Goal: Information Seeking & Learning: Learn about a topic

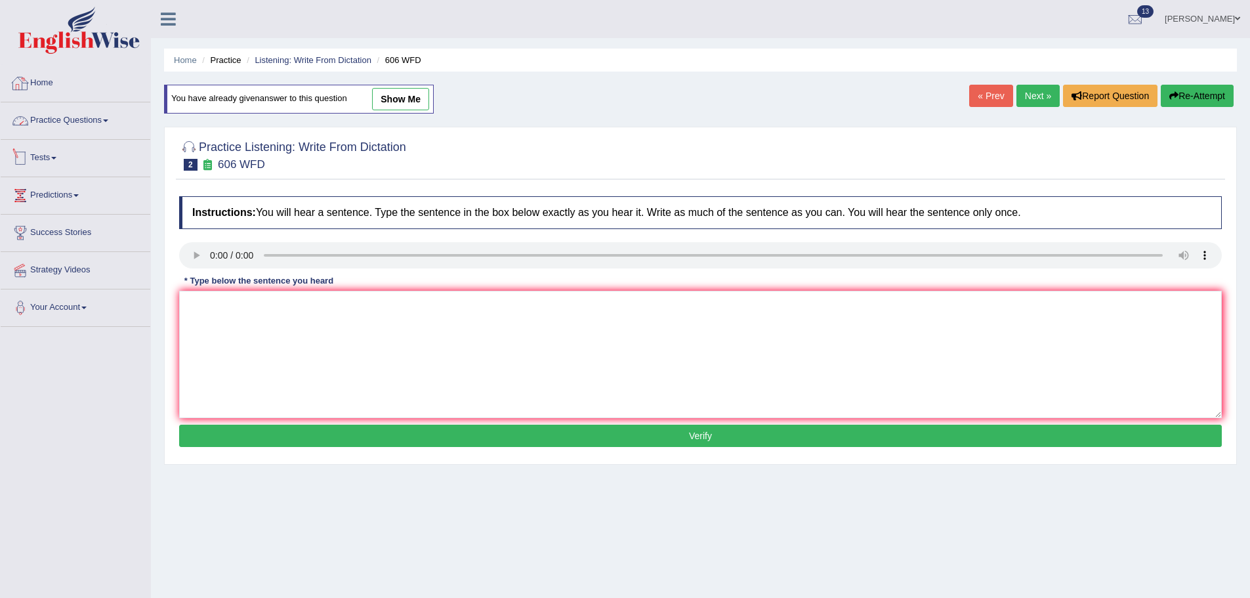
click at [37, 83] on link "Home" at bounding box center [76, 81] width 150 height 33
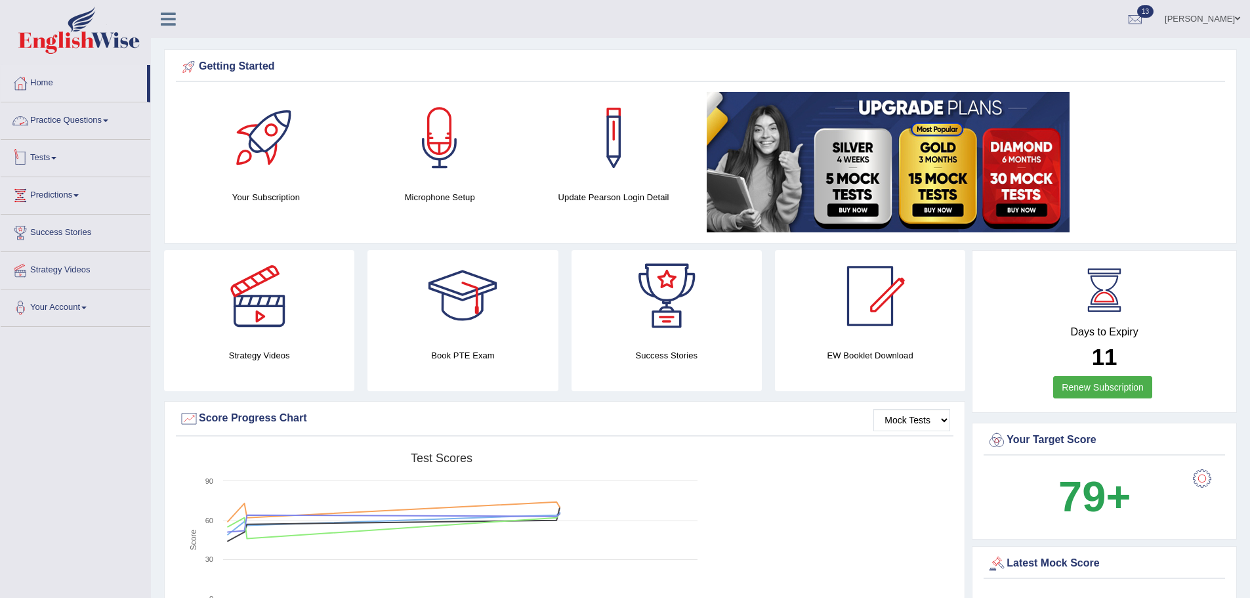
click at [67, 128] on link "Practice Questions" at bounding box center [76, 118] width 150 height 33
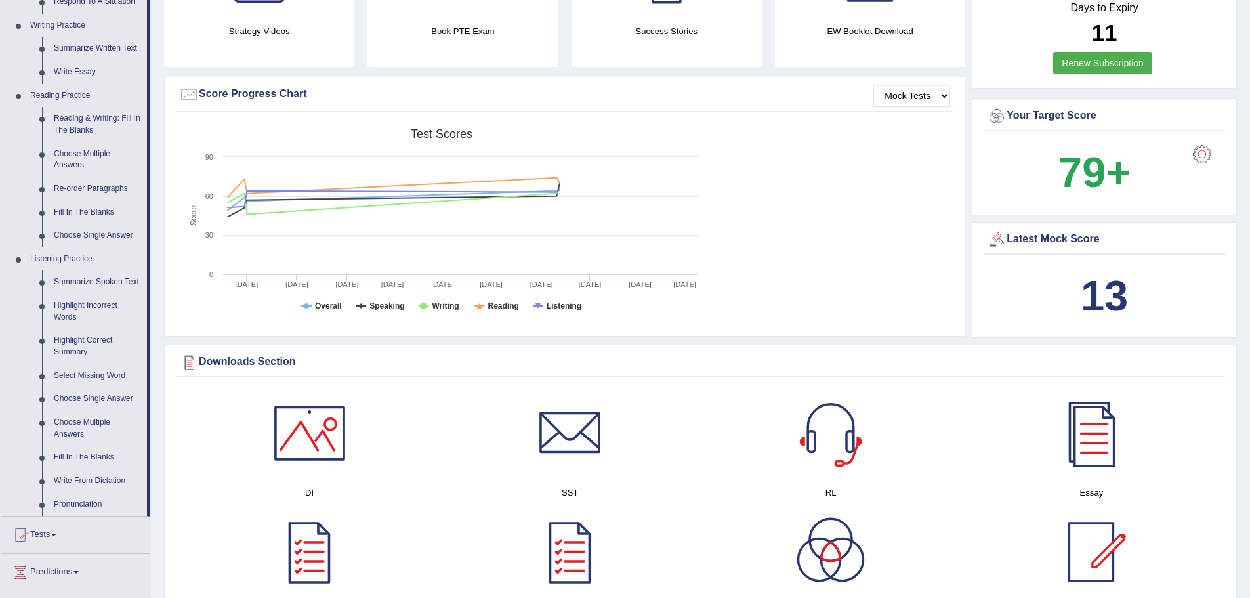
scroll to position [328, 0]
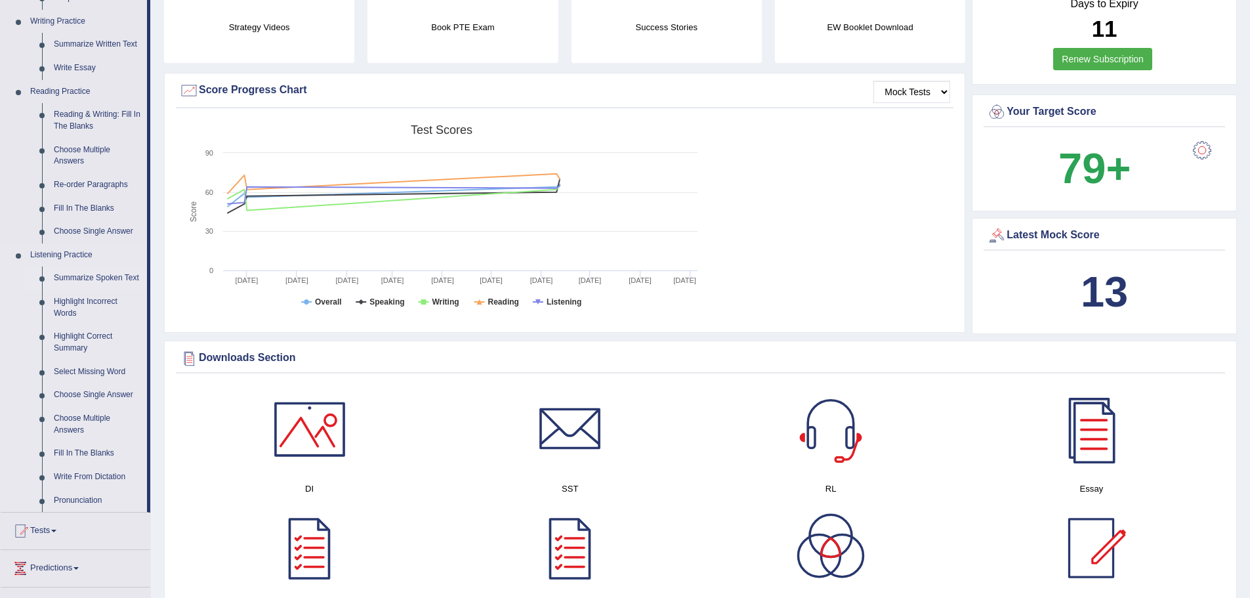
click at [99, 277] on link "Summarize Spoken Text" at bounding box center [97, 278] width 99 height 24
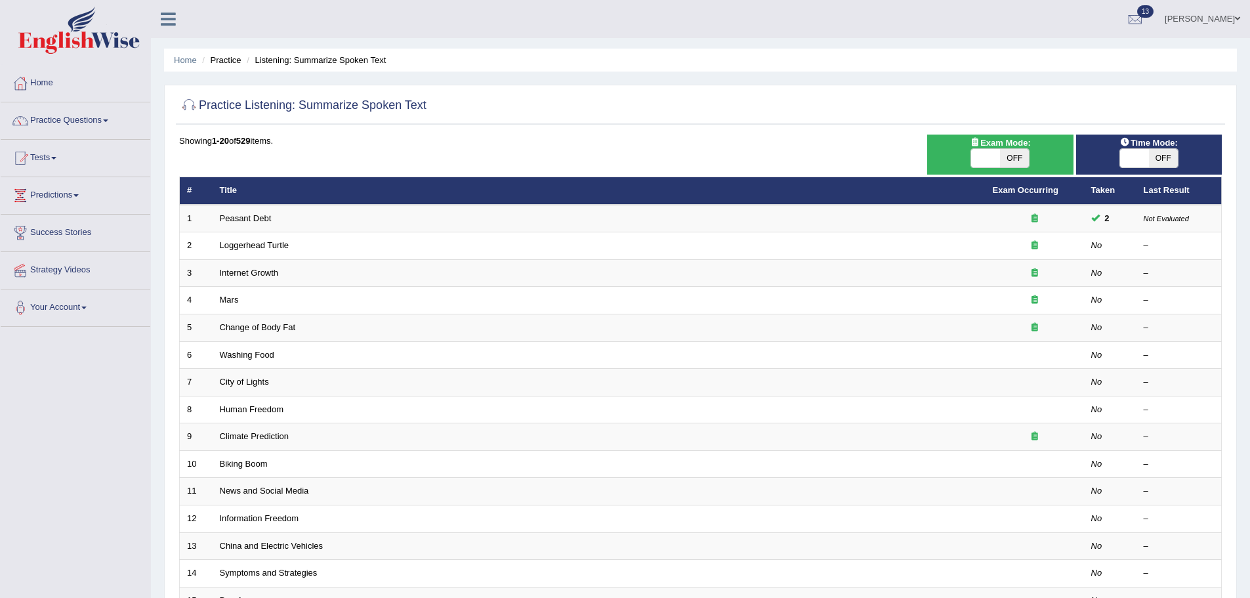
click at [1024, 157] on span "OFF" at bounding box center [1014, 158] width 29 height 18
checkbox input "true"
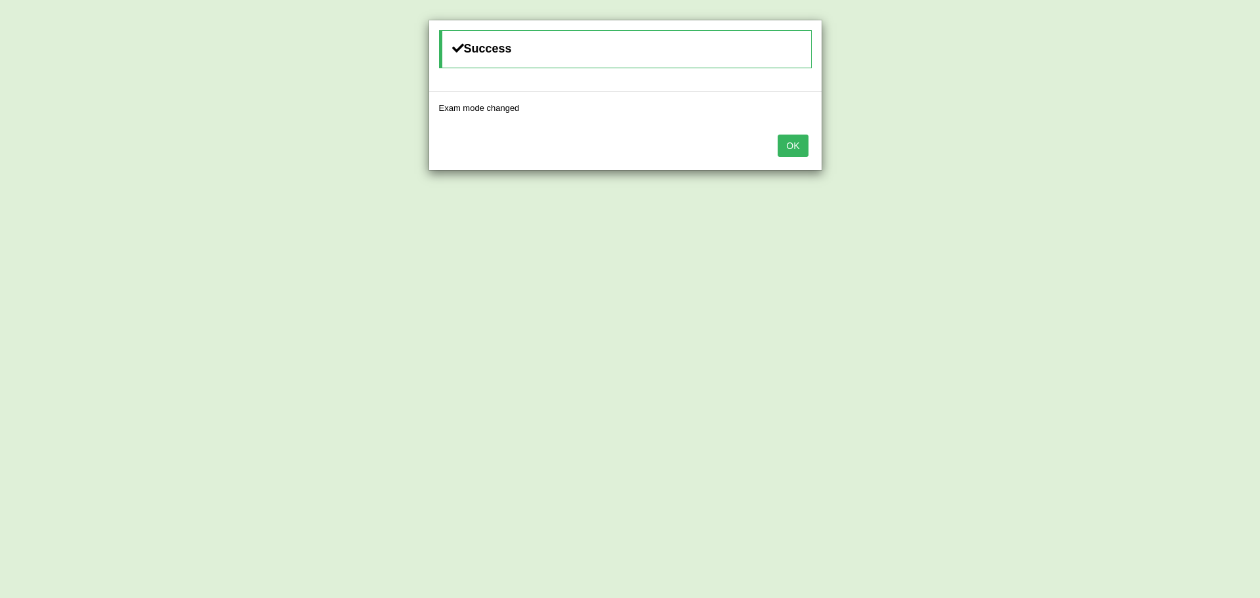
click at [796, 148] on button "OK" at bounding box center [792, 146] width 30 height 22
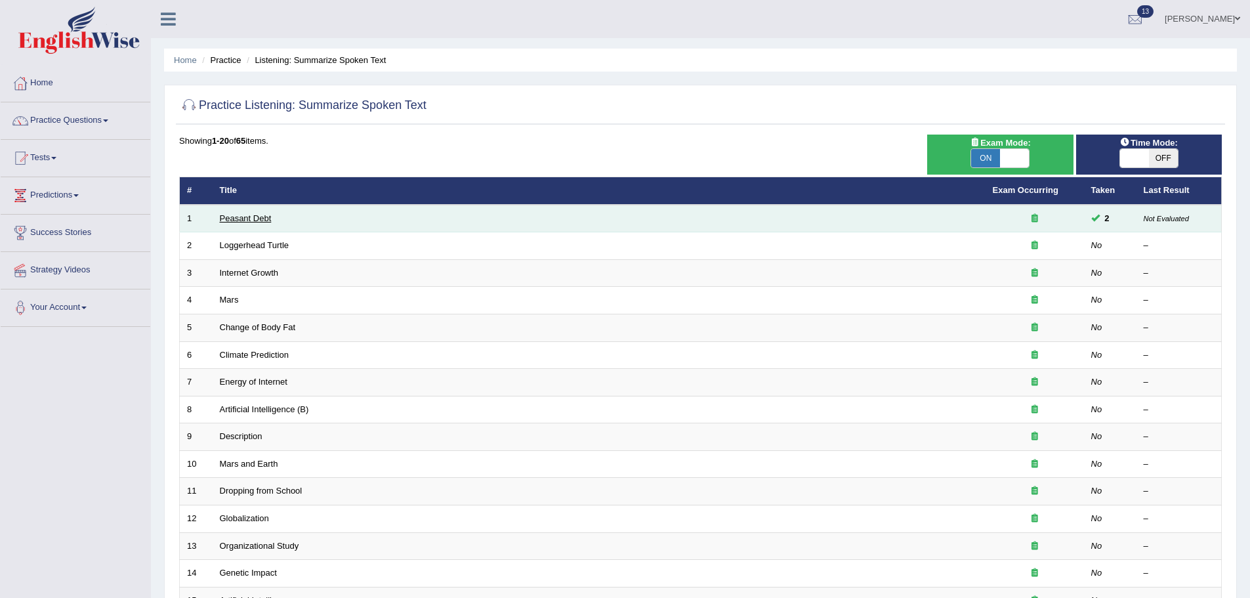
click at [245, 215] on link "Peasant Debt" at bounding box center [246, 218] width 52 height 10
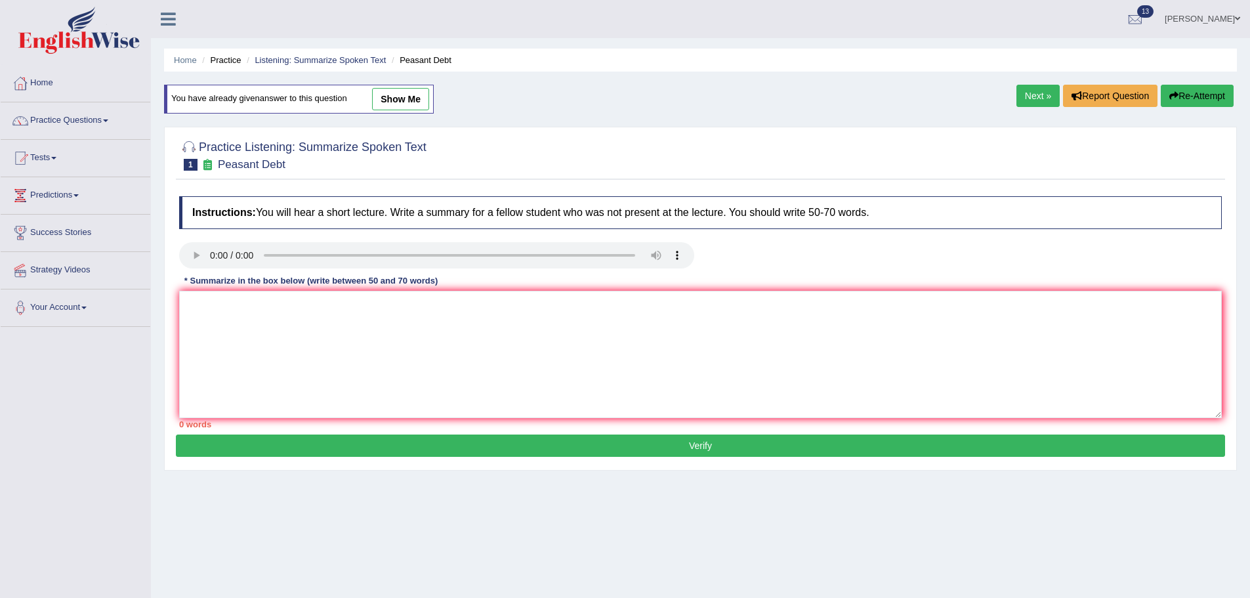
click at [398, 93] on link "show me" at bounding box center [400, 99] width 57 height 22
type textarea "The speaker provided a comprehensive overview of farmers committing suicide in …"
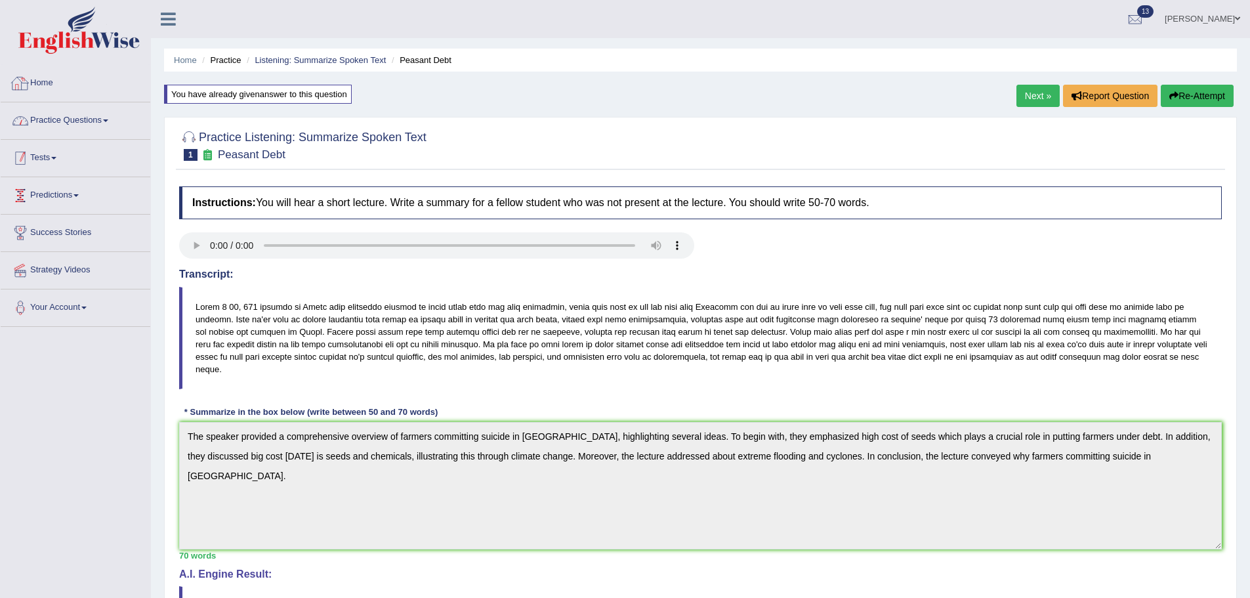
click at [50, 165] on link "Tests" at bounding box center [76, 156] width 150 height 33
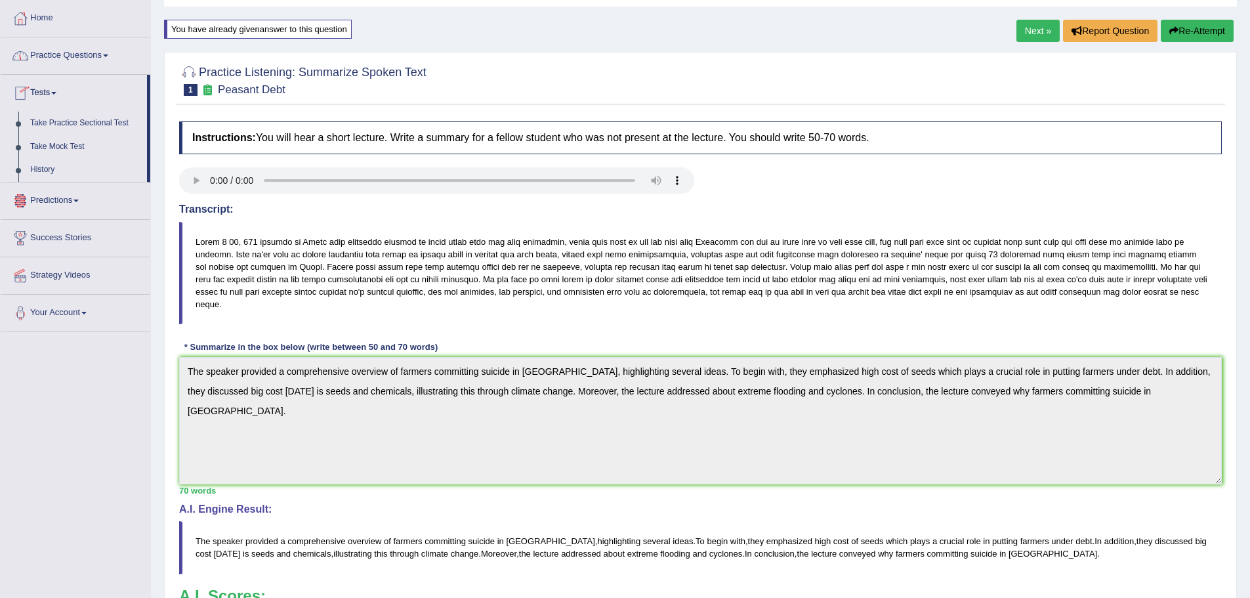
scroll to position [66, 0]
click at [65, 49] on link "Practice Questions" at bounding box center [76, 53] width 150 height 33
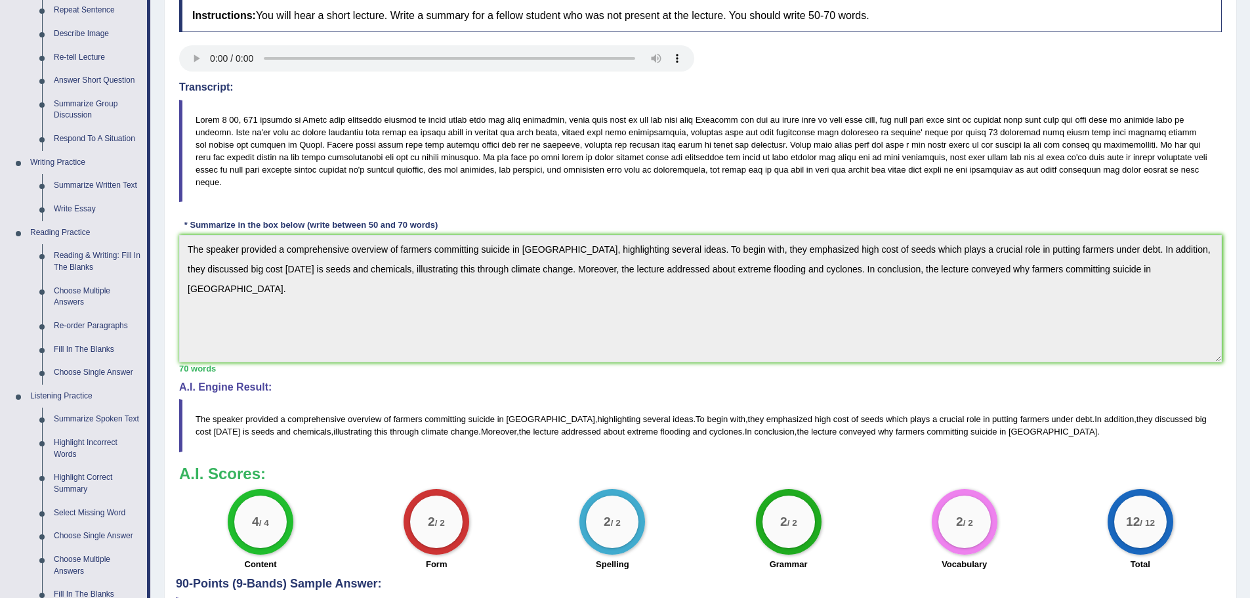
scroll to position [328, 0]
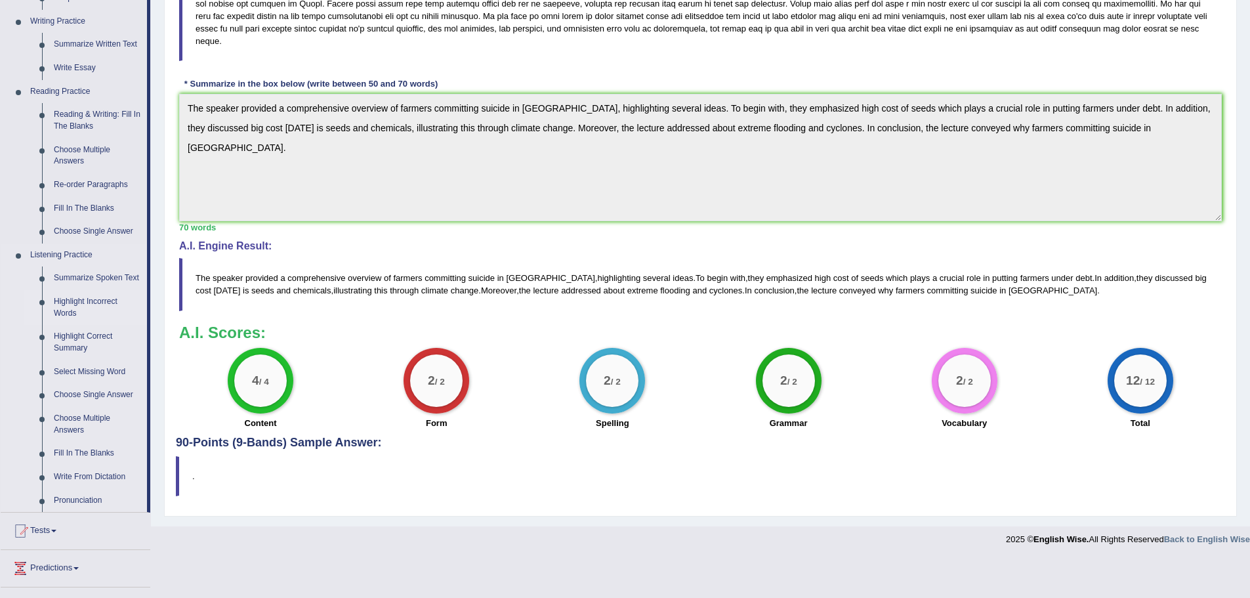
click at [60, 311] on link "Highlight Incorrect Words" at bounding box center [97, 307] width 99 height 35
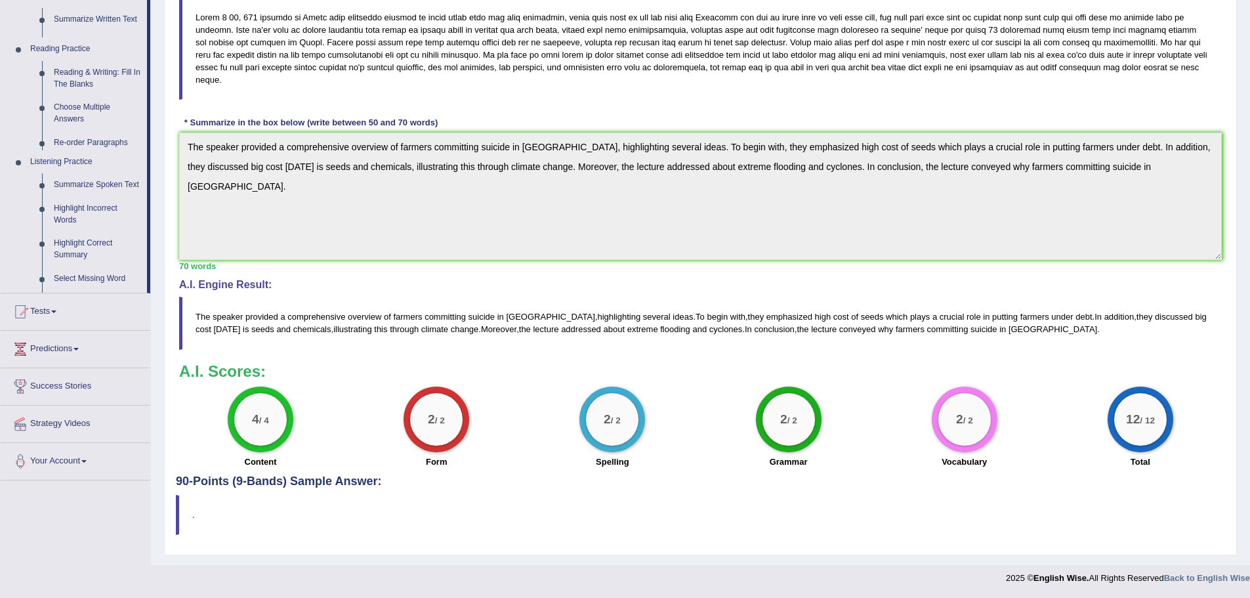
scroll to position [289, 0]
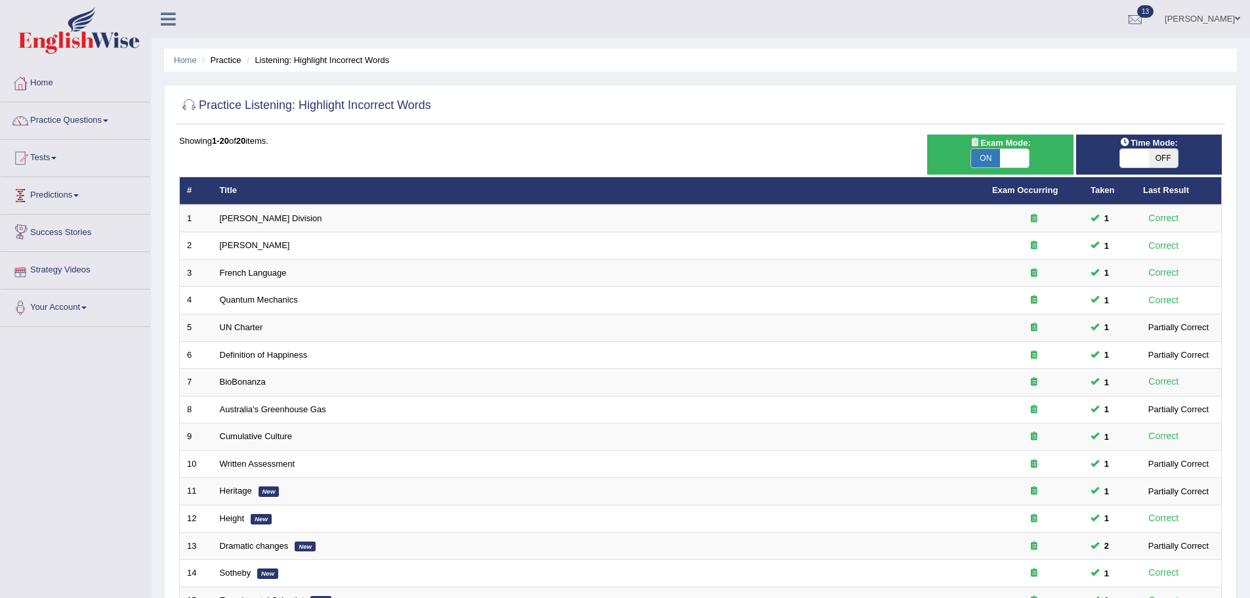
click at [64, 199] on link "Predictions" at bounding box center [76, 193] width 150 height 33
click at [53, 161] on link "Tests" at bounding box center [76, 156] width 150 height 33
click at [58, 114] on link "Practice Questions" at bounding box center [76, 118] width 150 height 33
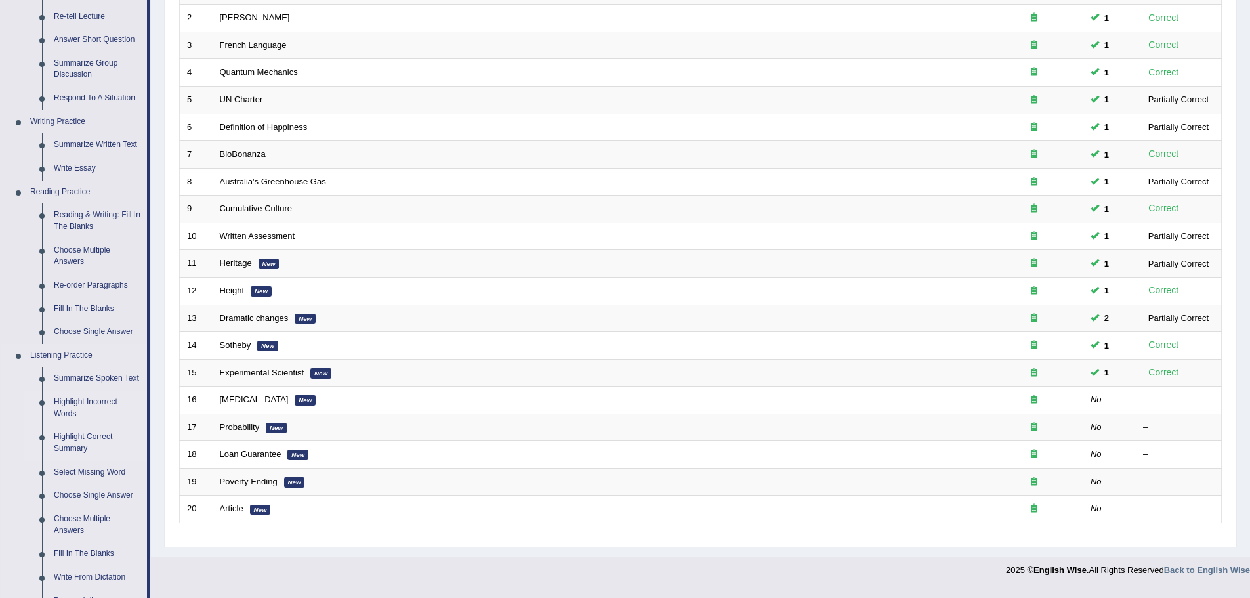
scroll to position [299, 0]
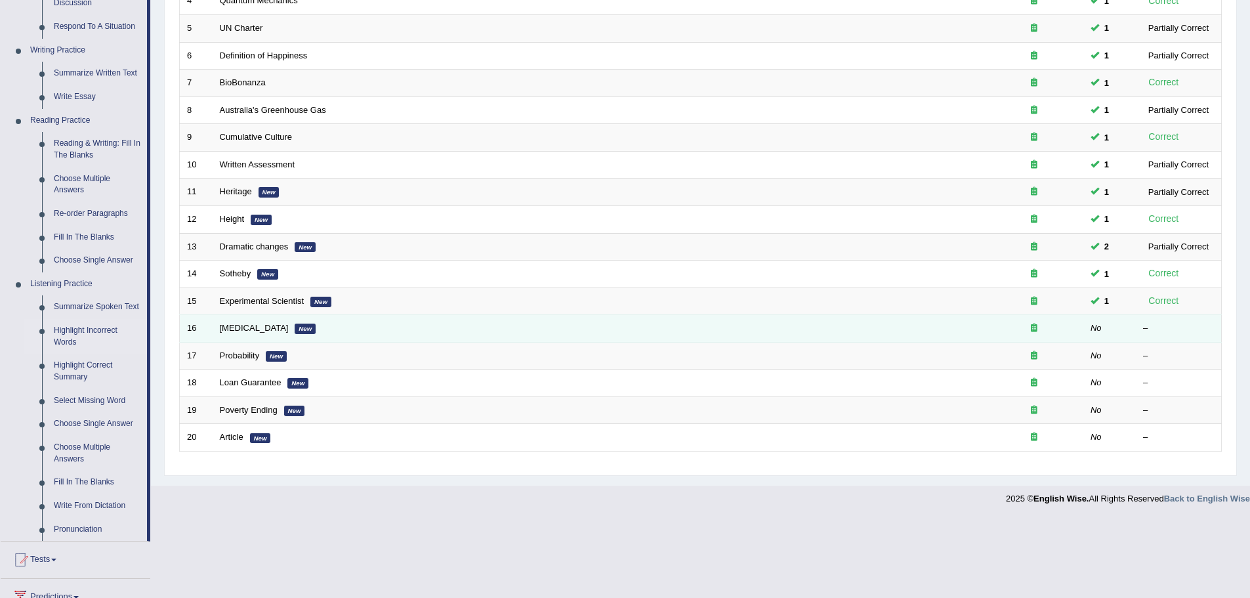
click at [218, 329] on td "[MEDICAL_DATA] New" at bounding box center [599, 329] width 772 height 28
click at [228, 329] on link "[MEDICAL_DATA]" at bounding box center [254, 328] width 69 height 10
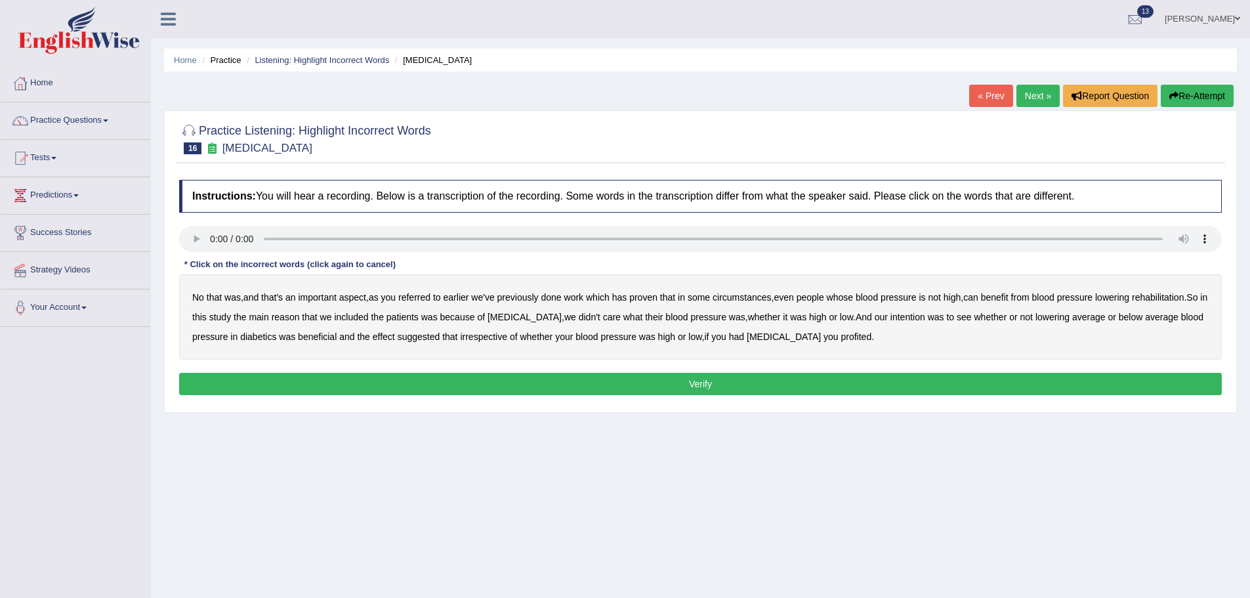
click at [430, 300] on b "referred" at bounding box center [414, 297] width 32 height 10
click at [768, 298] on b "circumstances" at bounding box center [742, 297] width 58 height 10
click at [1177, 297] on b "rehabilitation" at bounding box center [1158, 297] width 52 height 10
click at [907, 320] on b "intention" at bounding box center [907, 317] width 35 height 10
click at [386, 338] on b "effect" at bounding box center [384, 336] width 22 height 10
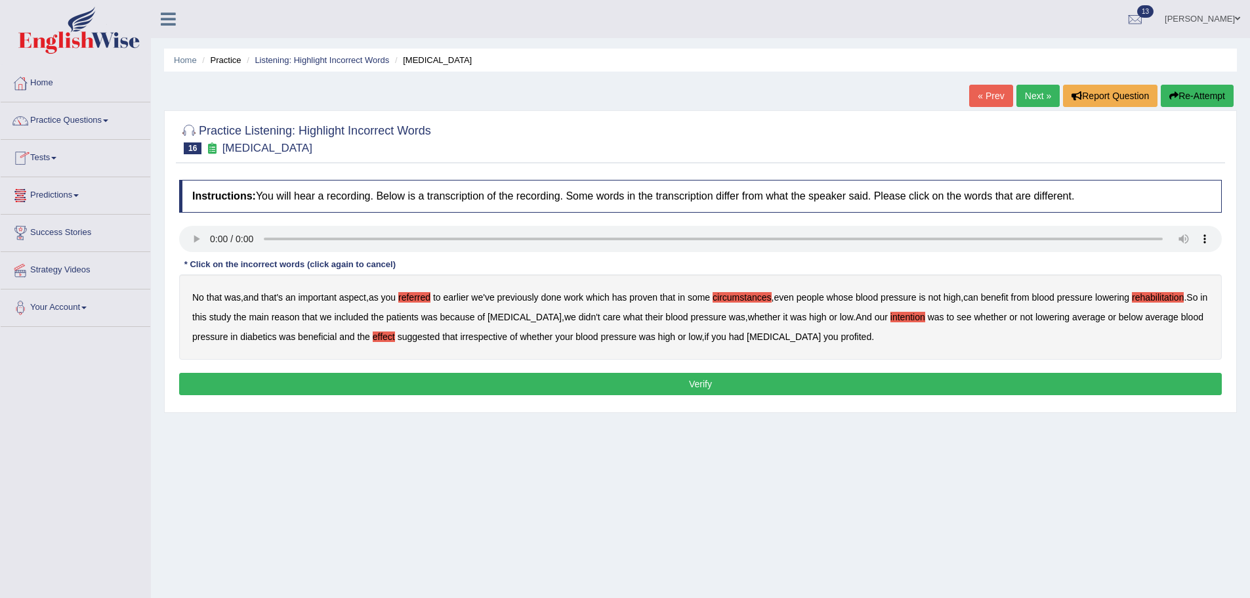
click at [840, 337] on b "profited" at bounding box center [855, 336] width 31 height 10
click at [790, 381] on button "Verify" at bounding box center [700, 384] width 1043 height 22
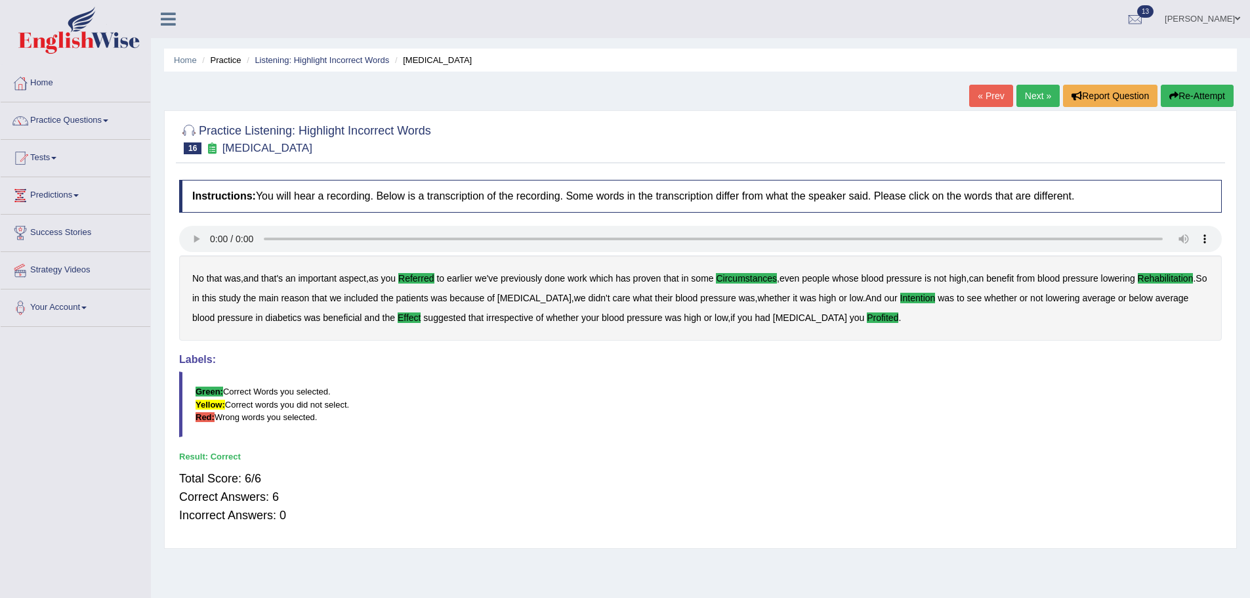
click at [1027, 99] on link "Next »" at bounding box center [1037, 96] width 43 height 22
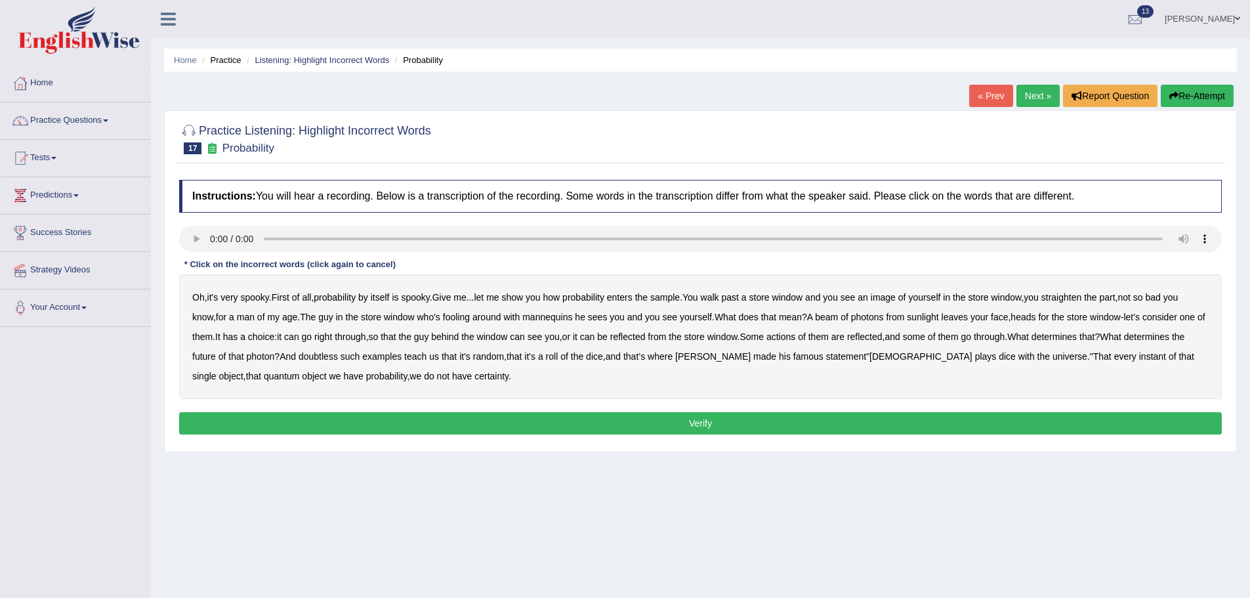
click at [680, 302] on b "sample" at bounding box center [665, 297] width 30 height 10
click at [838, 319] on b "beam" at bounding box center [826, 317] width 23 height 10
click at [795, 336] on b "actions" at bounding box center [780, 336] width 29 height 10
click at [338, 358] on b "doubtless" at bounding box center [318, 356] width 39 height 10
click at [514, 421] on button "Verify" at bounding box center [700, 423] width 1043 height 22
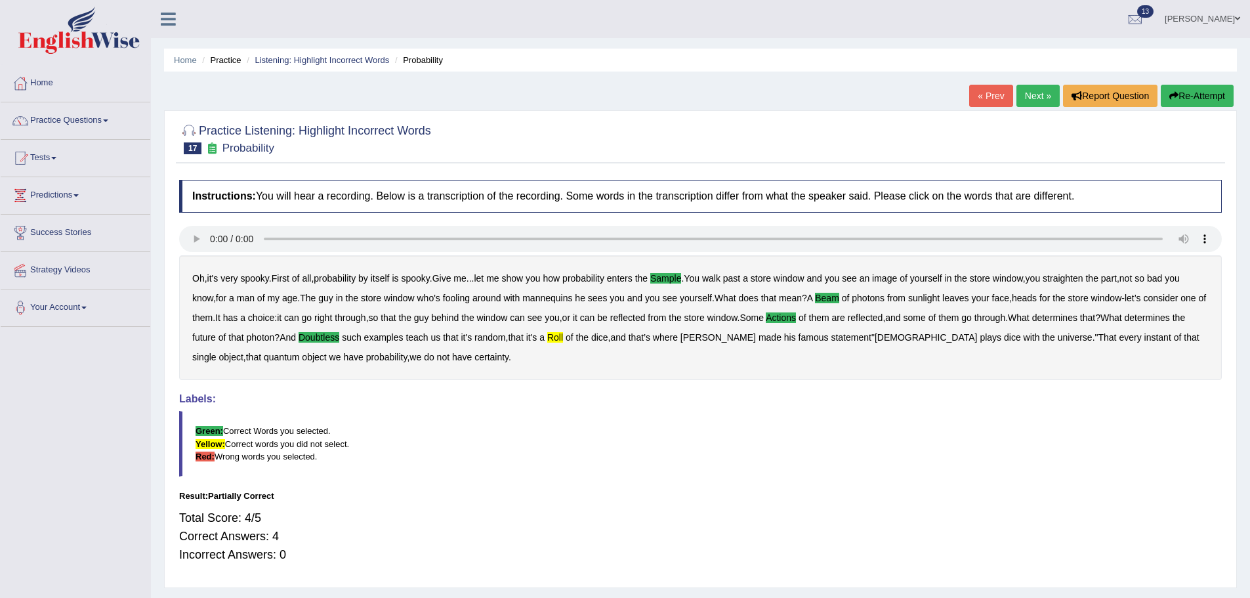
click at [1029, 98] on link "Next »" at bounding box center [1037, 96] width 43 height 22
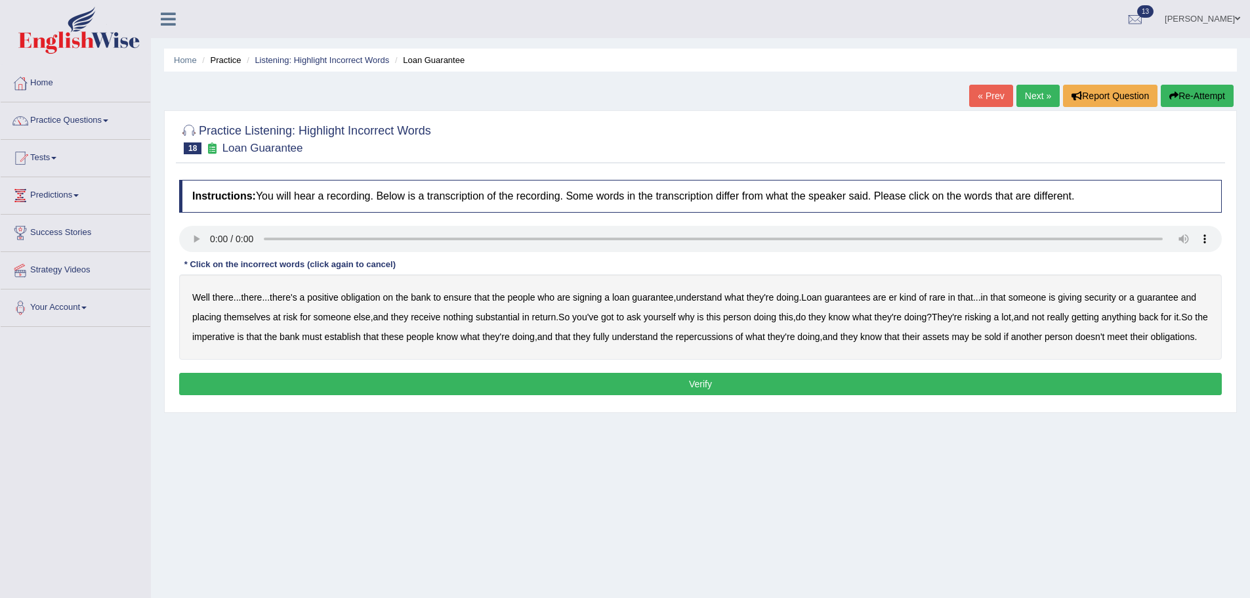
click at [715, 299] on b "understand" at bounding box center [699, 297] width 46 height 10
click at [945, 299] on b "rare" at bounding box center [937, 297] width 16 height 10
click at [520, 321] on b "substantial" at bounding box center [498, 317] width 44 height 10
click at [361, 338] on b "establish" at bounding box center [343, 336] width 36 height 10
click at [733, 336] on b "repercussions" at bounding box center [704, 336] width 57 height 10
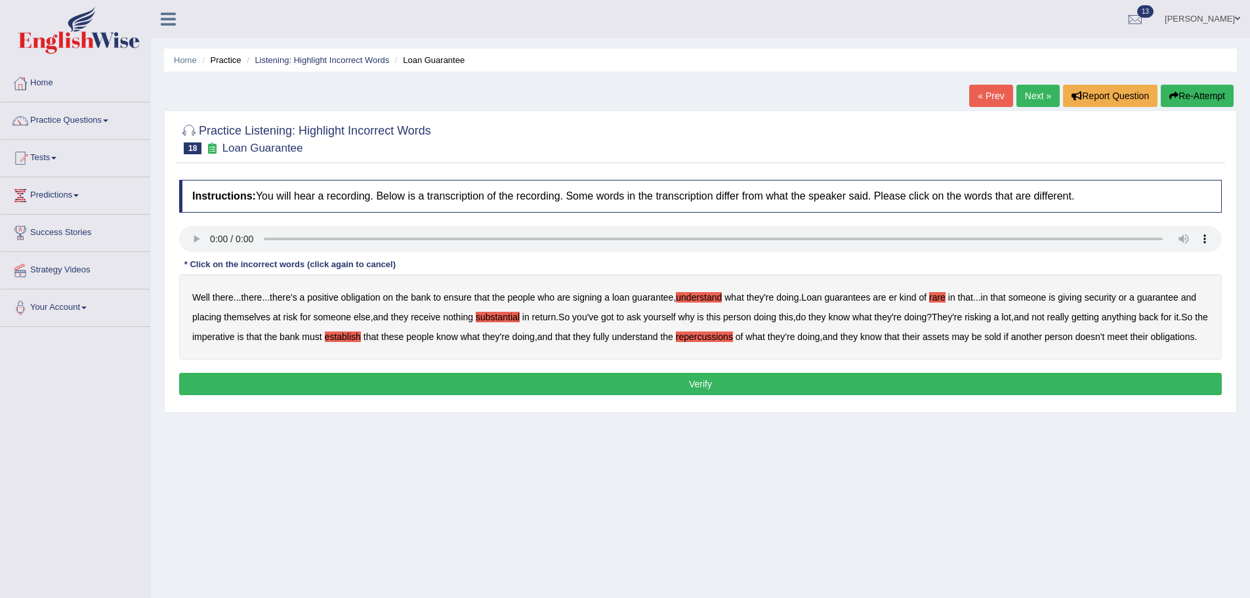
click at [949, 337] on b "assets" at bounding box center [936, 336] width 26 height 10
click at [659, 395] on button "Verify" at bounding box center [700, 384] width 1043 height 22
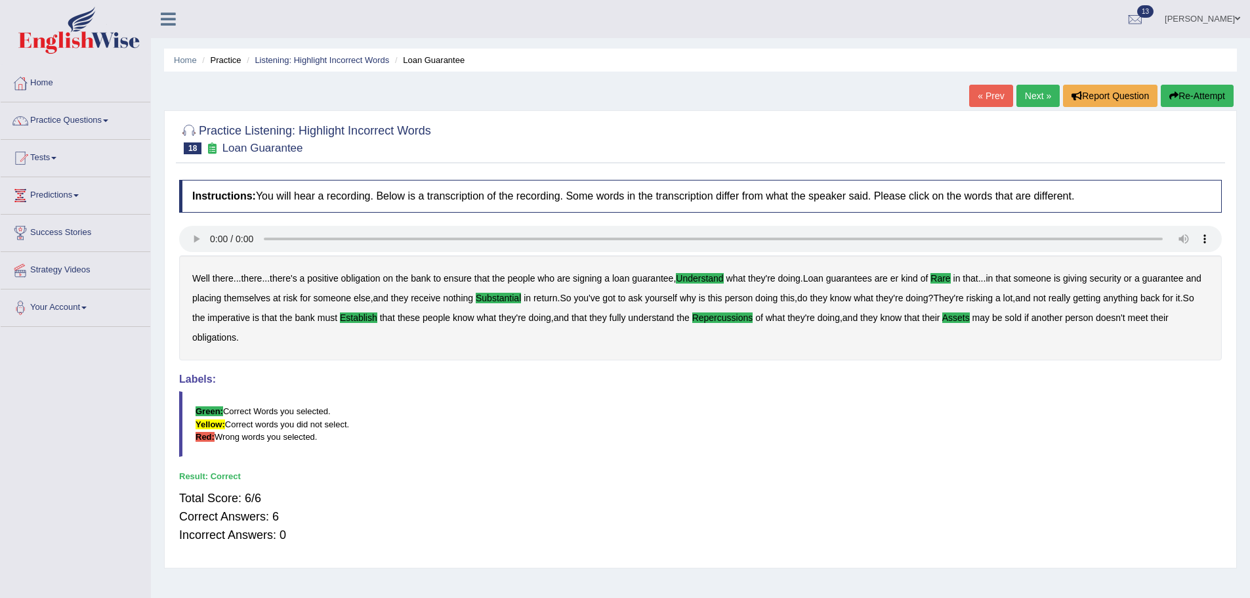
click at [1027, 97] on link "Next »" at bounding box center [1037, 96] width 43 height 22
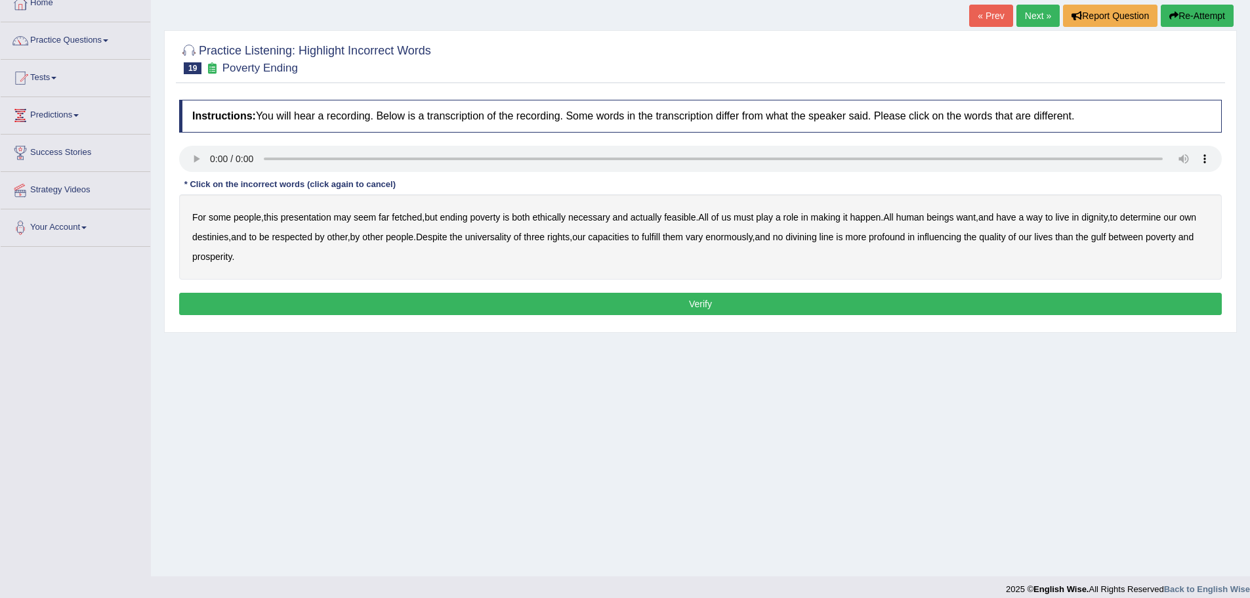
scroll to position [91, 0]
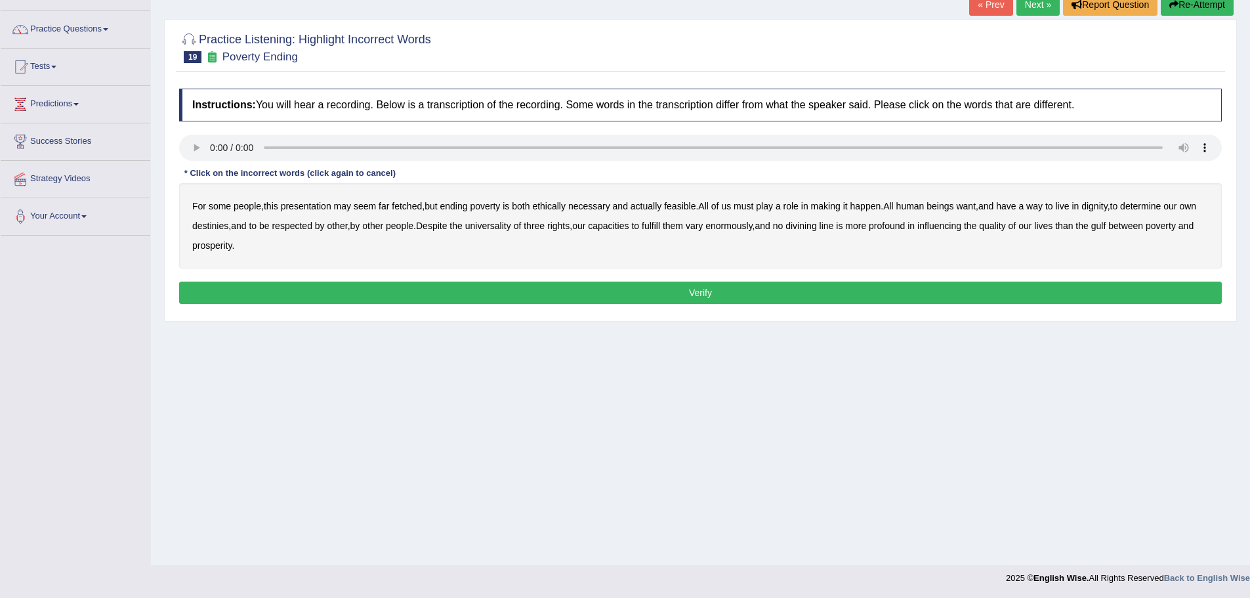
click at [307, 207] on b "presentation" at bounding box center [306, 206] width 51 height 10
click at [556, 208] on b "ethically" at bounding box center [548, 206] width 33 height 10
click at [612, 291] on button "Verify" at bounding box center [700, 292] width 1043 height 22
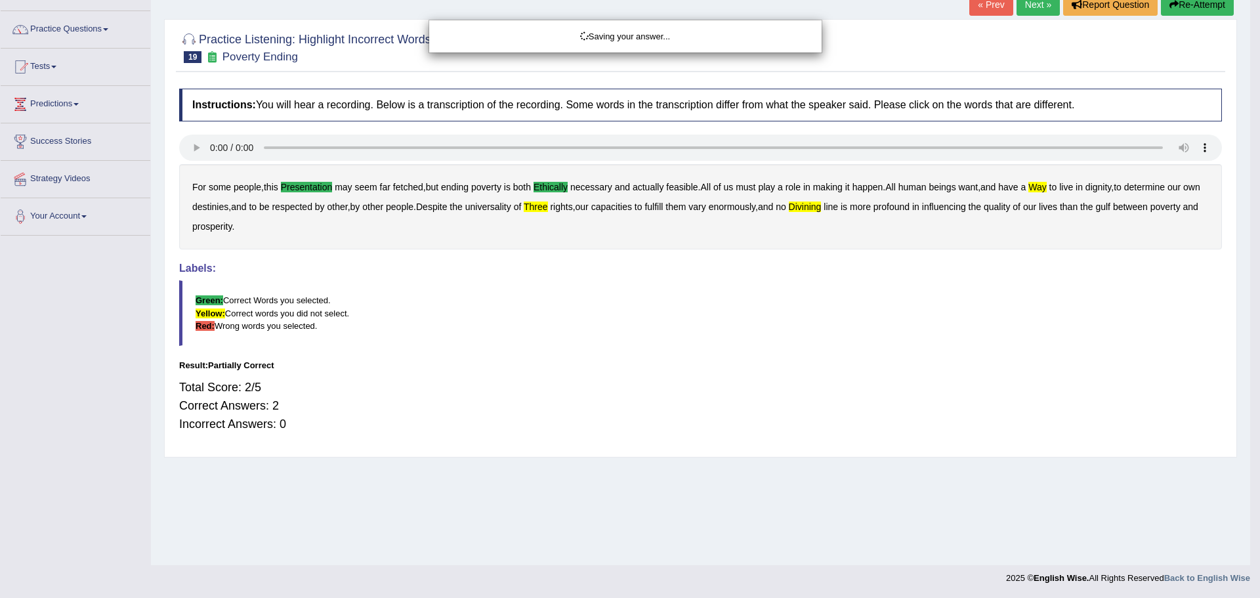
click at [198, 147] on div "Saving your answer..." at bounding box center [630, 299] width 1260 height 598
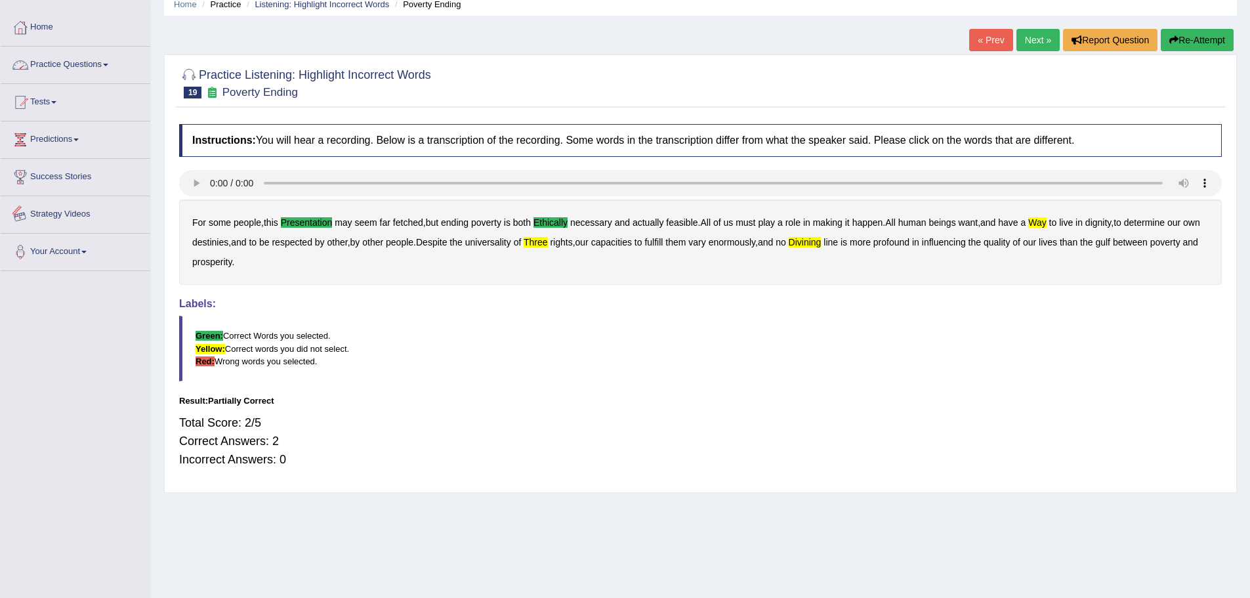
scroll to position [0, 0]
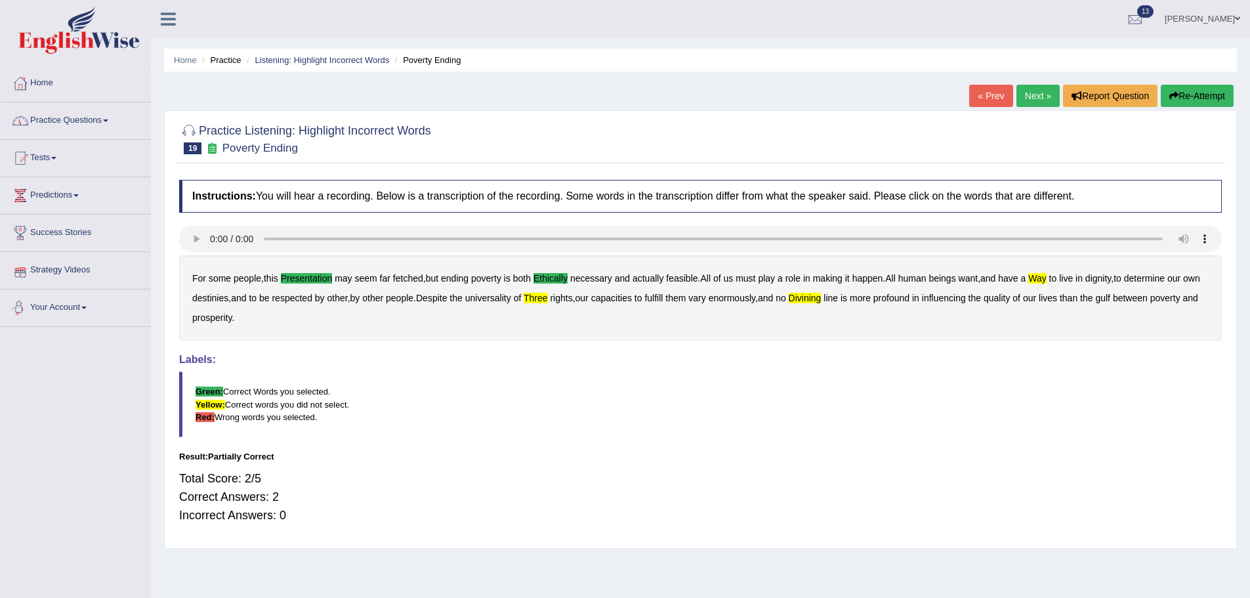
click at [1021, 101] on link "Next »" at bounding box center [1037, 96] width 43 height 22
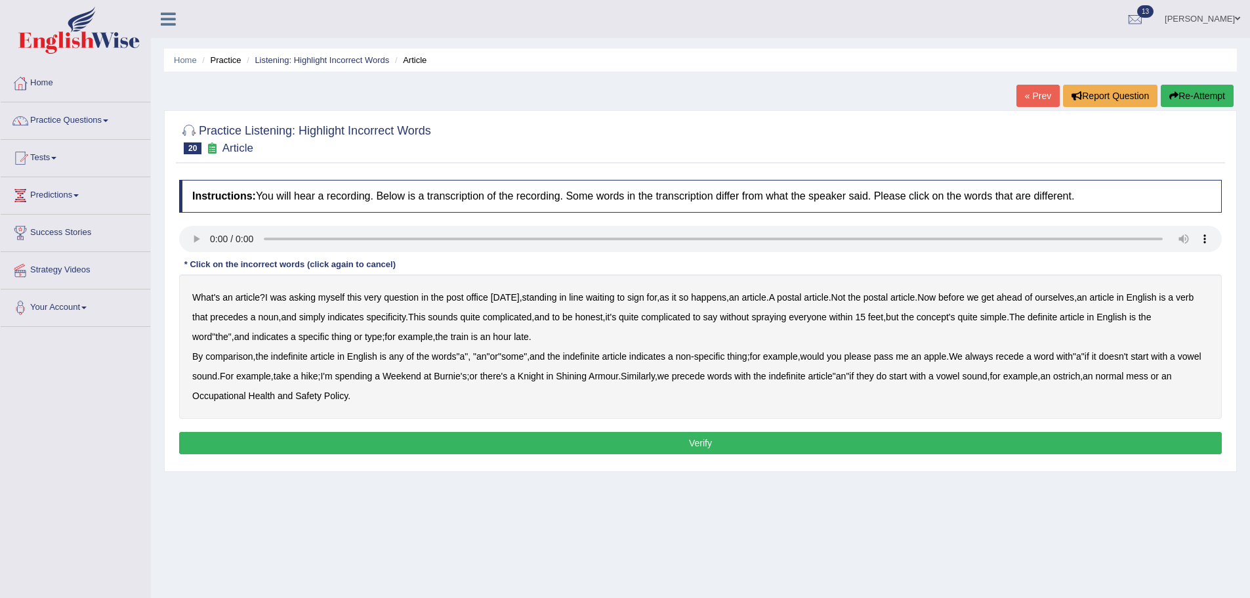
click at [235, 358] on b "comparison" at bounding box center [228, 356] width 47 height 10
click at [1024, 359] on b "recede" at bounding box center [1009, 356] width 28 height 10
click at [534, 440] on button "Verify" at bounding box center [700, 443] width 1043 height 22
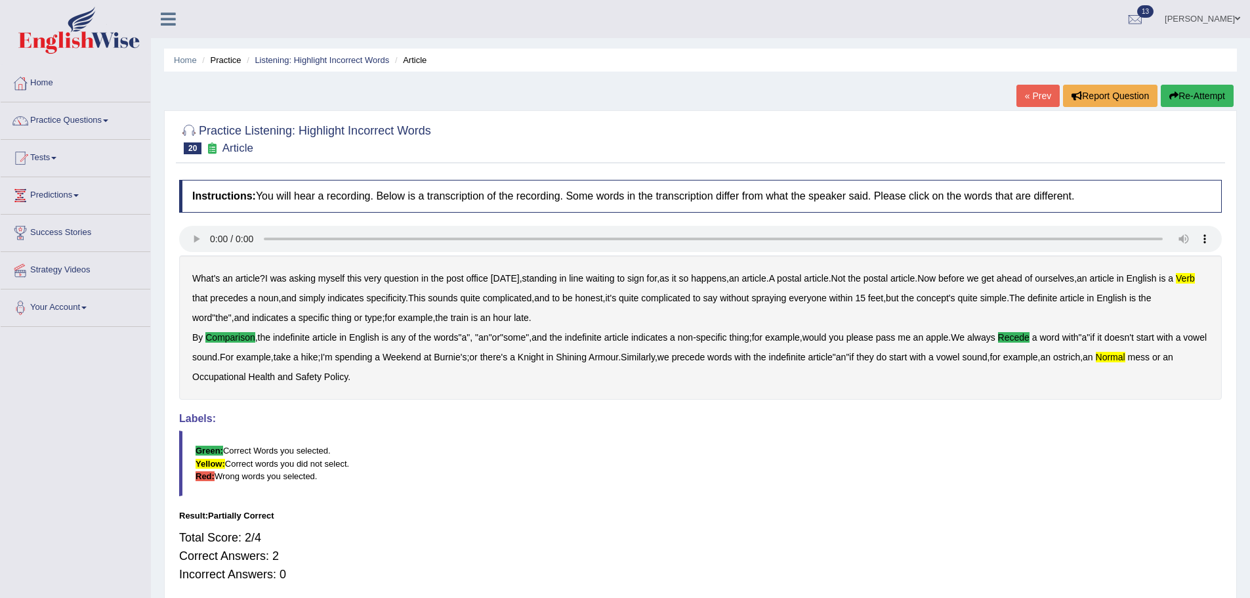
click at [1204, 89] on button "Re-Attempt" at bounding box center [1197, 96] width 73 height 22
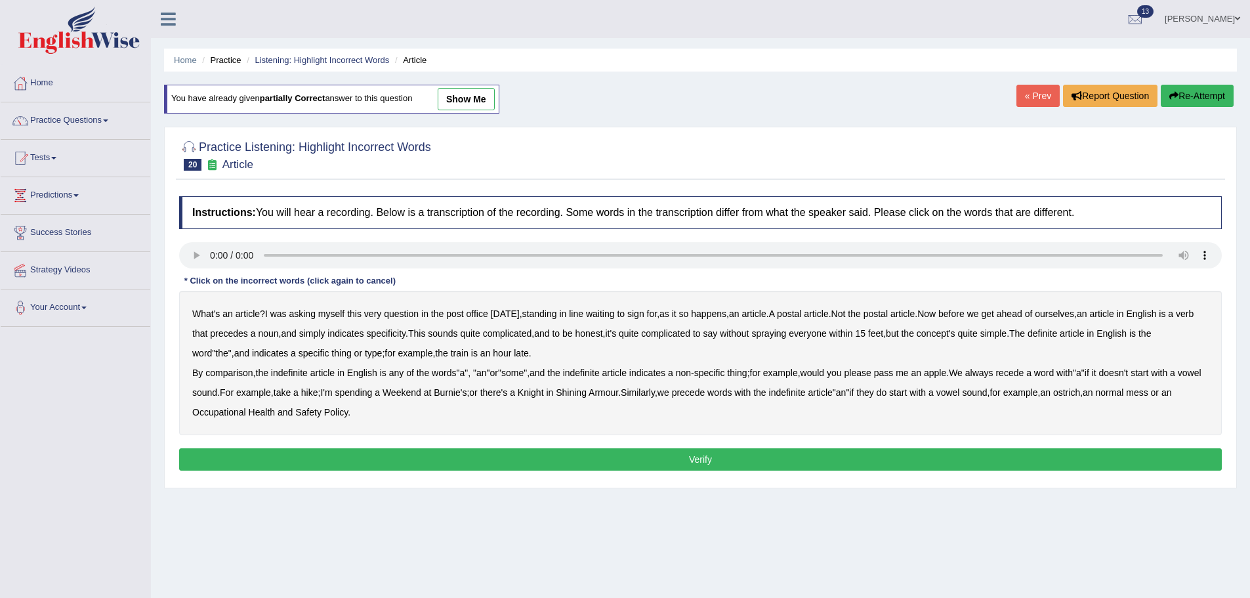
click at [1176, 319] on b "verb" at bounding box center [1185, 313] width 18 height 10
click at [229, 375] on b "comparison" at bounding box center [228, 372] width 47 height 10
click at [1024, 375] on b "recede" at bounding box center [1009, 372] width 28 height 10
click at [1124, 396] on b "normal" at bounding box center [1110, 392] width 28 height 10
click at [669, 462] on button "Verify" at bounding box center [700, 459] width 1043 height 22
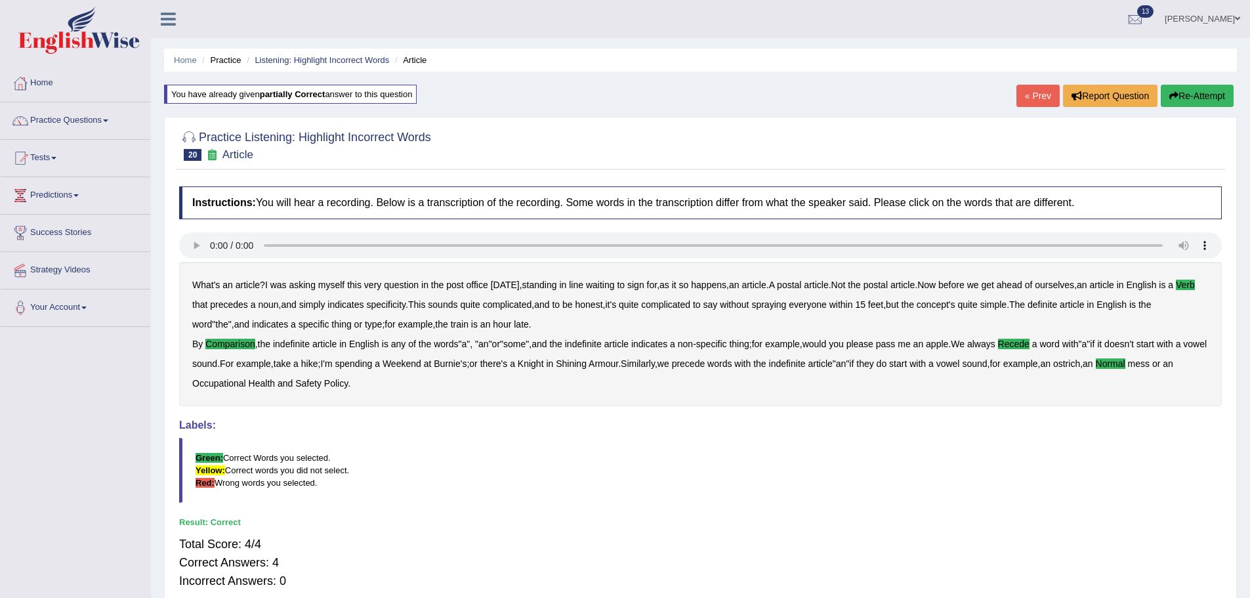
click at [1188, 93] on button "Re-Attempt" at bounding box center [1197, 96] width 73 height 22
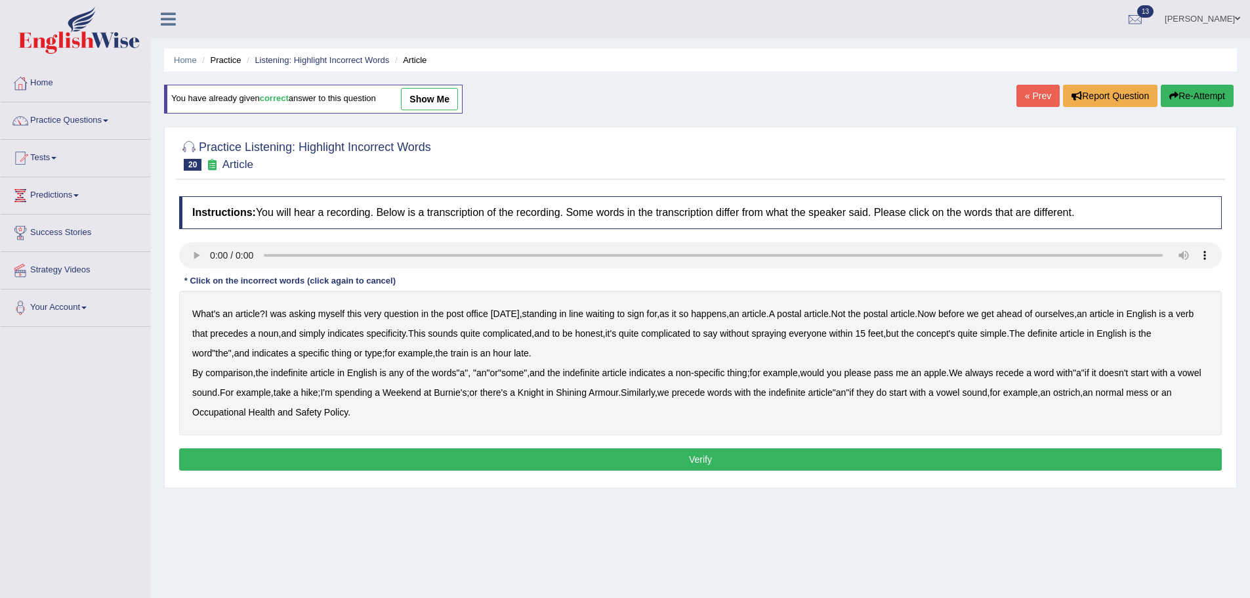
click at [1016, 90] on link "« Prev" at bounding box center [1037, 96] width 43 height 22
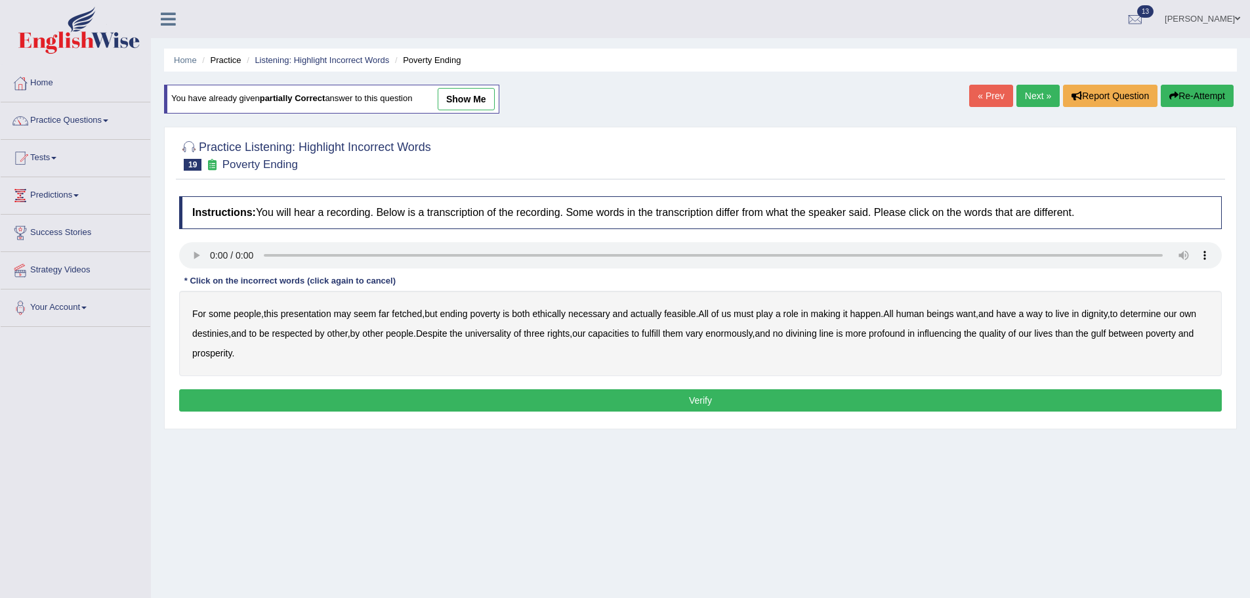
click at [1039, 96] on link "Next »" at bounding box center [1037, 96] width 43 height 22
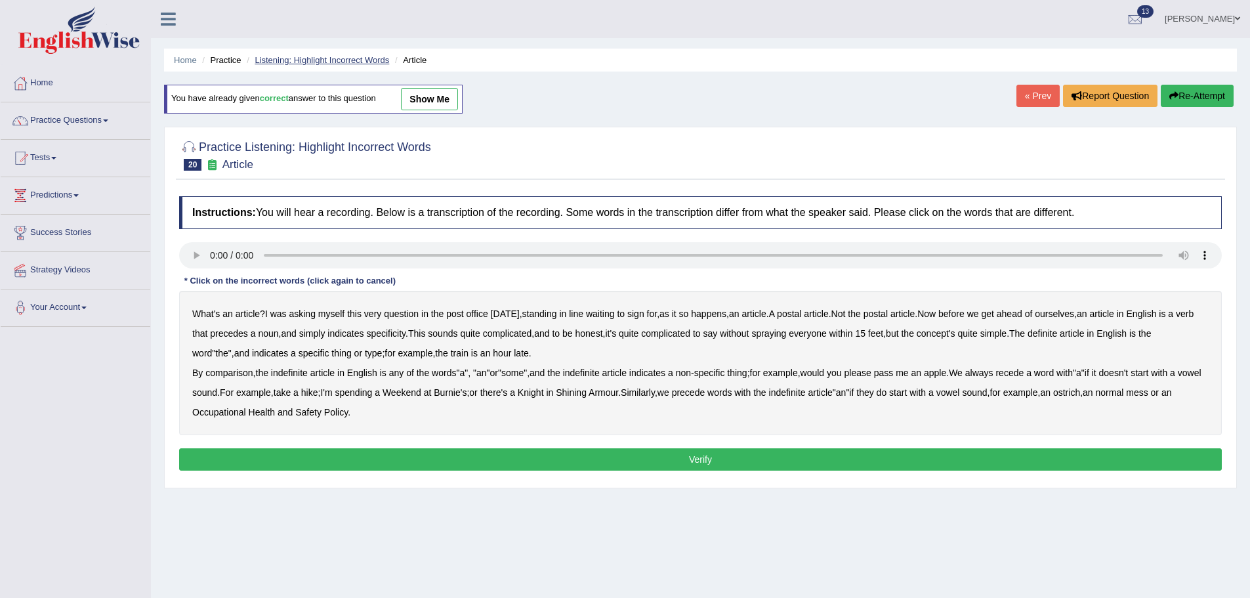
click at [356, 61] on link "Listening: Highlight Incorrect Words" at bounding box center [322, 60] width 135 height 10
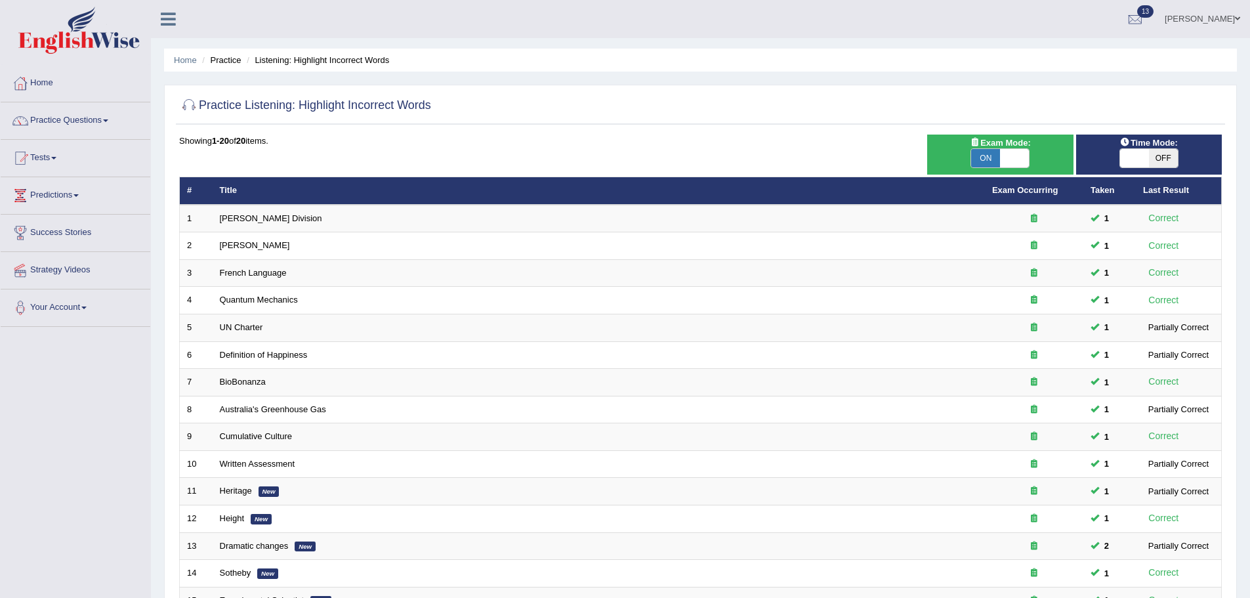
click at [1157, 155] on span "OFF" at bounding box center [1163, 158] width 29 height 18
checkbox input "true"
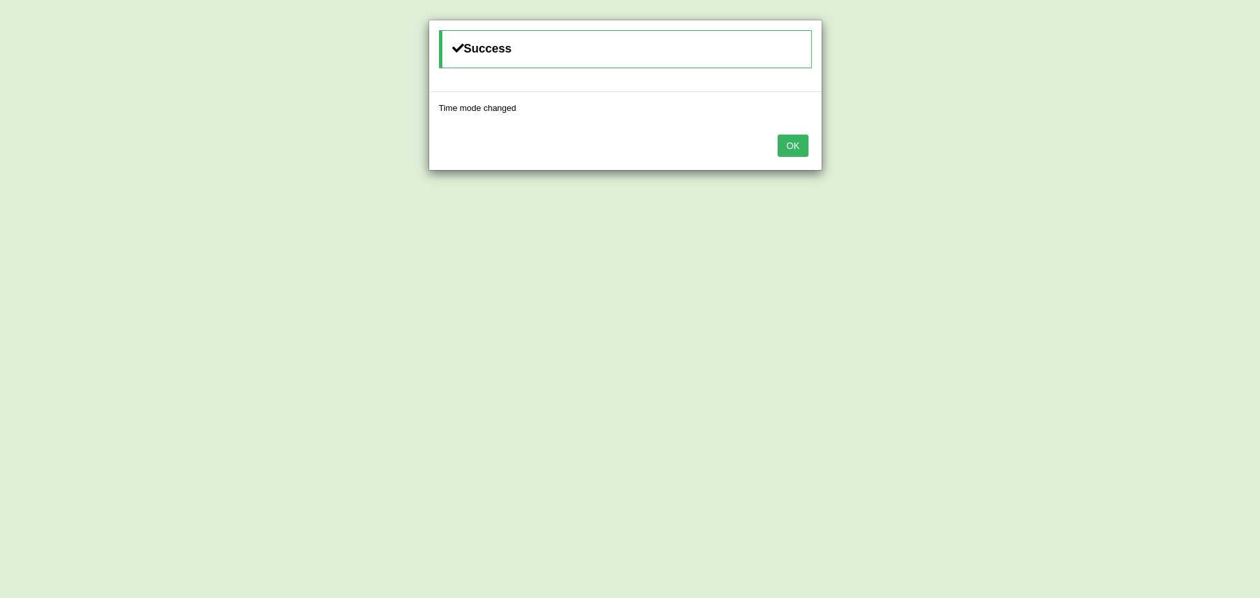
click at [785, 146] on button "OK" at bounding box center [792, 146] width 30 height 22
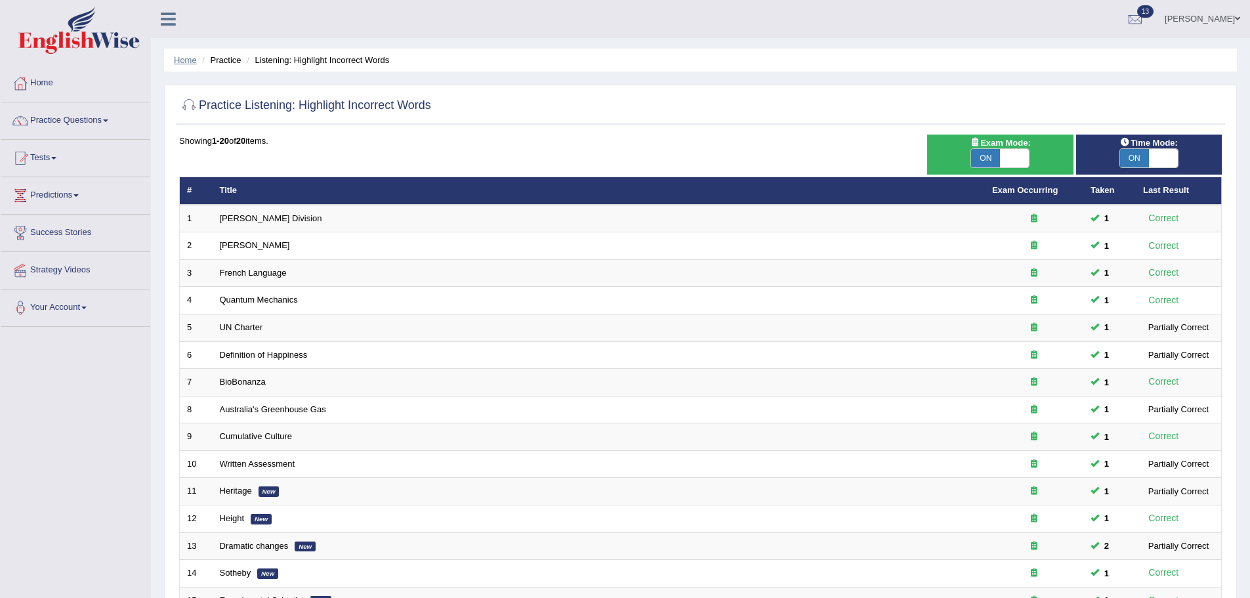
click at [183, 60] on link "Home" at bounding box center [185, 60] width 23 height 10
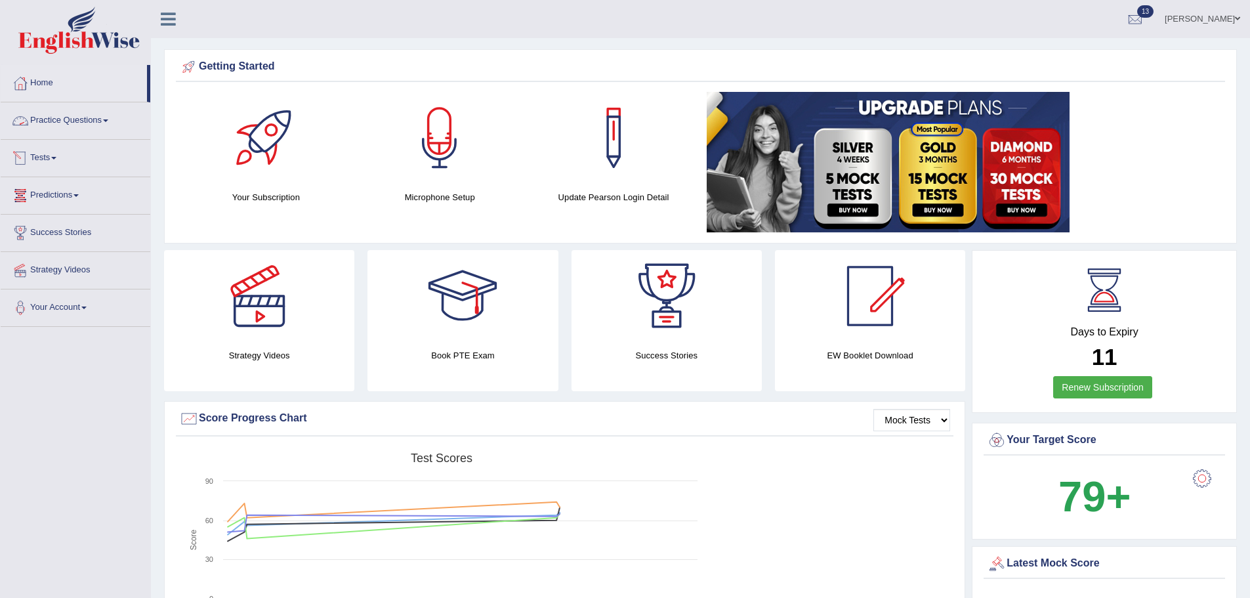
click at [54, 159] on link "Tests" at bounding box center [76, 156] width 150 height 33
click at [71, 127] on link "Practice Questions" at bounding box center [76, 118] width 150 height 33
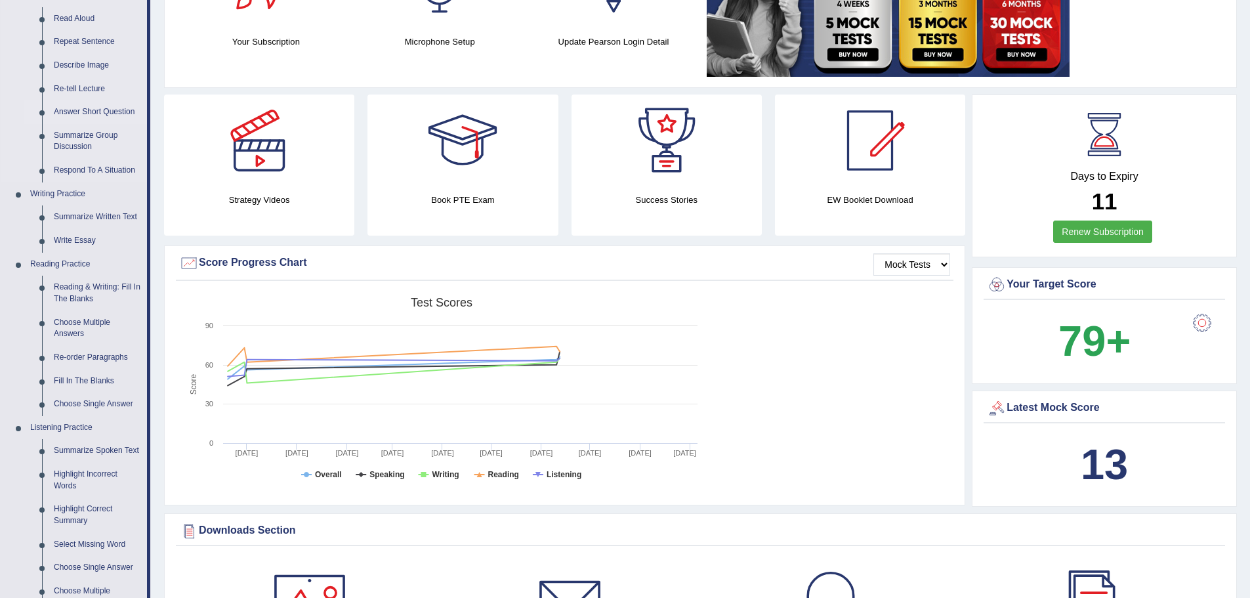
scroll to position [394, 0]
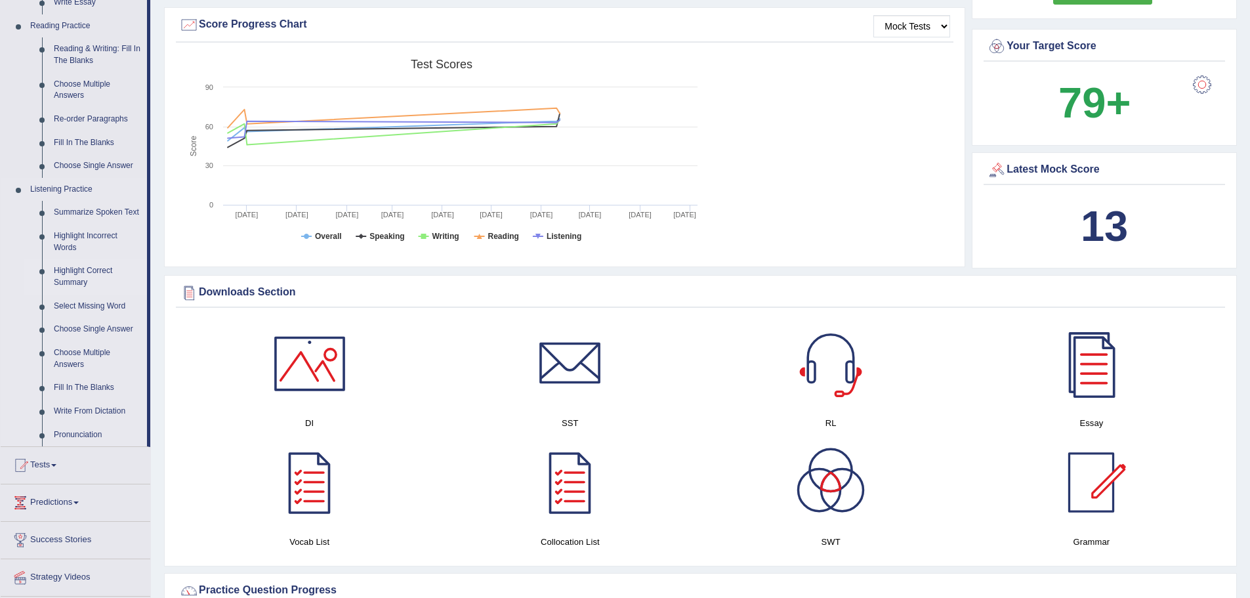
click at [80, 279] on link "Highlight Correct Summary" at bounding box center [97, 276] width 99 height 35
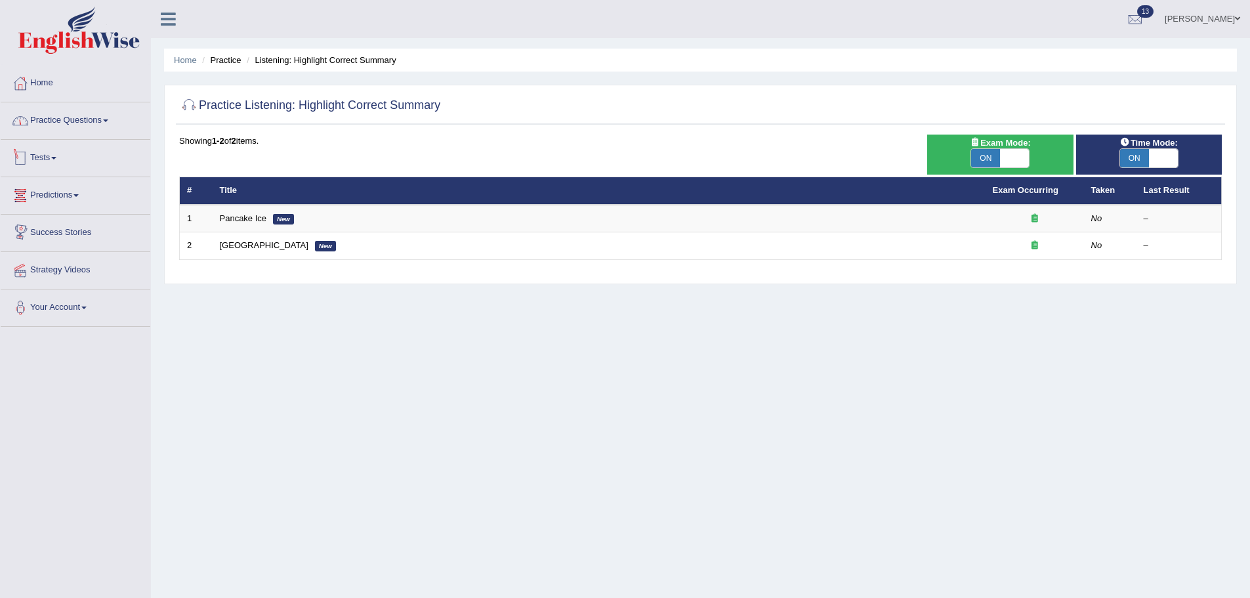
click at [60, 126] on link "Practice Questions" at bounding box center [76, 118] width 150 height 33
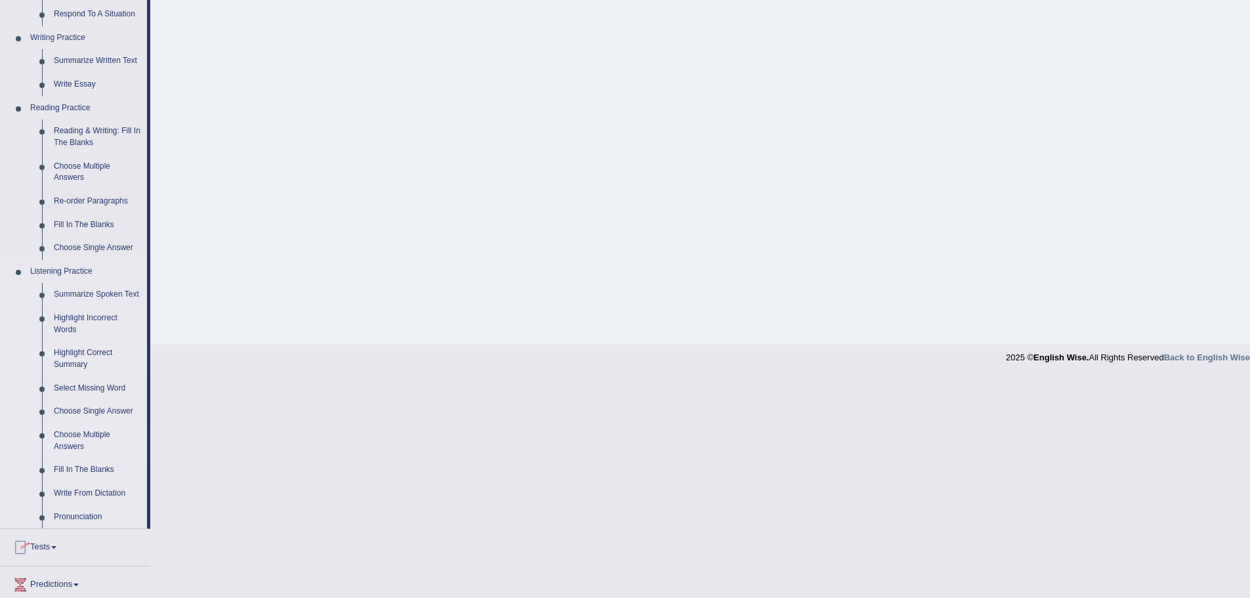
scroll to position [394, 0]
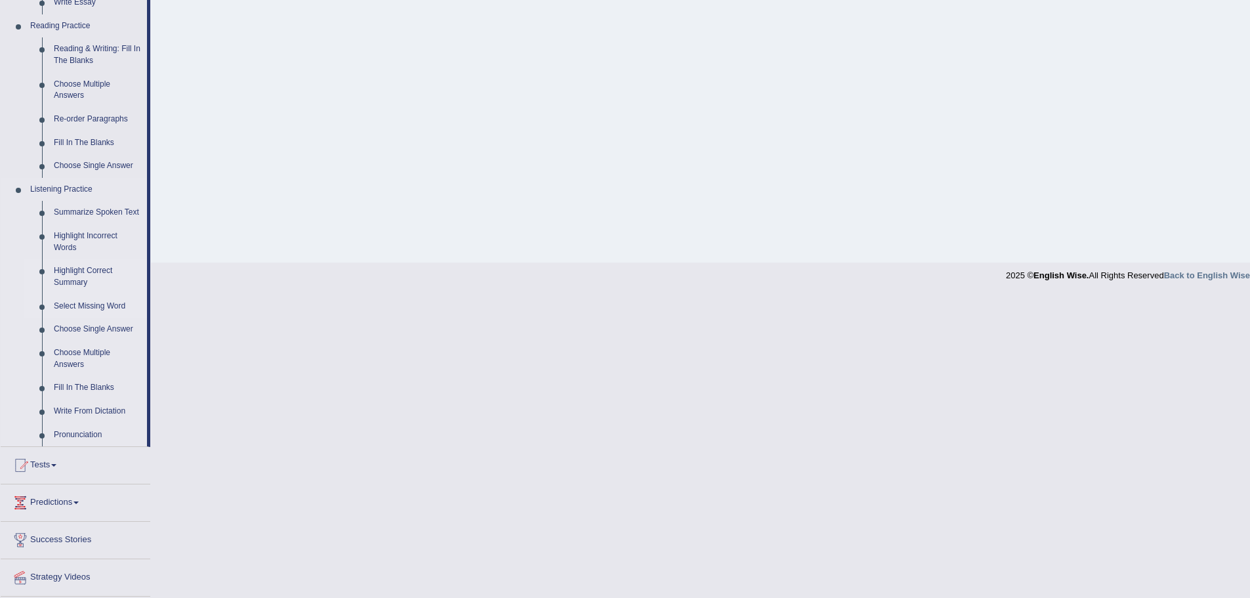
click at [72, 308] on link "Select Missing Word" at bounding box center [97, 307] width 99 height 24
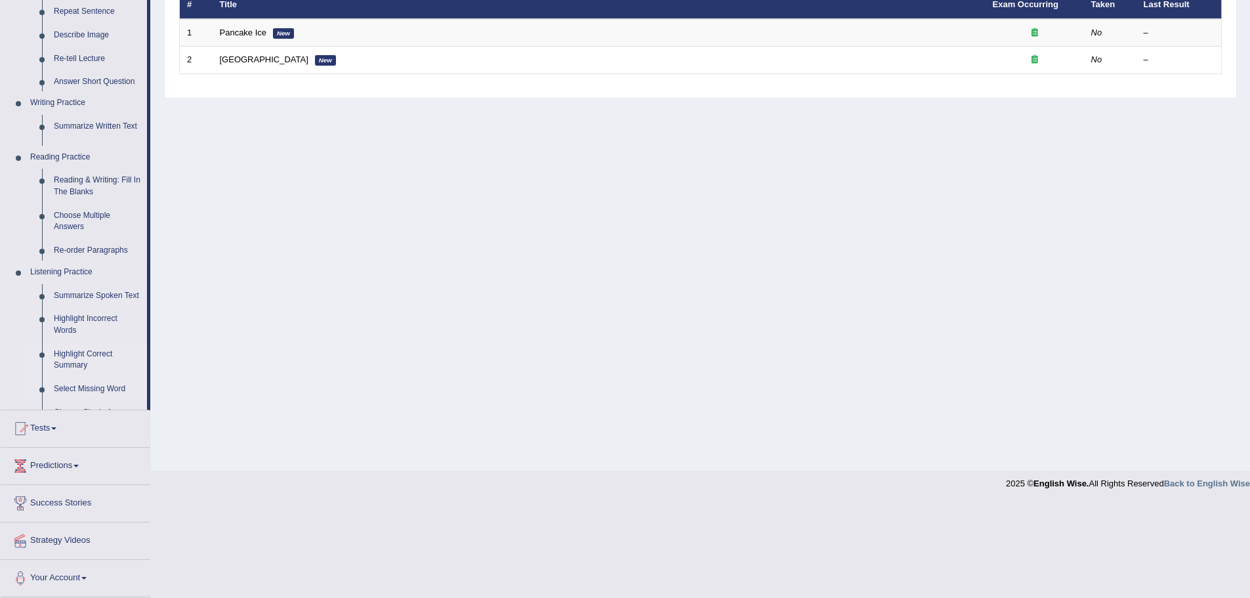
scroll to position [140, 0]
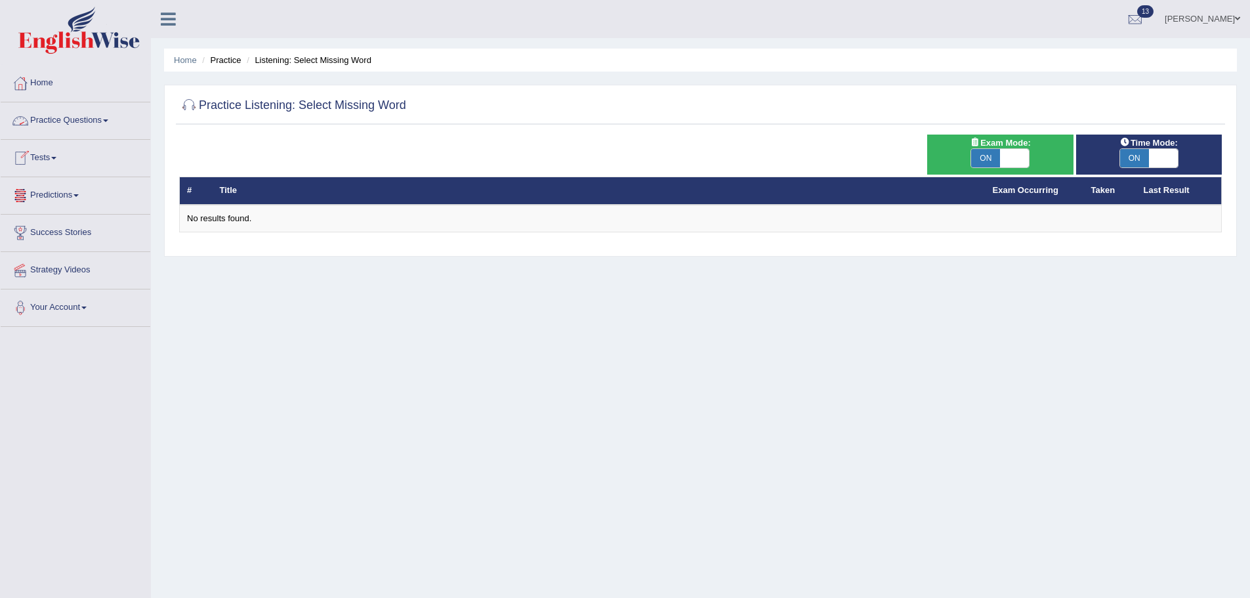
click at [52, 123] on link "Practice Questions" at bounding box center [76, 118] width 150 height 33
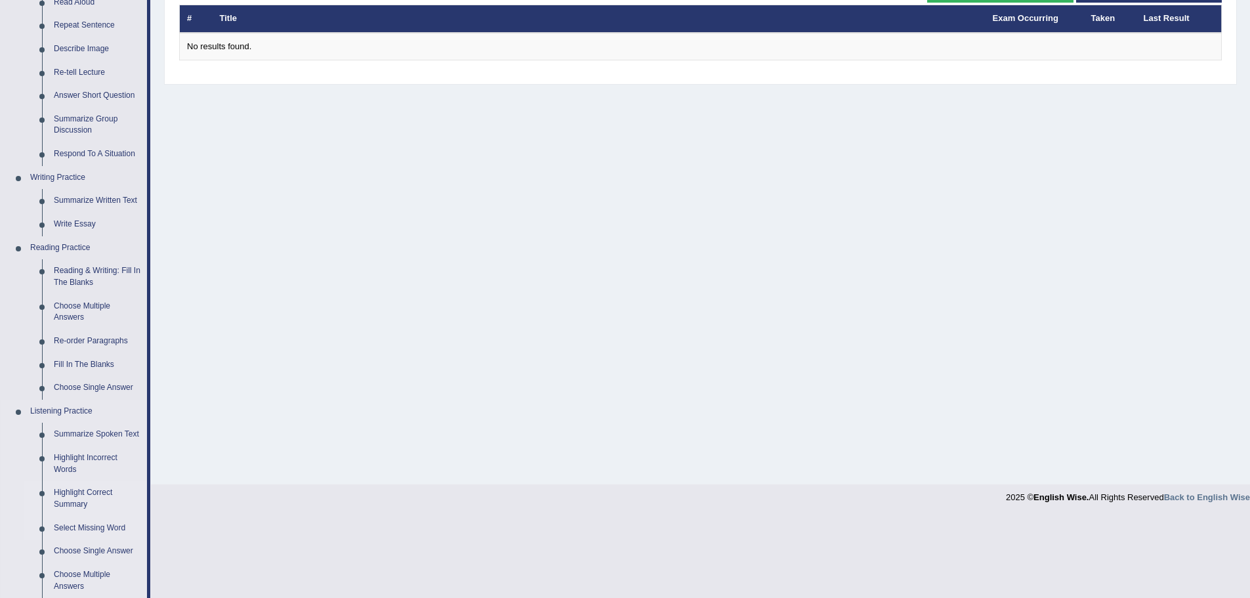
scroll to position [430, 0]
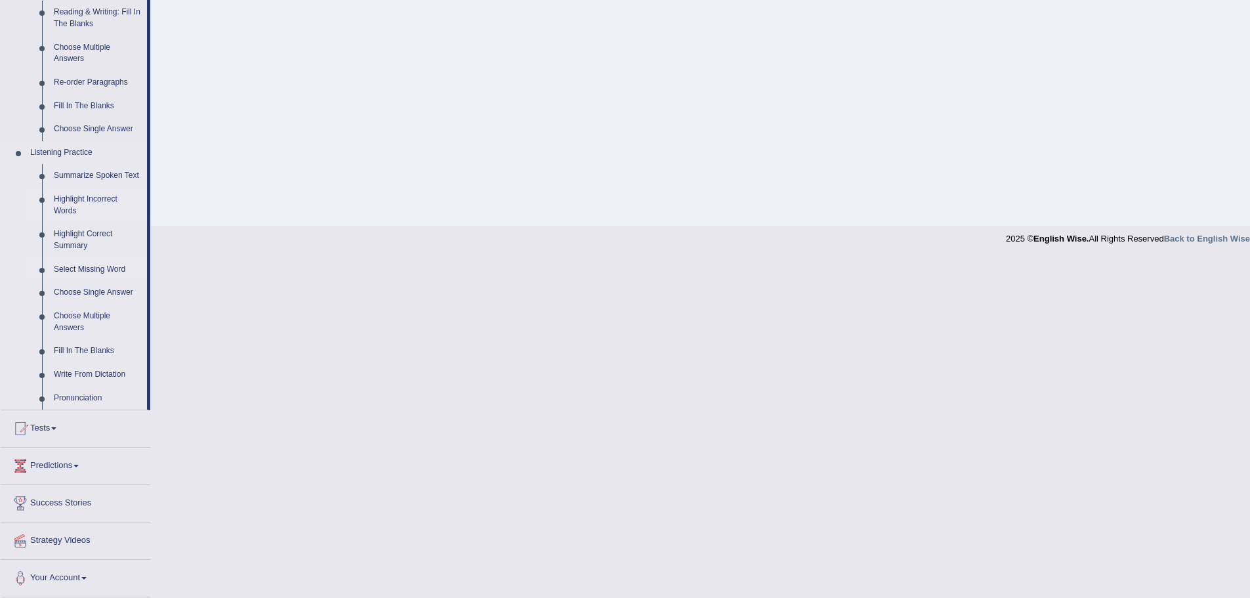
click at [69, 189] on link "Highlight Incorrect Words" at bounding box center [97, 205] width 99 height 35
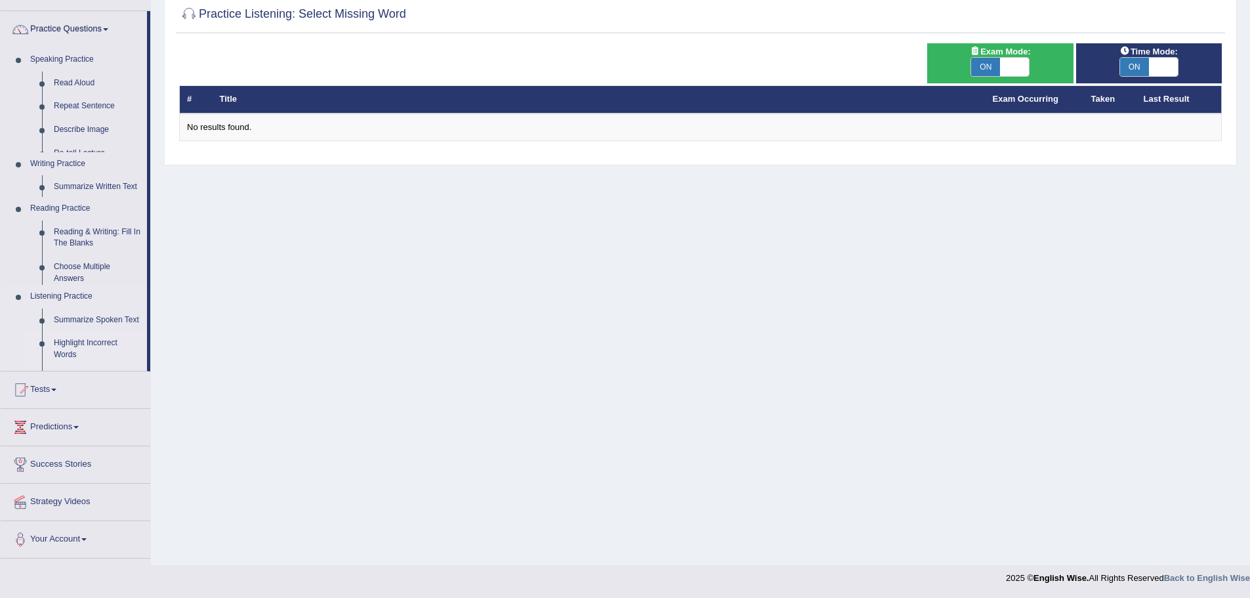
scroll to position [91, 0]
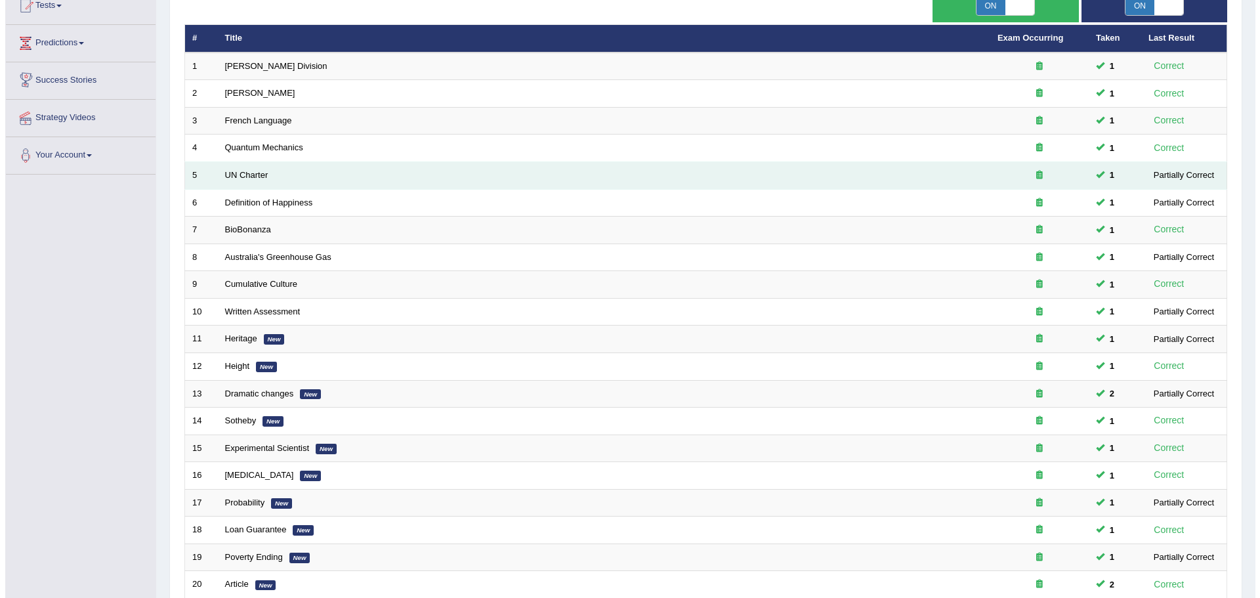
scroll to position [23, 0]
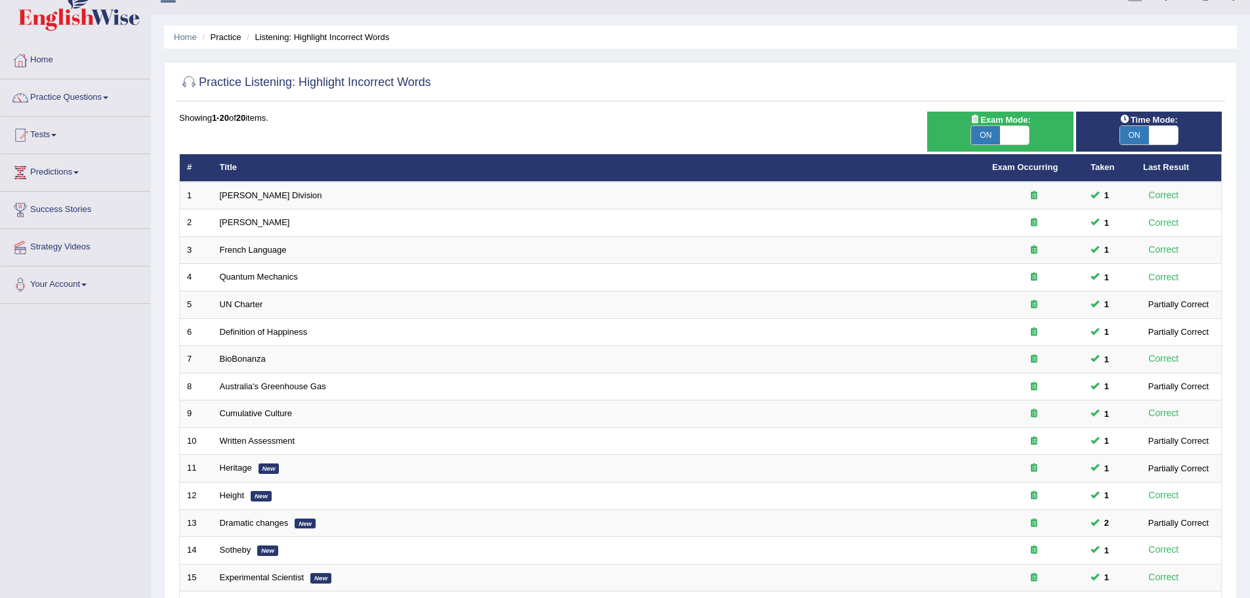
click at [1014, 134] on span at bounding box center [1014, 135] width 29 height 18
checkbox input "false"
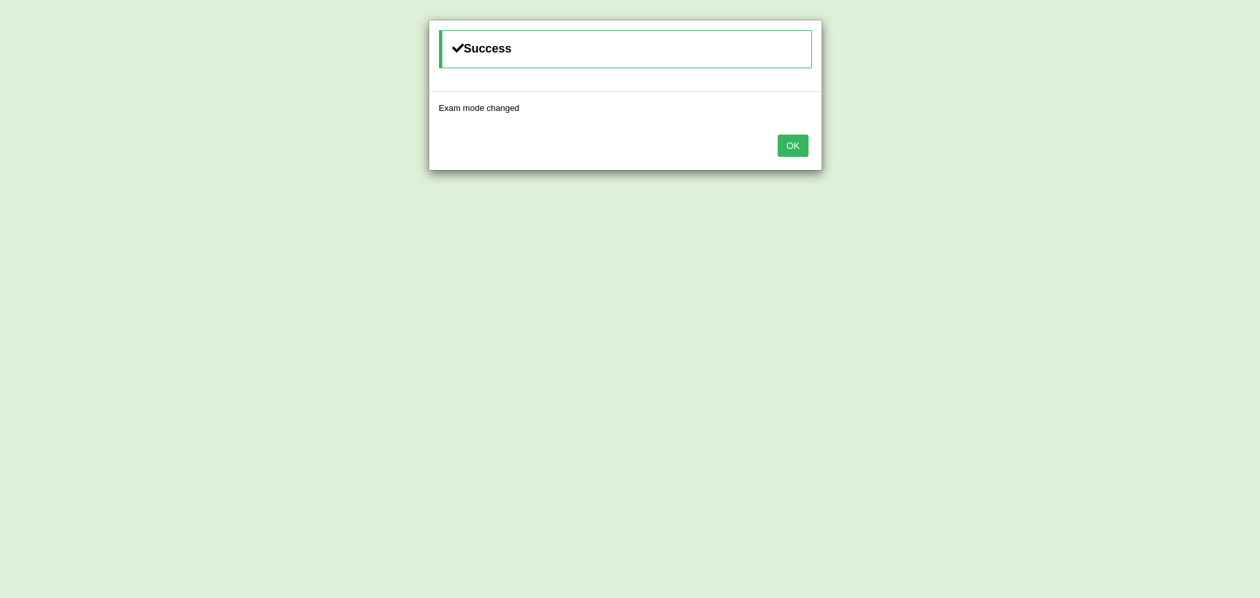
click at [796, 152] on button "OK" at bounding box center [792, 146] width 30 height 22
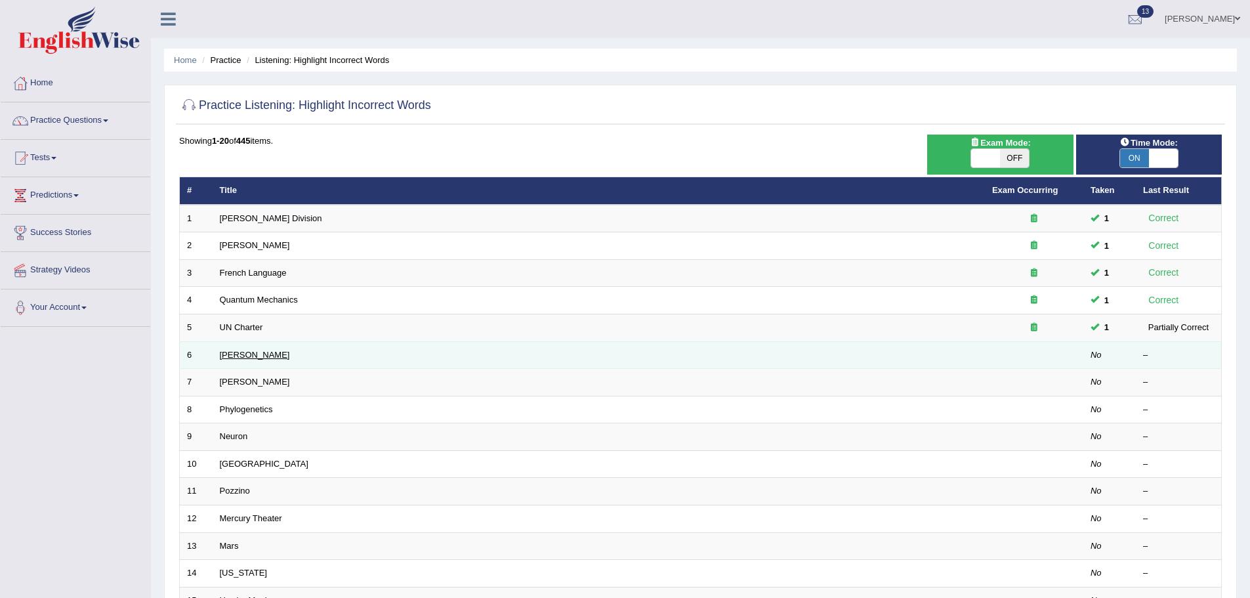
click at [232, 350] on link "[PERSON_NAME]" at bounding box center [255, 355] width 70 height 10
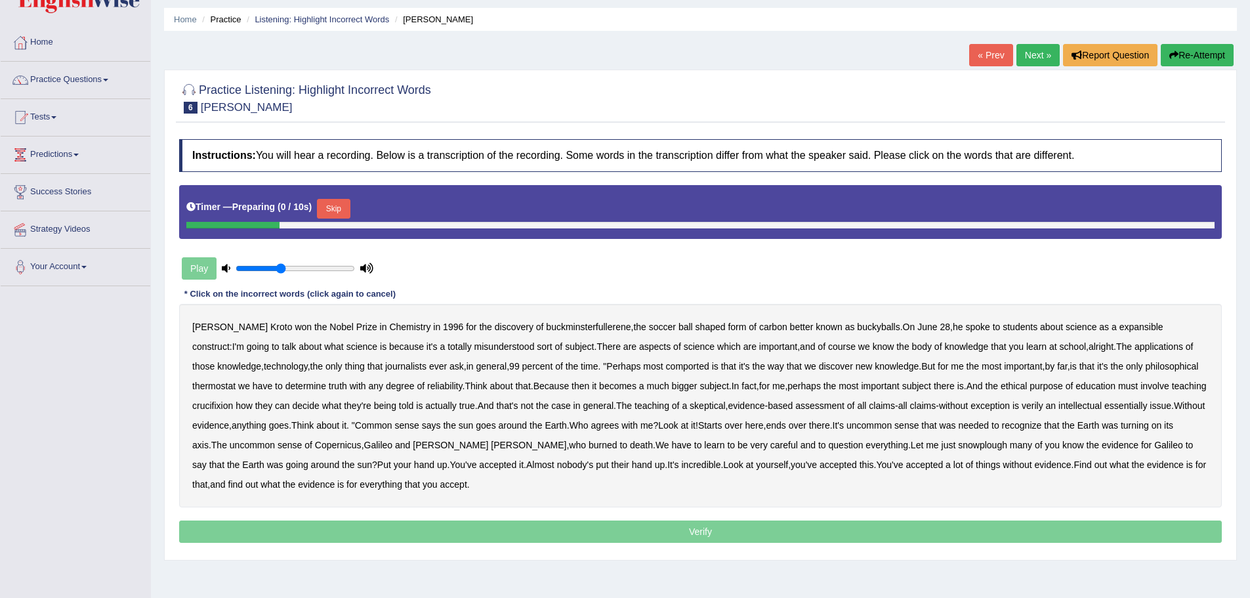
scroll to position [91, 0]
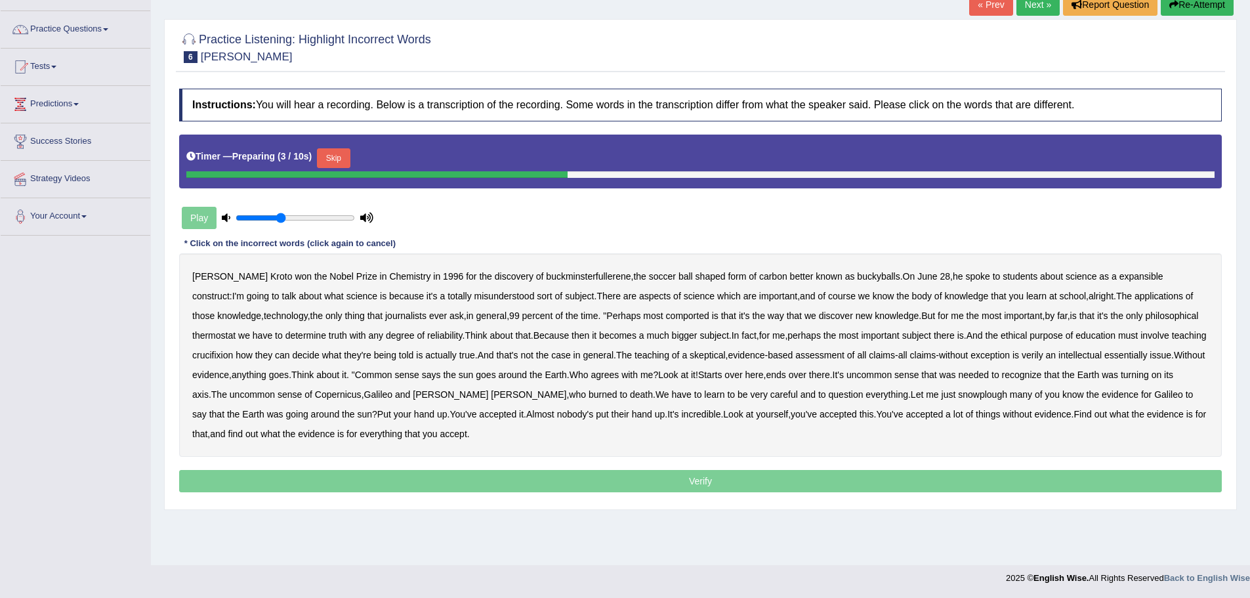
click at [347, 155] on button "Skip" at bounding box center [333, 158] width 33 height 20
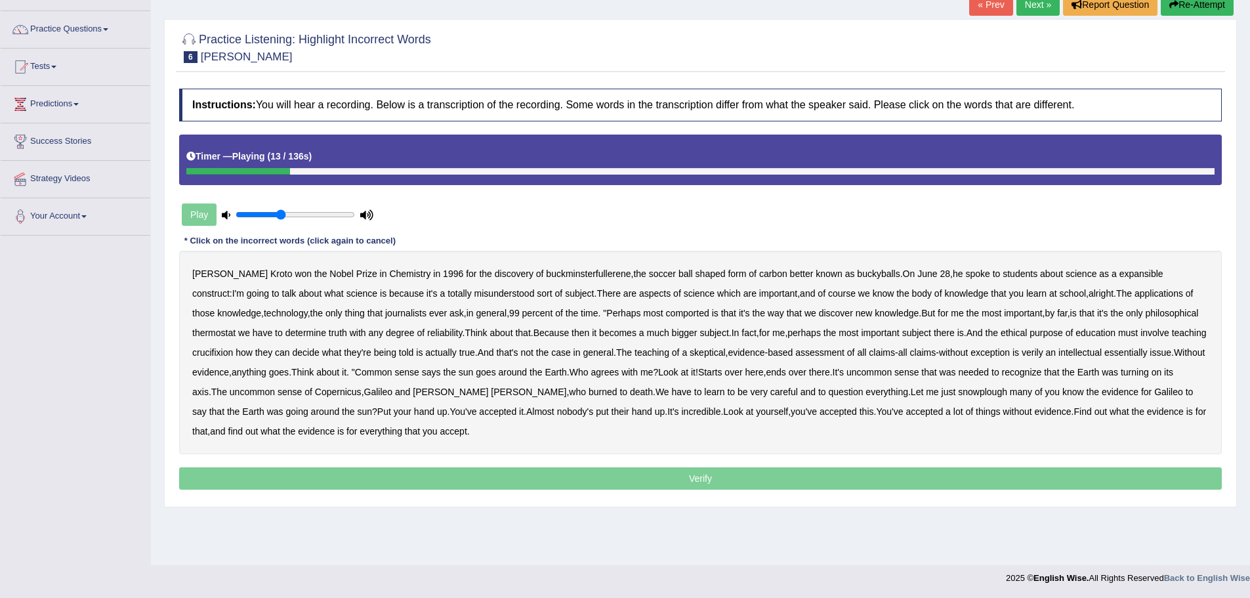
click at [1119, 270] on b "expansible" at bounding box center [1141, 273] width 44 height 10
click at [666, 315] on b "comported" at bounding box center [687, 313] width 43 height 10
click at [236, 327] on b "thermostat" at bounding box center [213, 332] width 43 height 10
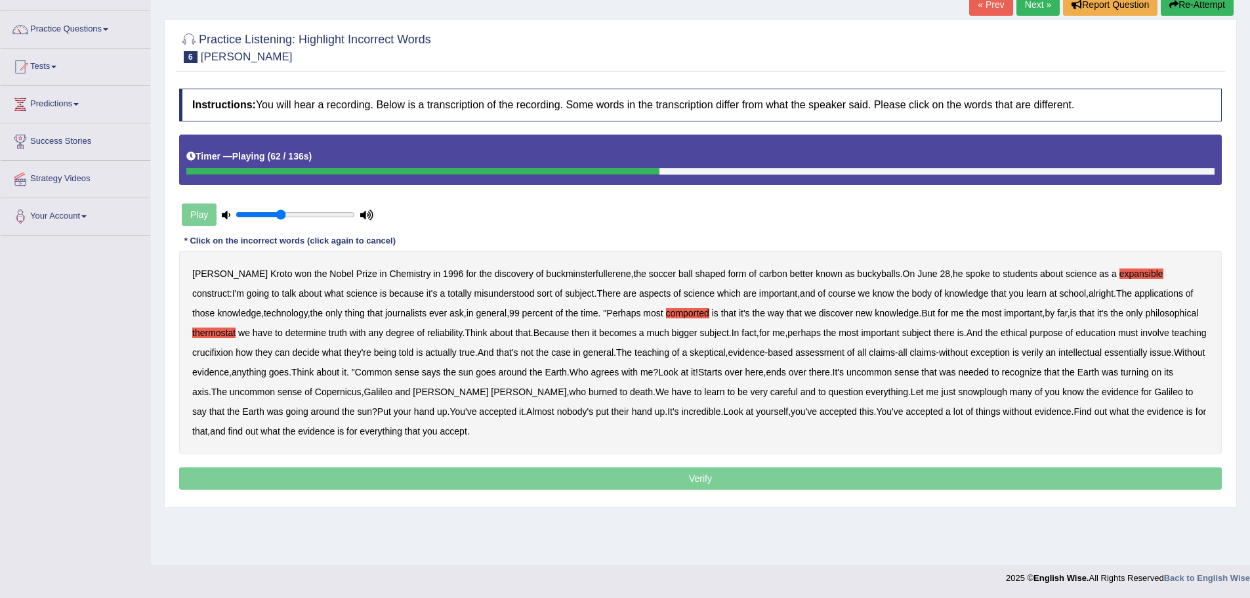
click at [233, 347] on b "crucifixion" at bounding box center [212, 352] width 41 height 10
click at [1022, 352] on b "verily" at bounding box center [1033, 352] width 22 height 10
click at [1104, 348] on b "essentially" at bounding box center [1125, 352] width 43 height 10
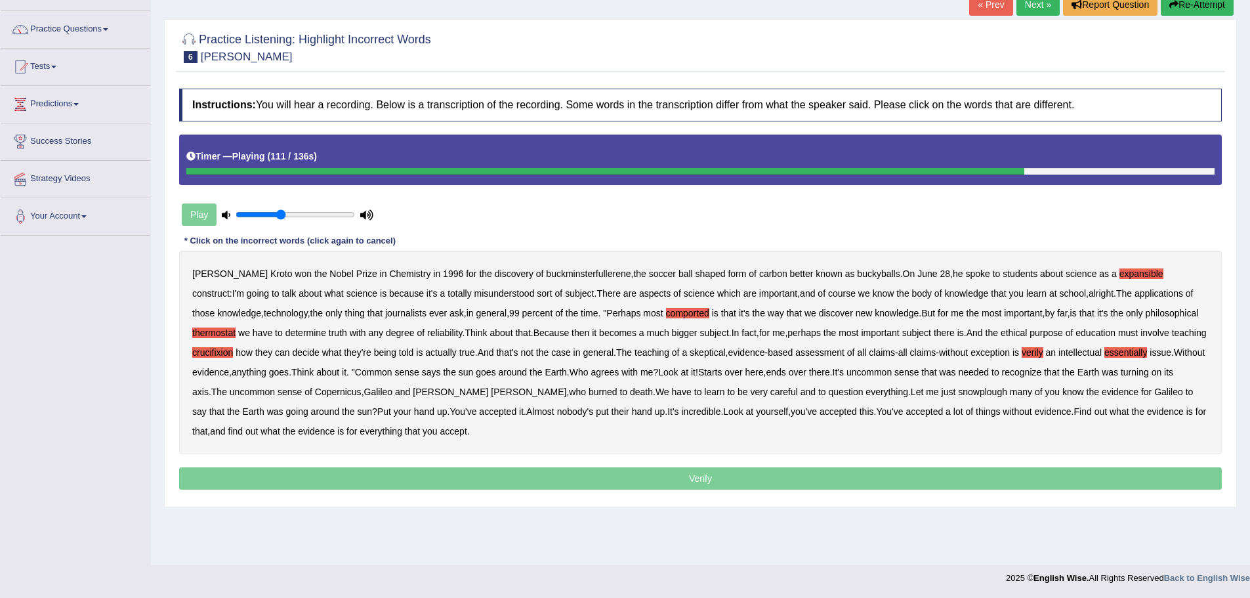
click at [958, 390] on b "snowplough" at bounding box center [982, 391] width 49 height 10
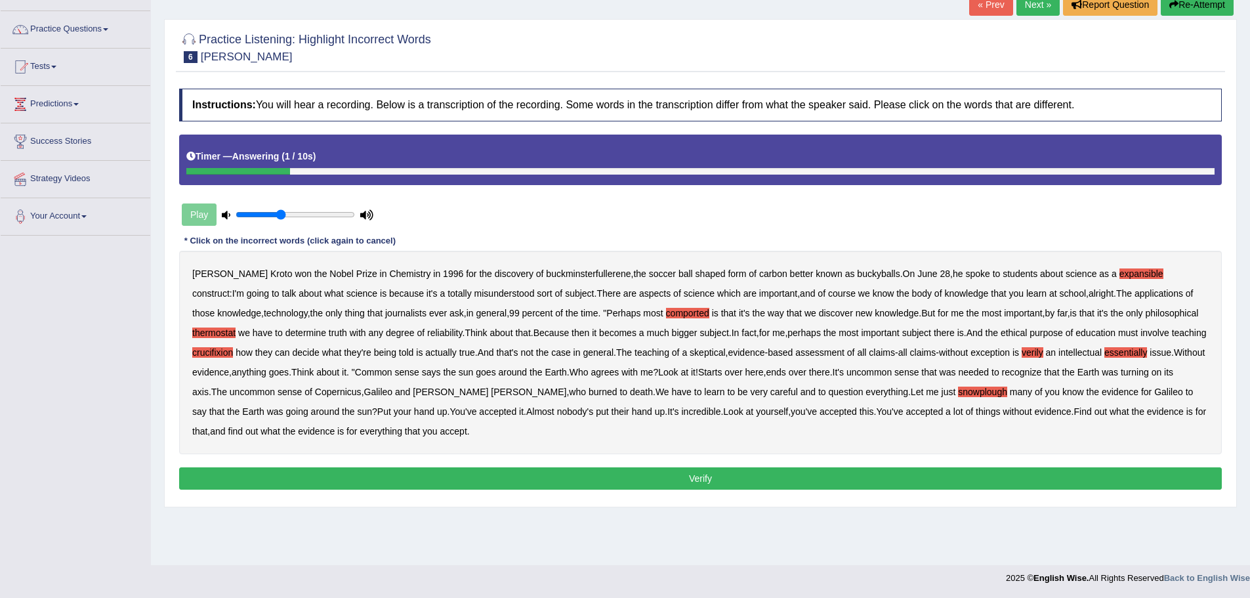
click at [668, 474] on button "Verify" at bounding box center [700, 478] width 1043 height 22
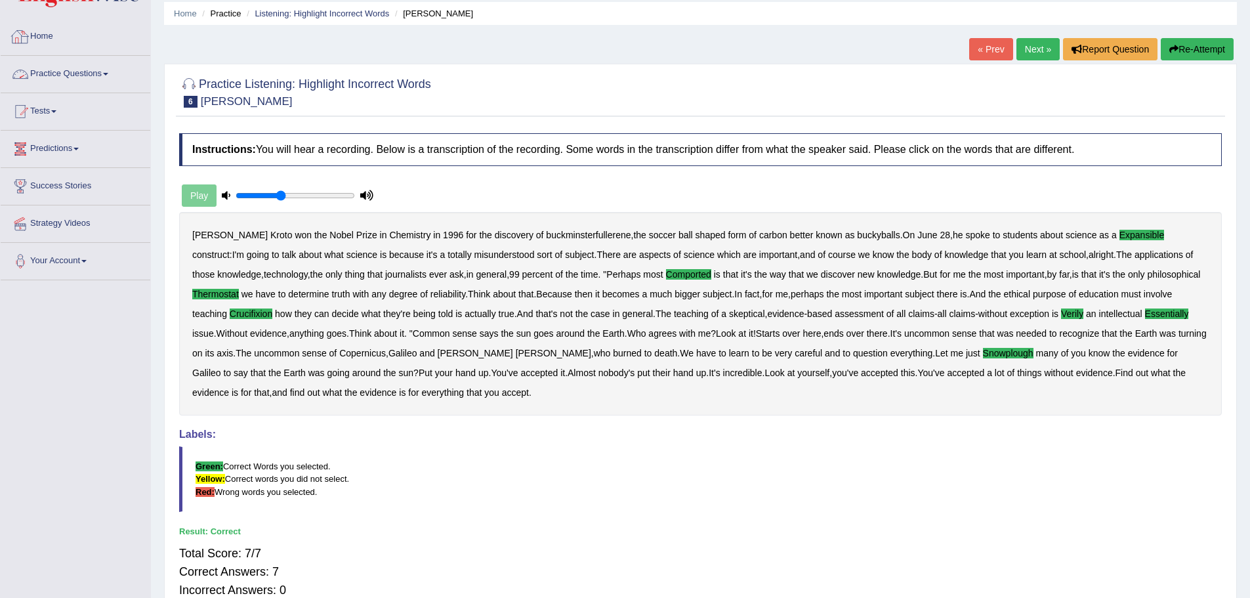
scroll to position [0, 0]
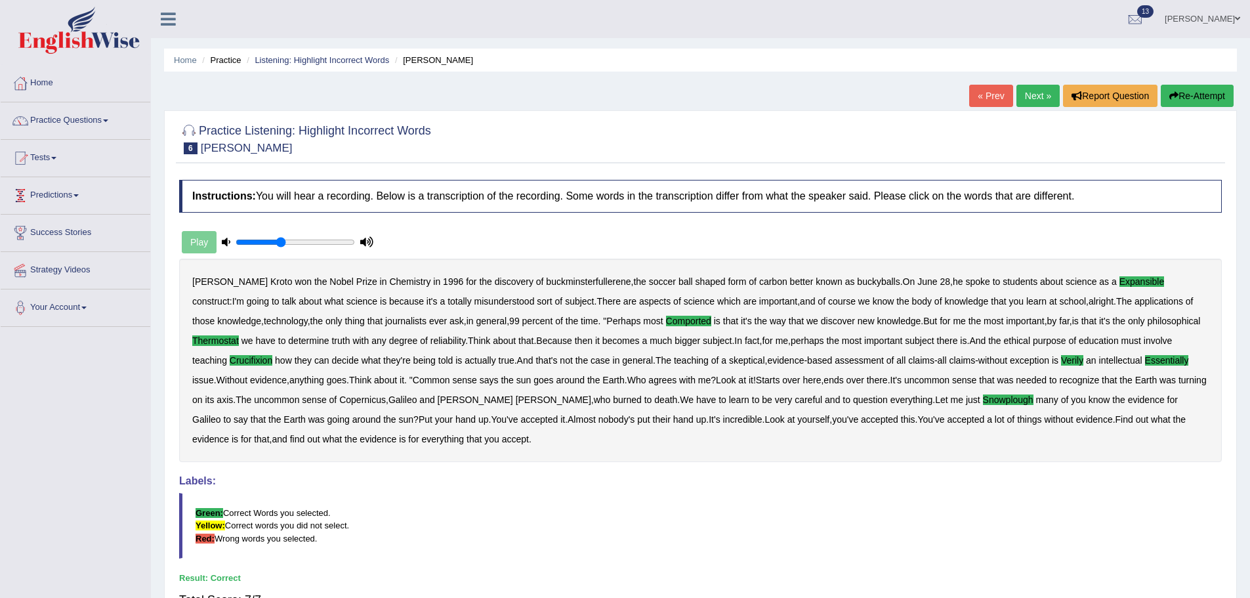
click at [63, 171] on link "Tests" at bounding box center [76, 156] width 150 height 33
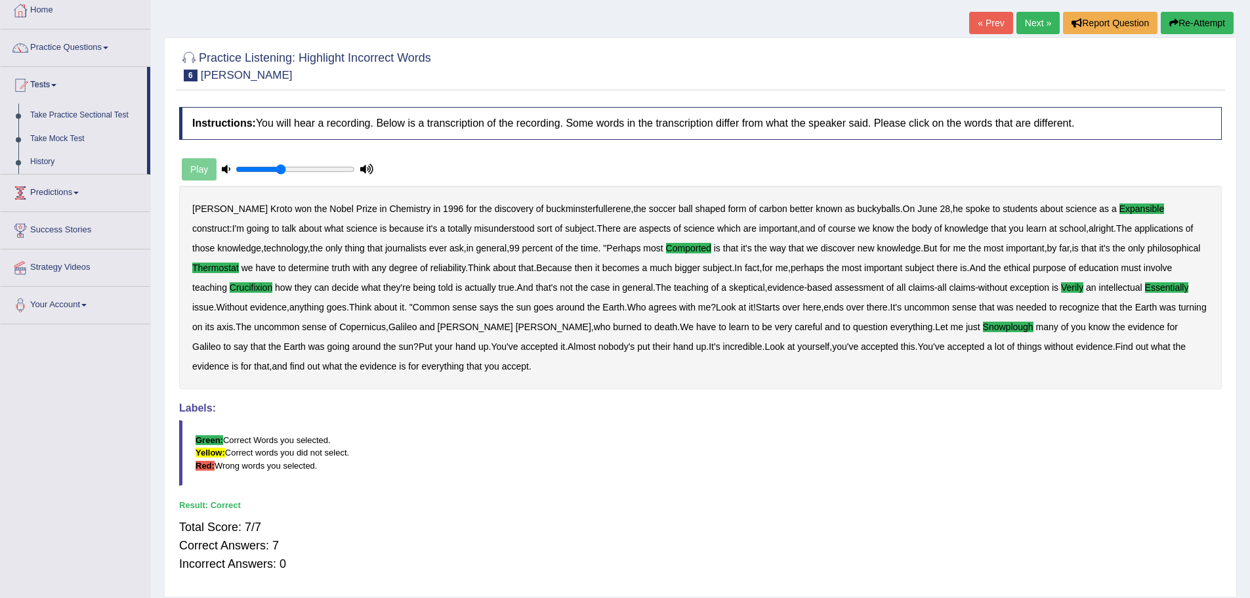
scroll to position [49, 0]
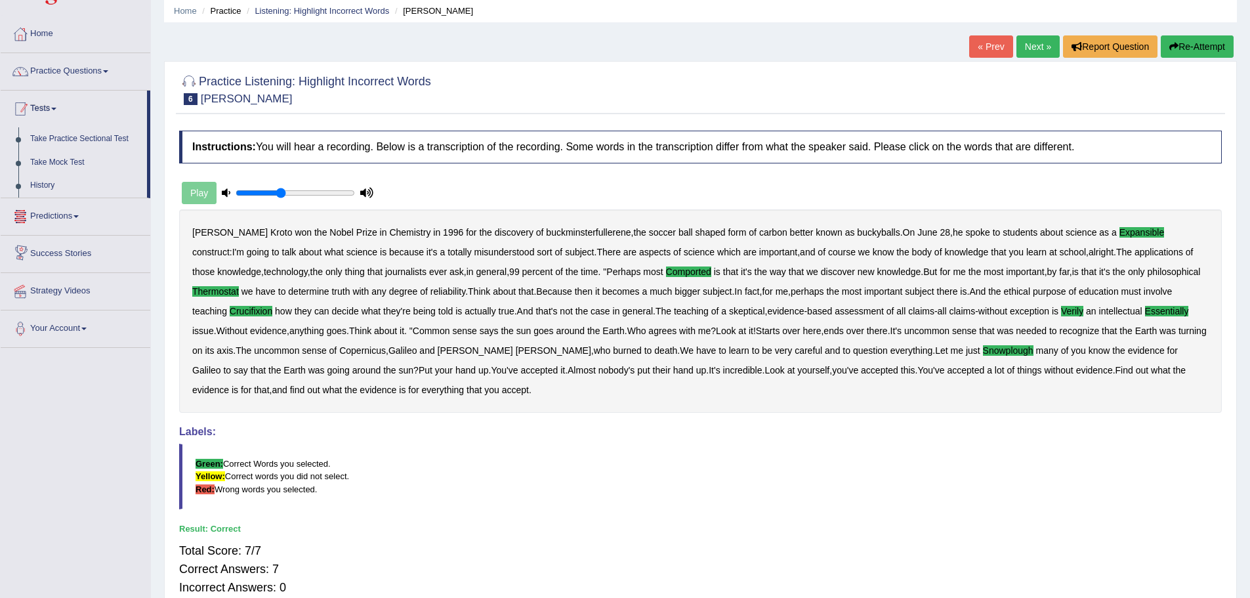
click at [72, 83] on link "Practice Questions" at bounding box center [76, 69] width 150 height 33
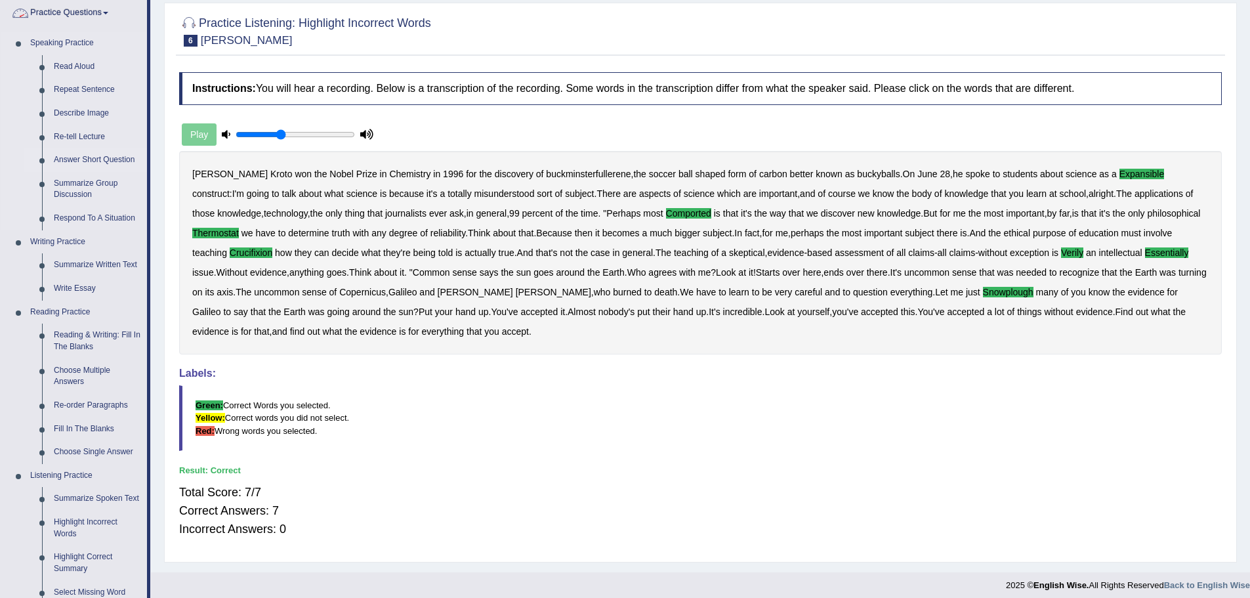
scroll to position [312, 0]
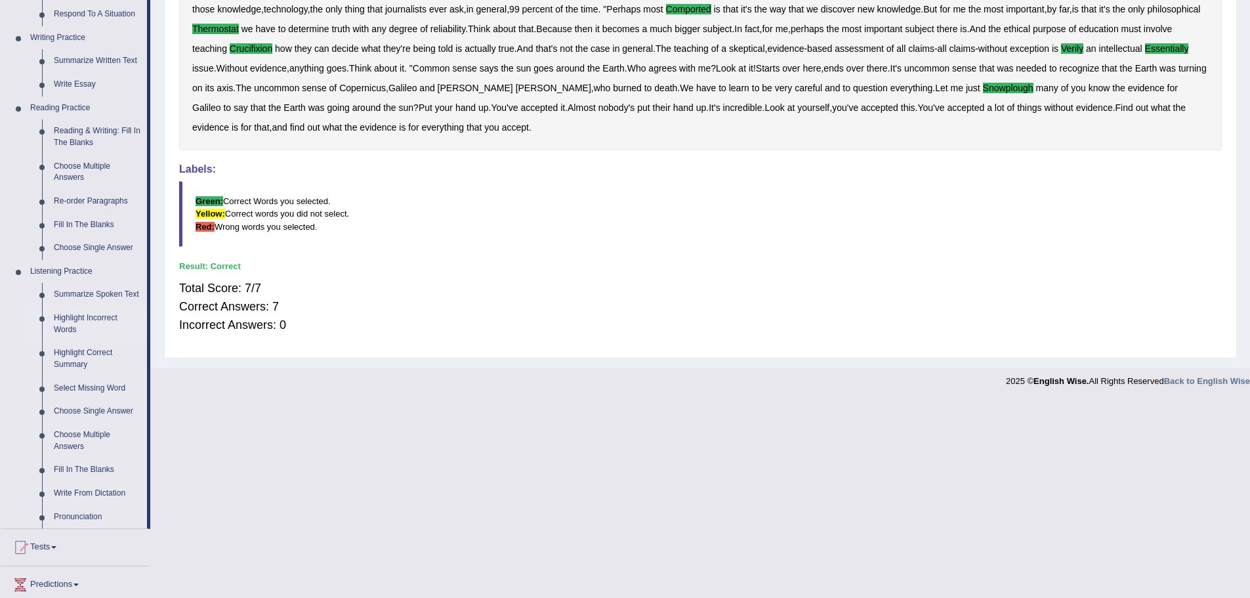
click at [82, 316] on link "Highlight Incorrect Words" at bounding box center [97, 323] width 99 height 35
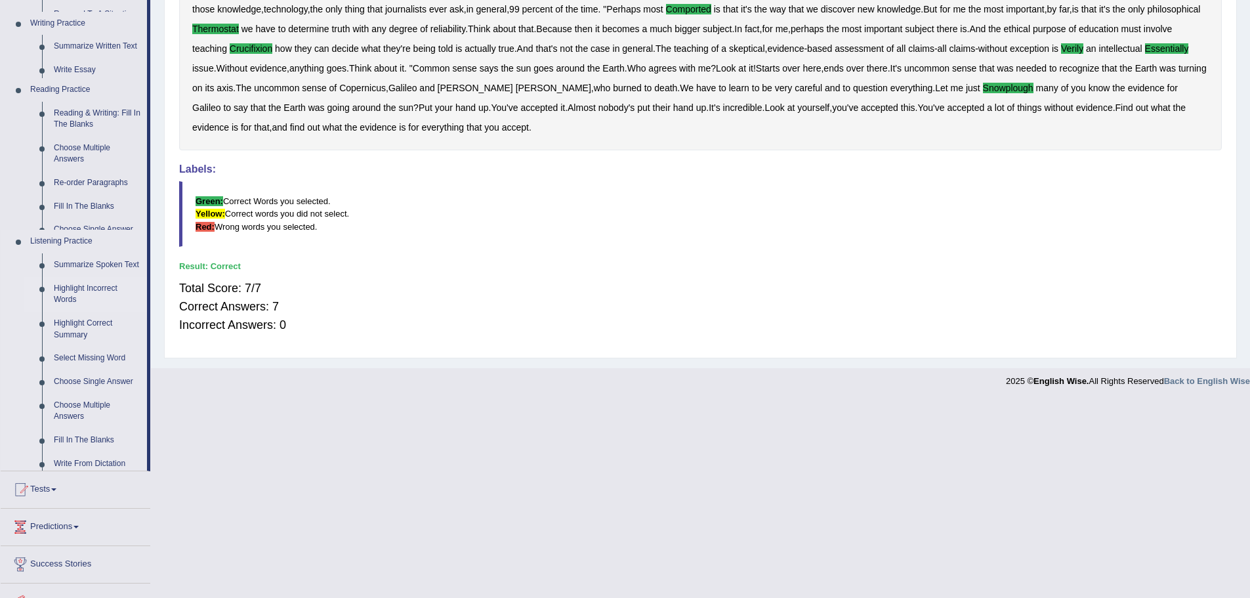
scroll to position [115, 0]
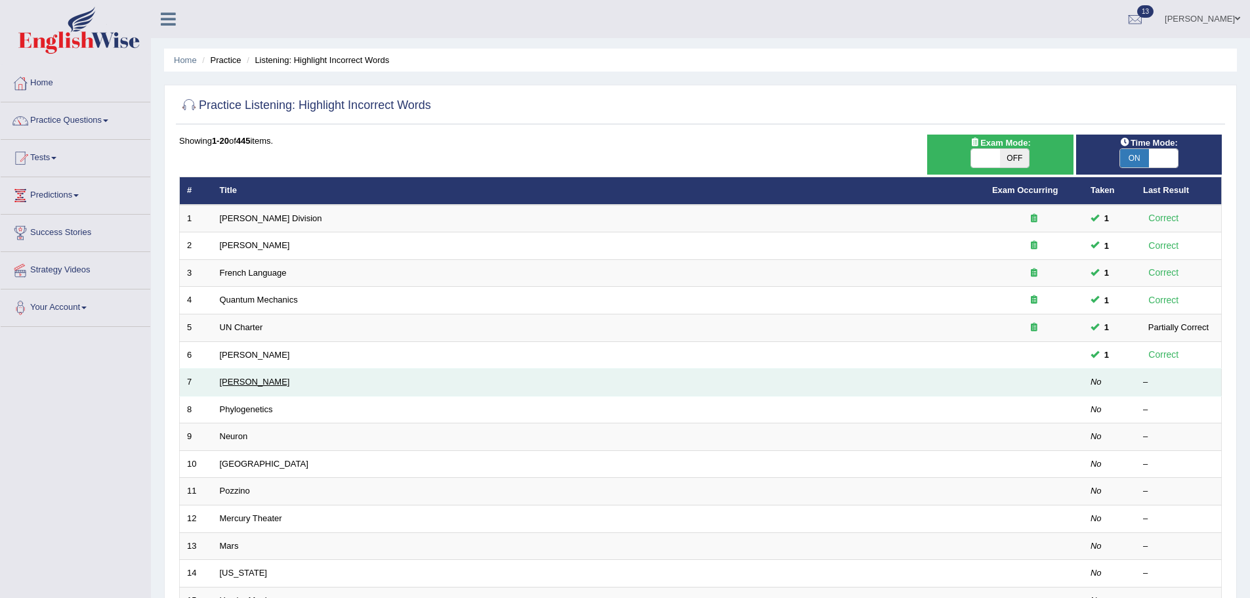
click at [238, 379] on link "[PERSON_NAME]" at bounding box center [255, 382] width 70 height 10
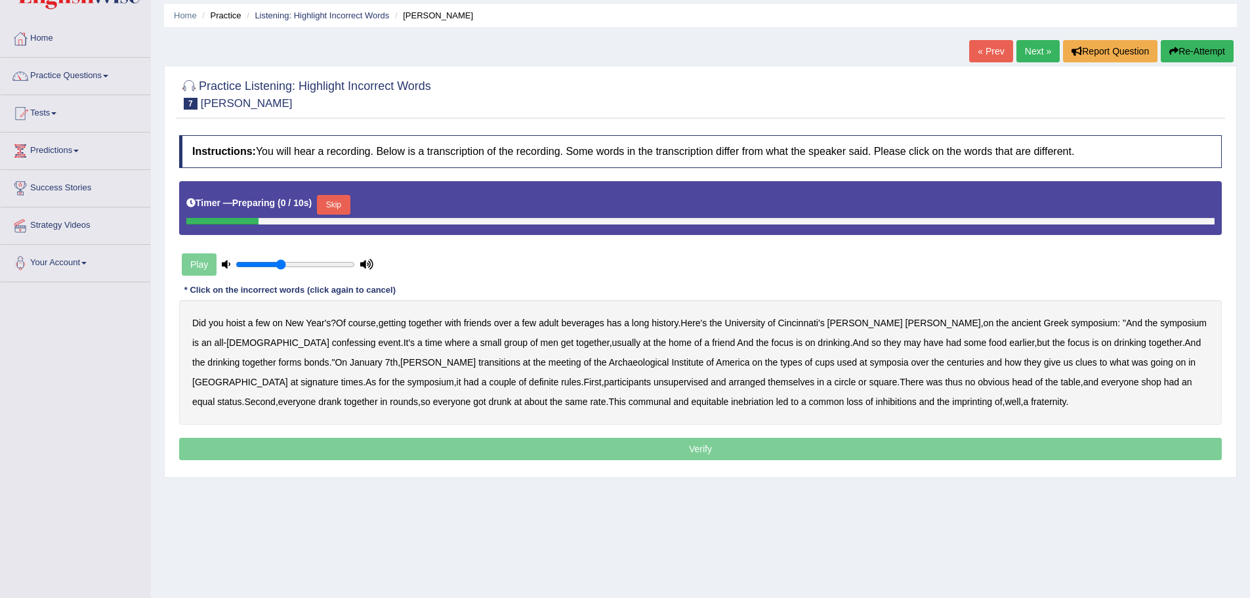
scroll to position [91, 0]
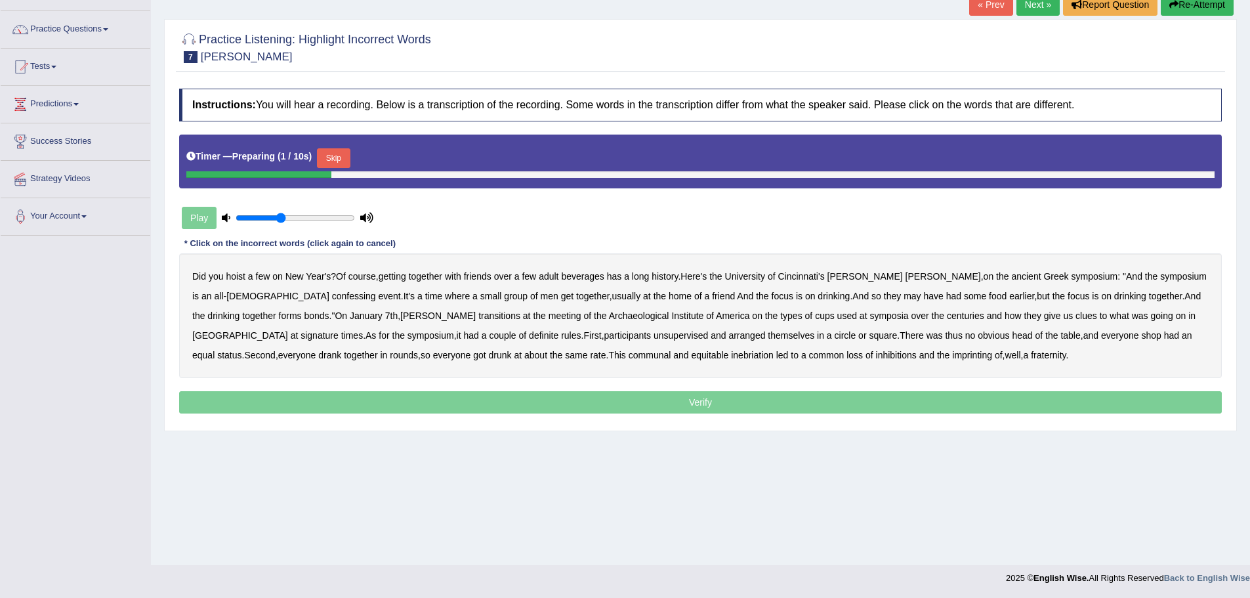
click at [205, 226] on div "Play" at bounding box center [277, 217] width 197 height 33
click at [345, 162] on button "Skip" at bounding box center [333, 158] width 33 height 20
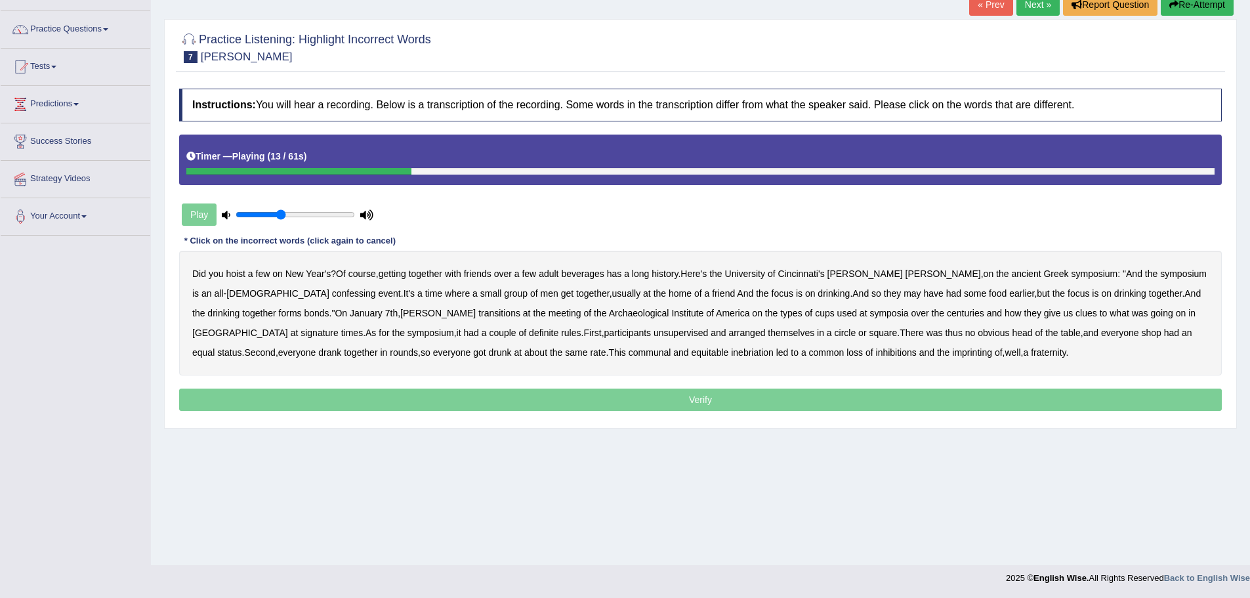
click at [332, 293] on b "confessing" at bounding box center [354, 293] width 44 height 10
click at [478, 314] on b "transitions" at bounding box center [499, 313] width 42 height 10
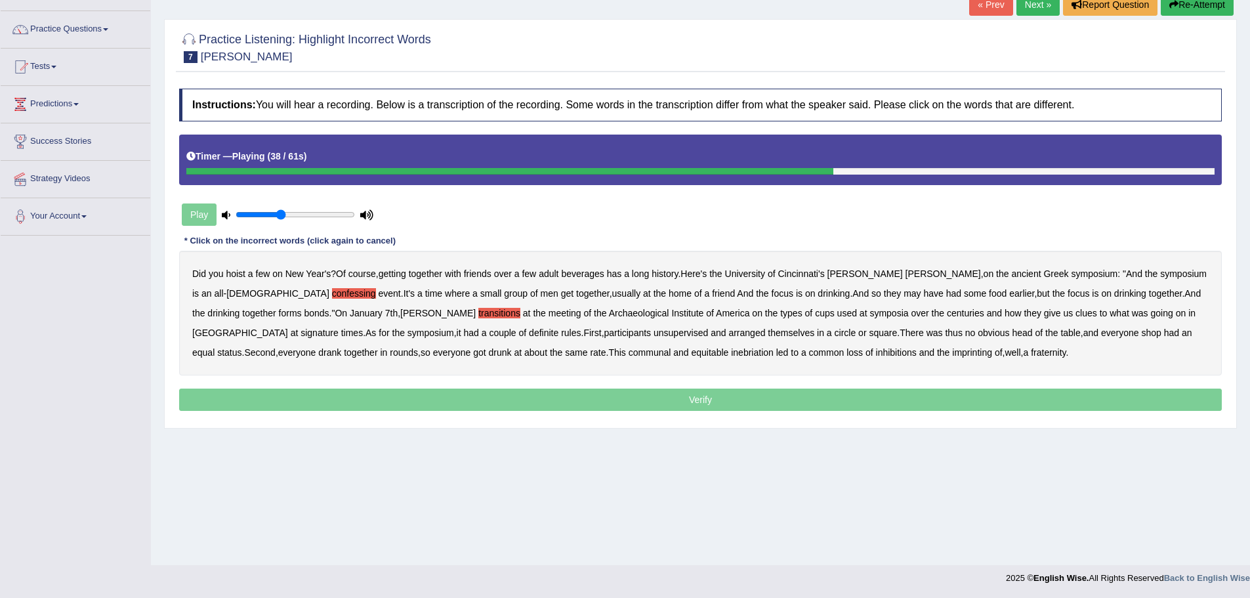
click at [339, 327] on b "signature" at bounding box center [320, 332] width 38 height 10
click at [653, 336] on b "unsupervised" at bounding box center [680, 332] width 54 height 10
click at [1141, 333] on b "shop" at bounding box center [1151, 332] width 20 height 10
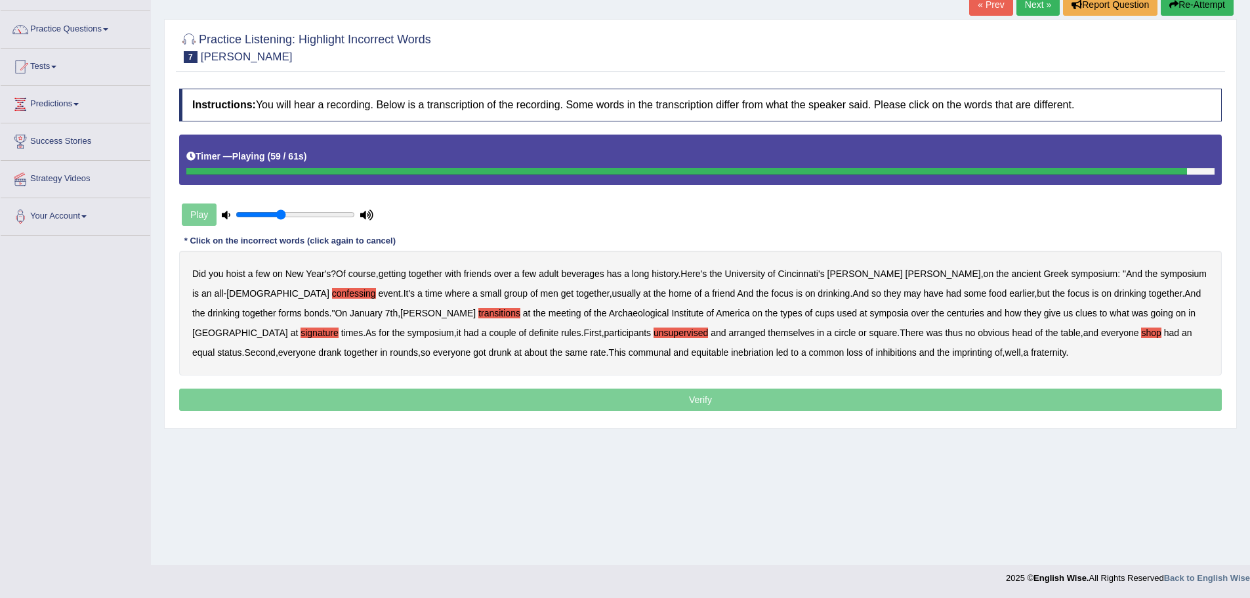
click at [952, 352] on b "imprinting" at bounding box center [972, 352] width 40 height 10
click at [733, 394] on p "Verify" at bounding box center [700, 399] width 1043 height 22
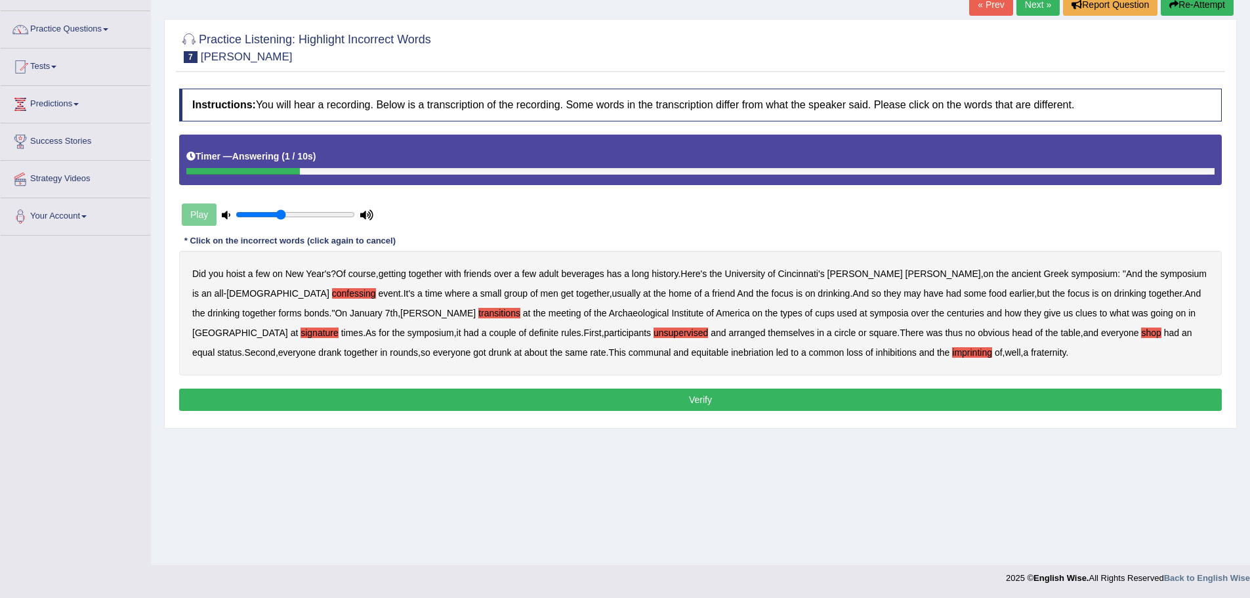
click at [733, 394] on button "Verify" at bounding box center [700, 399] width 1043 height 22
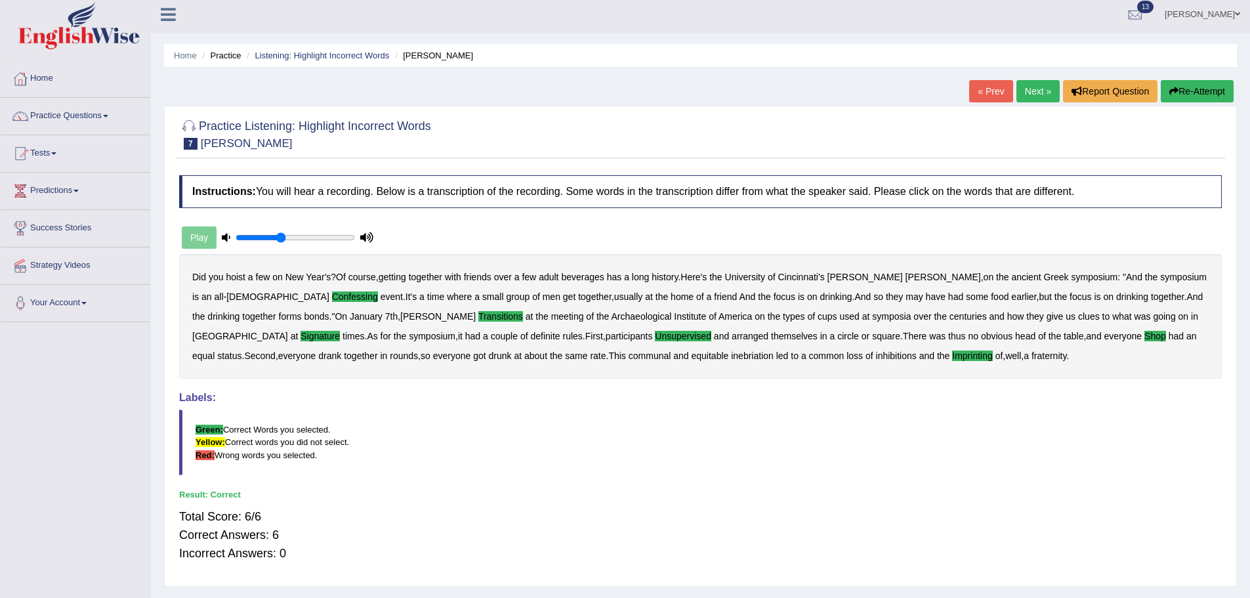
scroll to position [0, 0]
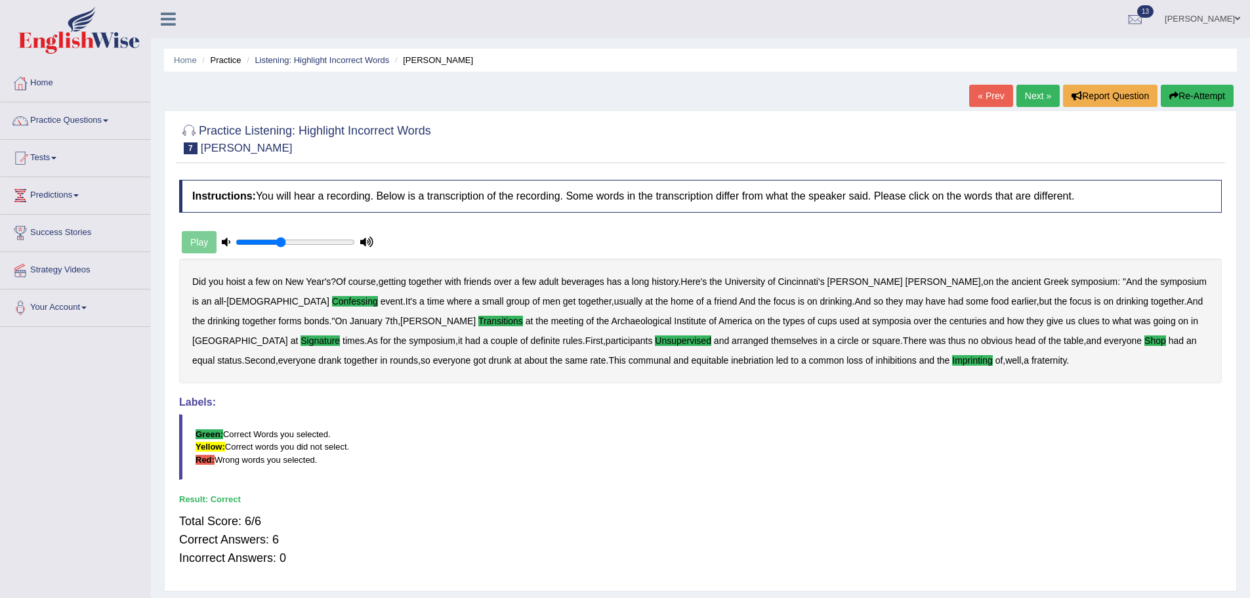
click at [1042, 87] on link "Next »" at bounding box center [1037, 96] width 43 height 22
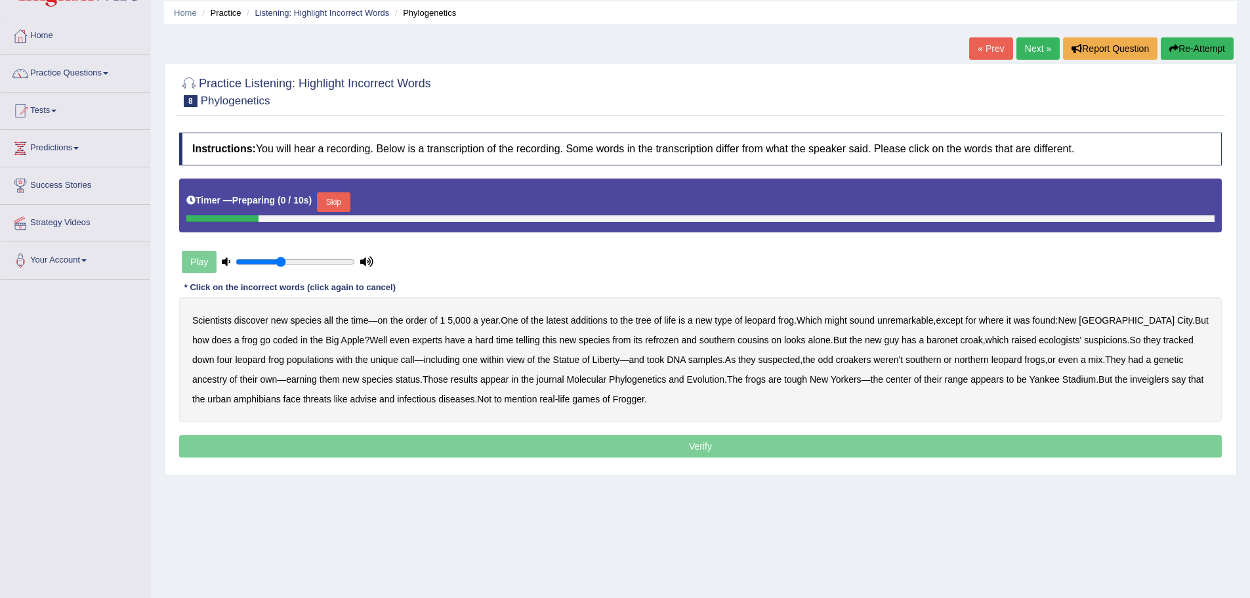
scroll to position [91, 0]
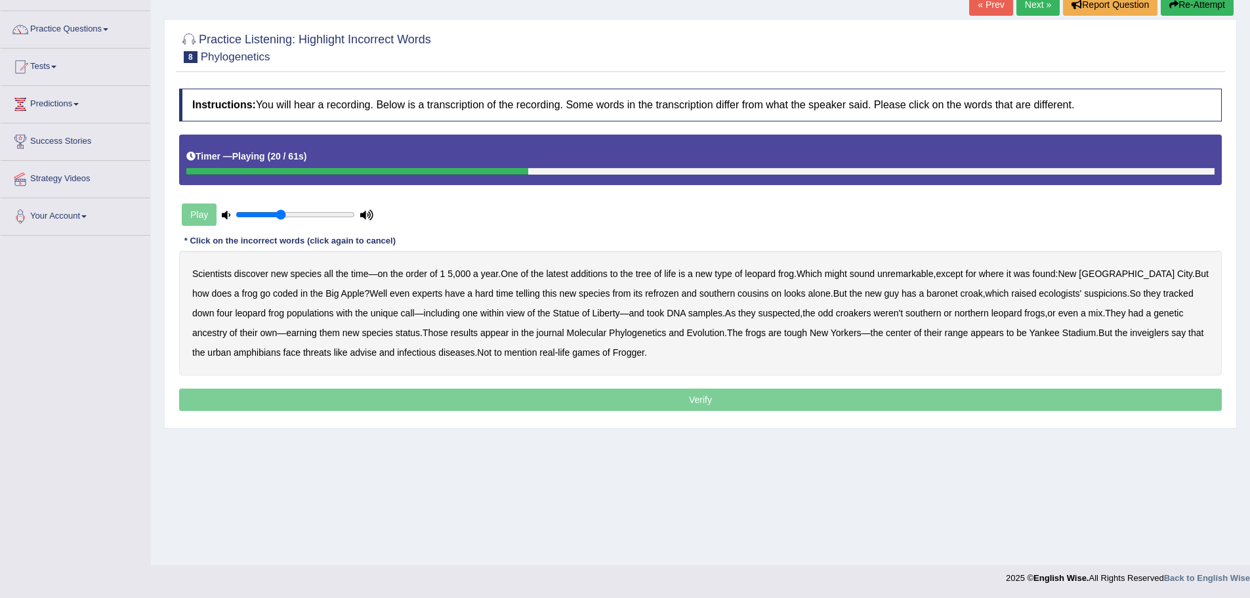
click at [645, 296] on b "refrozen" at bounding box center [661, 293] width 33 height 10
click at [926, 293] on b "baronet" at bounding box center [941, 293] width 31 height 10
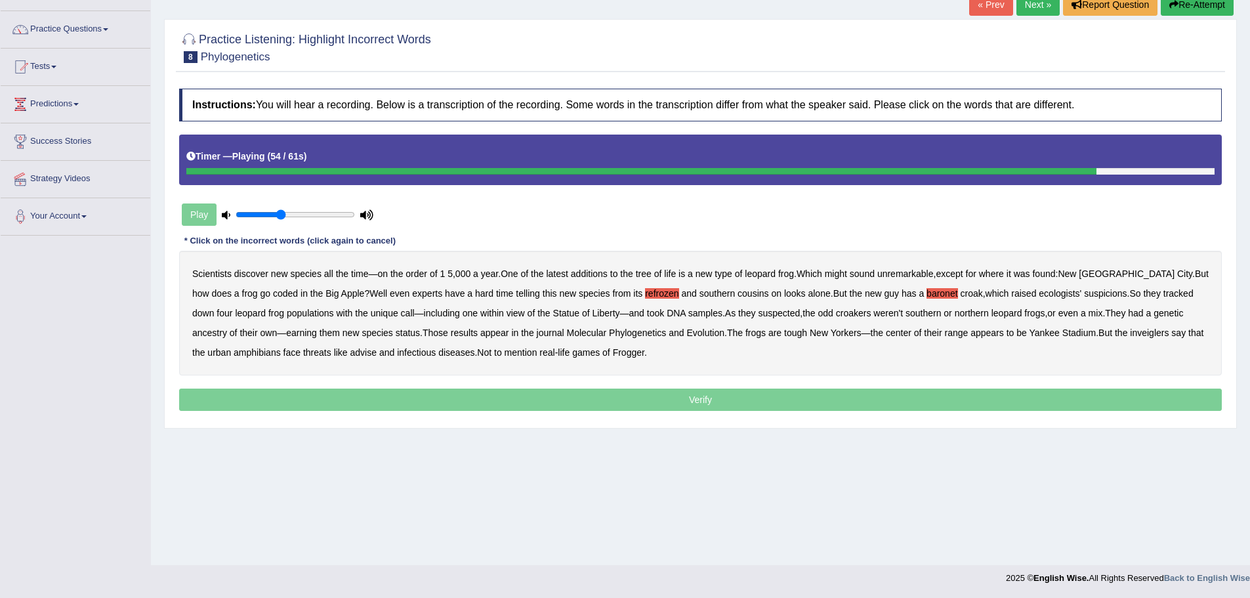
click at [1130, 336] on b "inveiglers" at bounding box center [1149, 332] width 39 height 10
click at [350, 357] on b "advise" at bounding box center [363, 352] width 26 height 10
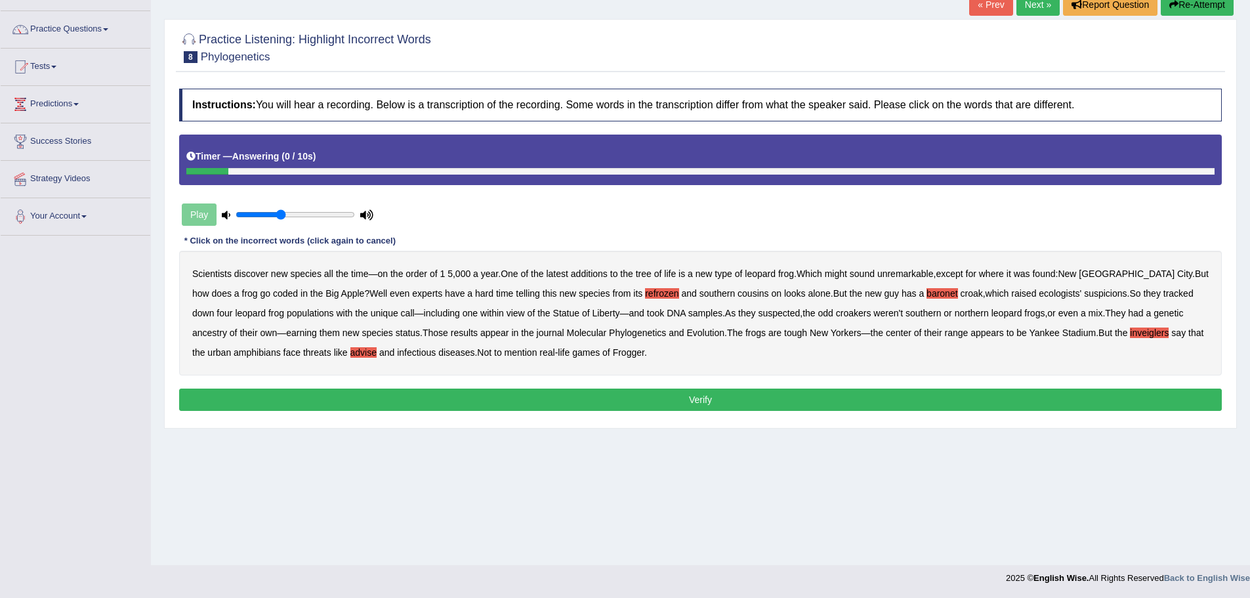
click at [610, 396] on button "Verify" at bounding box center [700, 399] width 1043 height 22
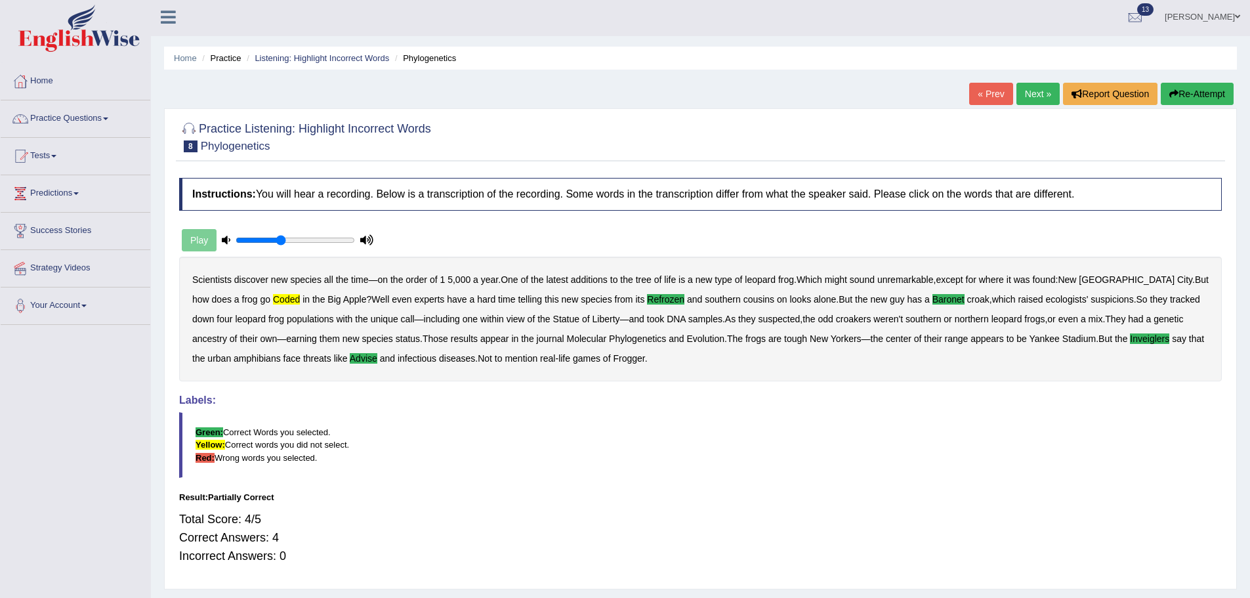
scroll to position [0, 0]
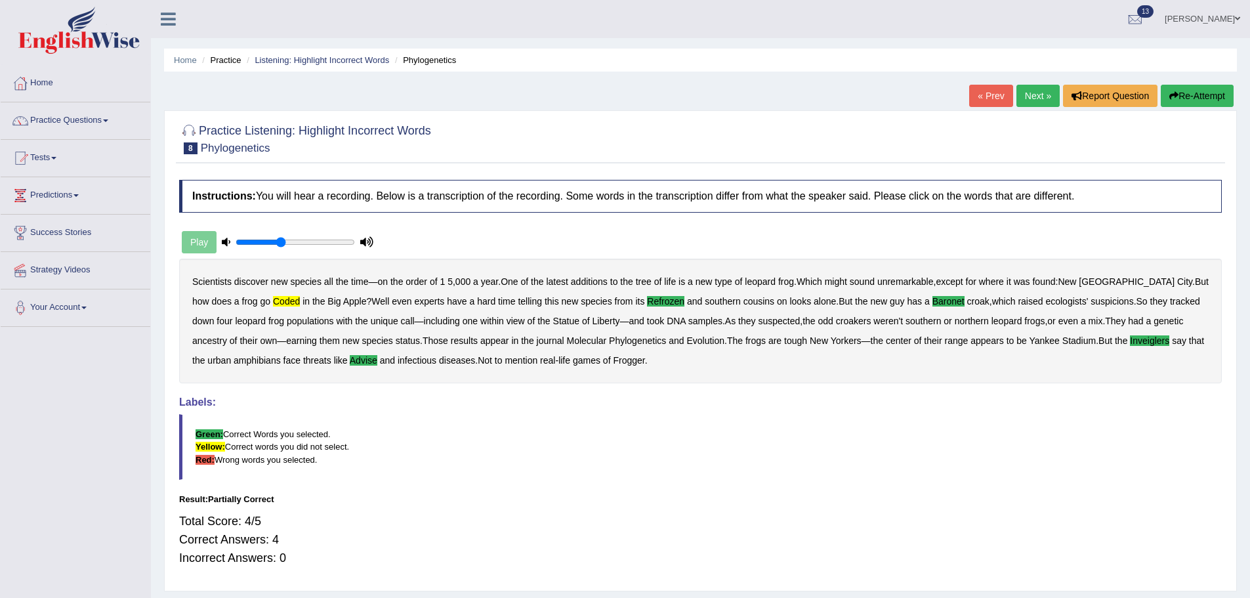
click at [1033, 99] on link "Next »" at bounding box center [1037, 96] width 43 height 22
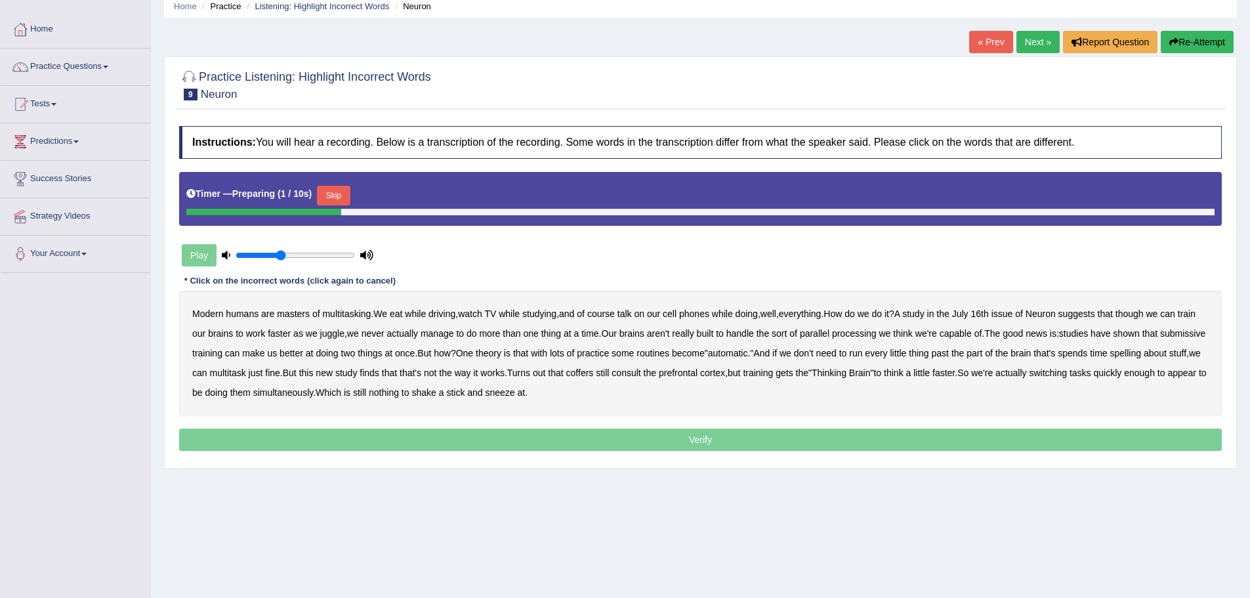
scroll to position [91, 0]
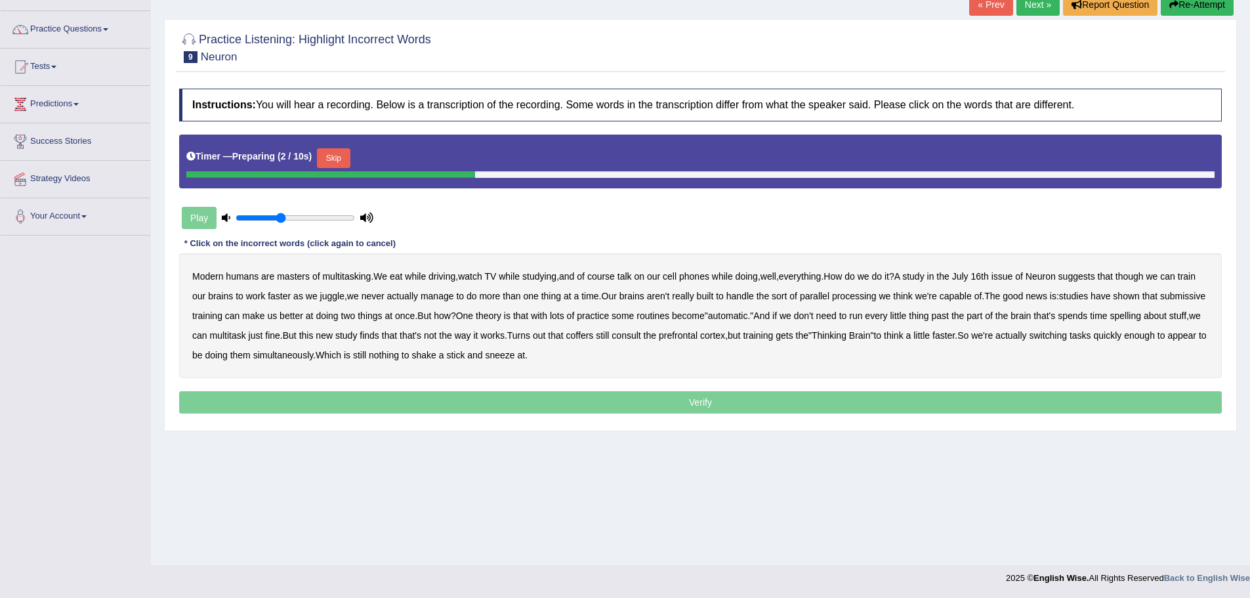
click at [336, 155] on button "Skip" at bounding box center [333, 158] width 33 height 20
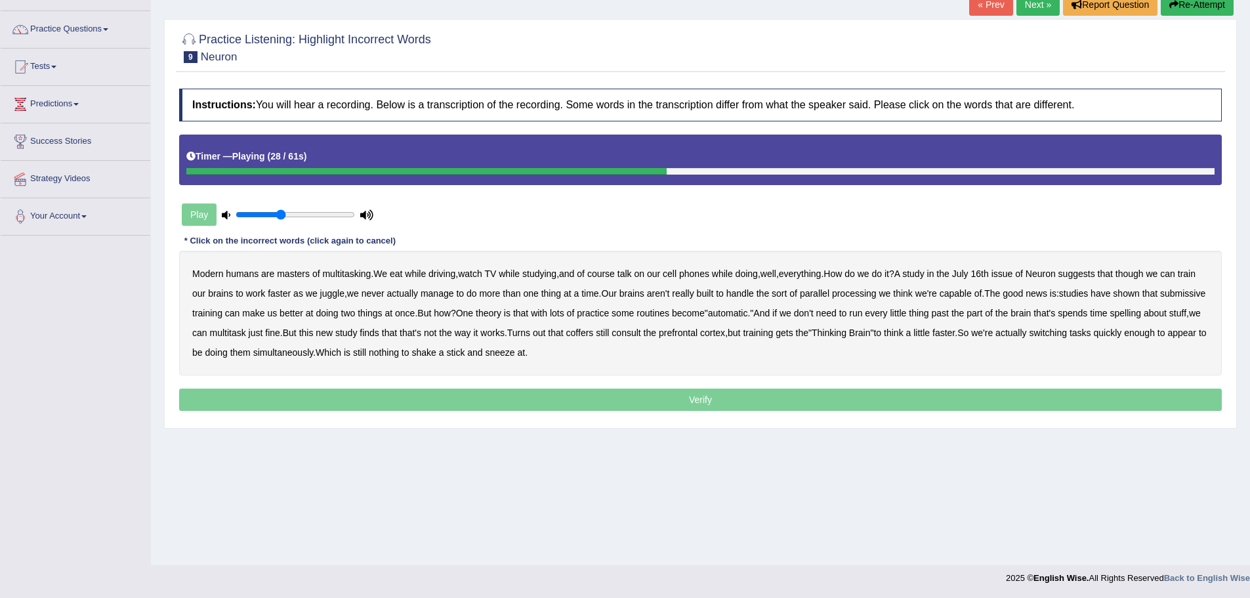
click at [1160, 299] on b "submissive" at bounding box center [1182, 293] width 45 height 10
click at [1141, 313] on b "spelling" at bounding box center [1125, 313] width 31 height 10
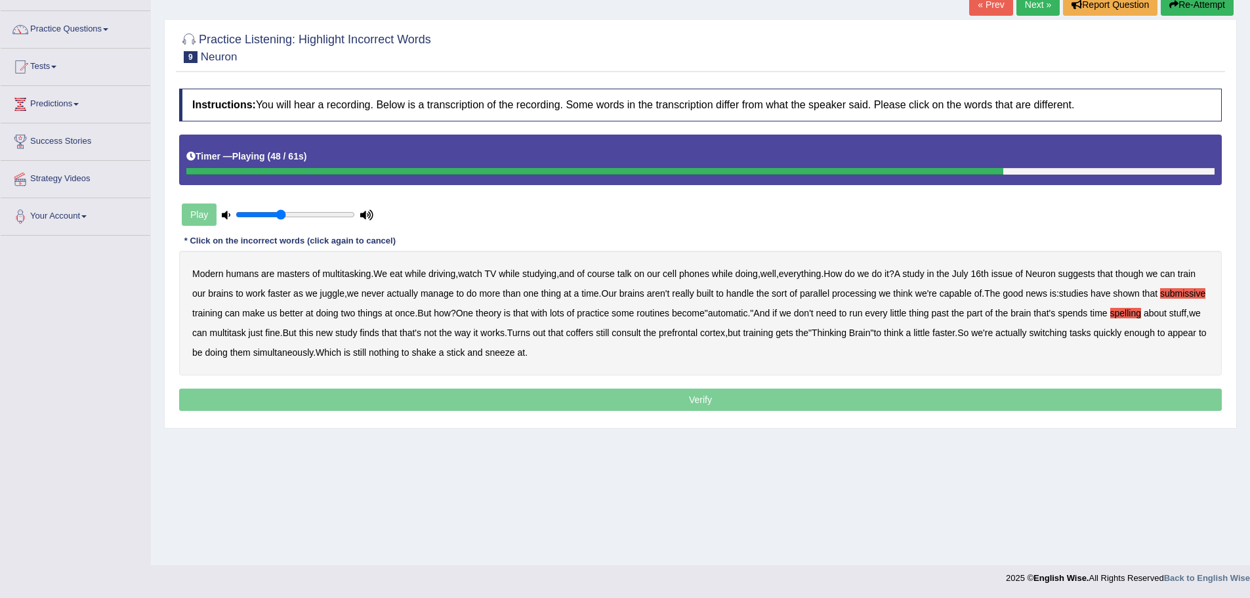
click at [594, 333] on b "coffers" at bounding box center [580, 332] width 28 height 10
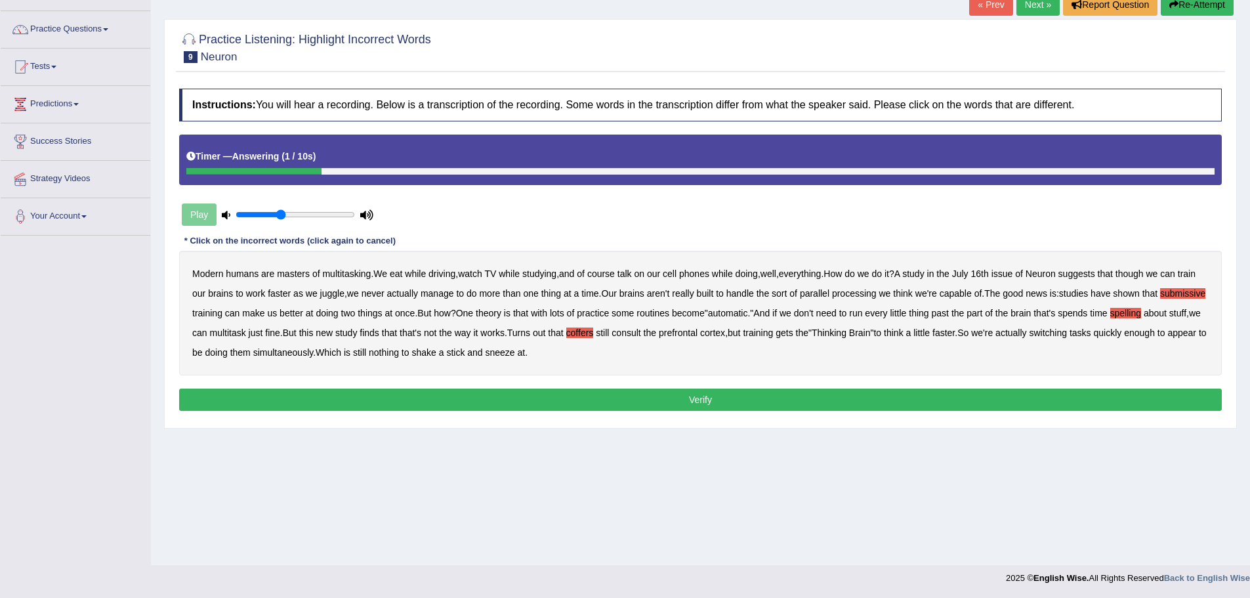
click at [755, 404] on button "Verify" at bounding box center [700, 399] width 1043 height 22
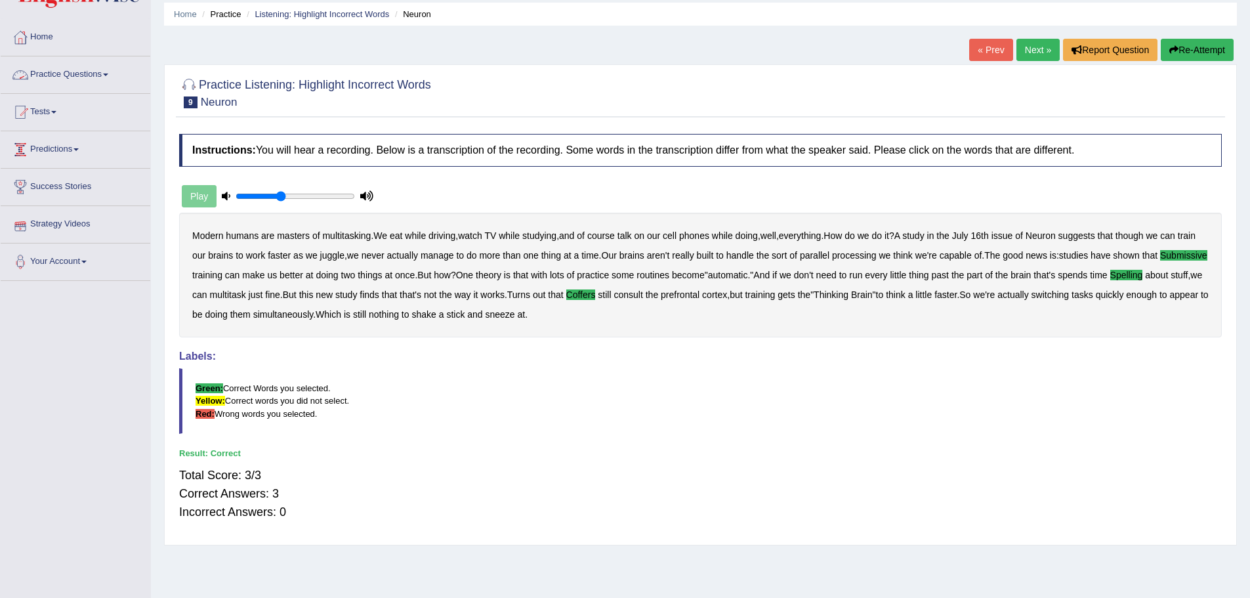
scroll to position [0, 0]
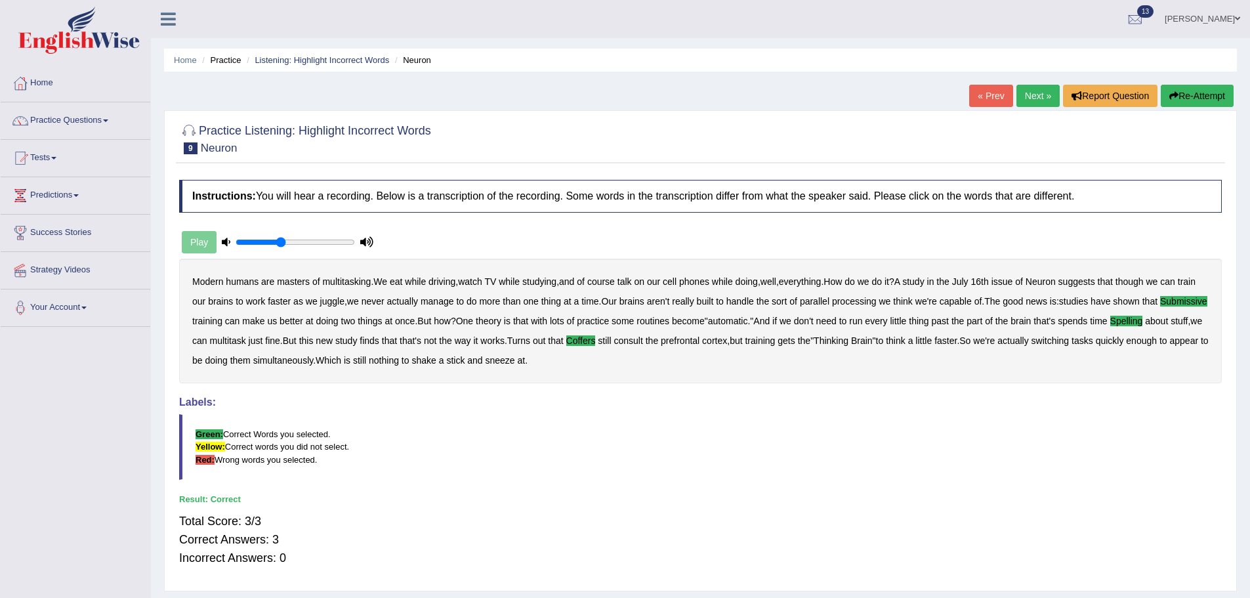
click at [1042, 94] on link "Next »" at bounding box center [1037, 96] width 43 height 22
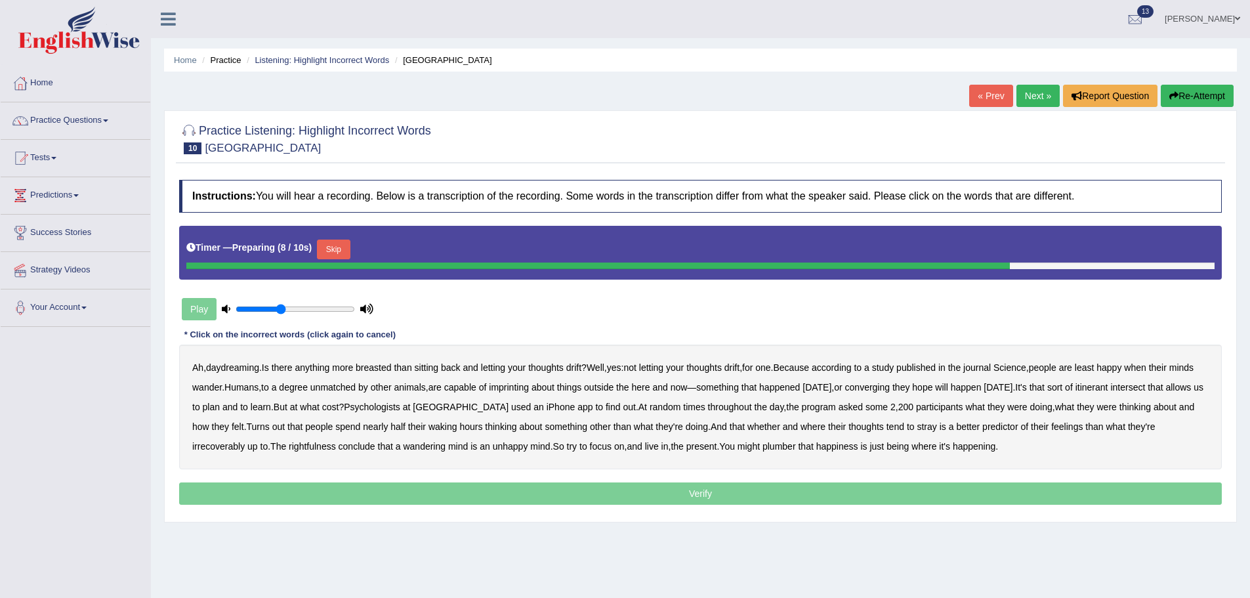
click at [350, 248] on button "Skip" at bounding box center [333, 249] width 33 height 20
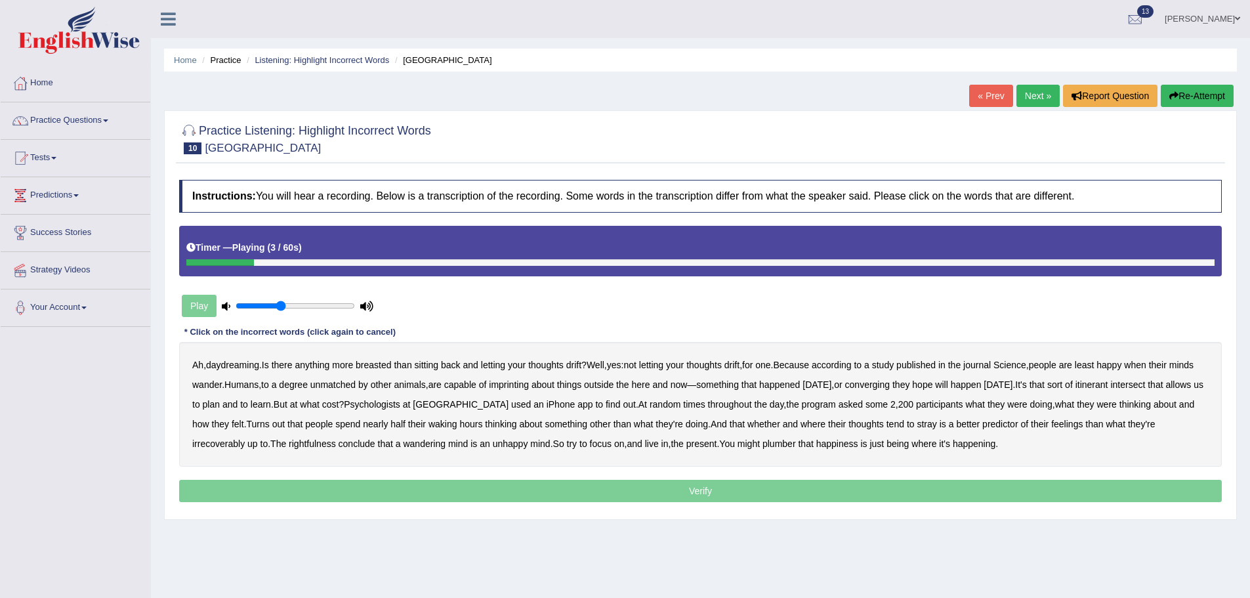
click at [372, 368] on b "breasted" at bounding box center [373, 365] width 35 height 10
click at [529, 386] on b "imprinting" at bounding box center [509, 384] width 40 height 10
click at [890, 386] on b "converging" at bounding box center [867, 384] width 45 height 10
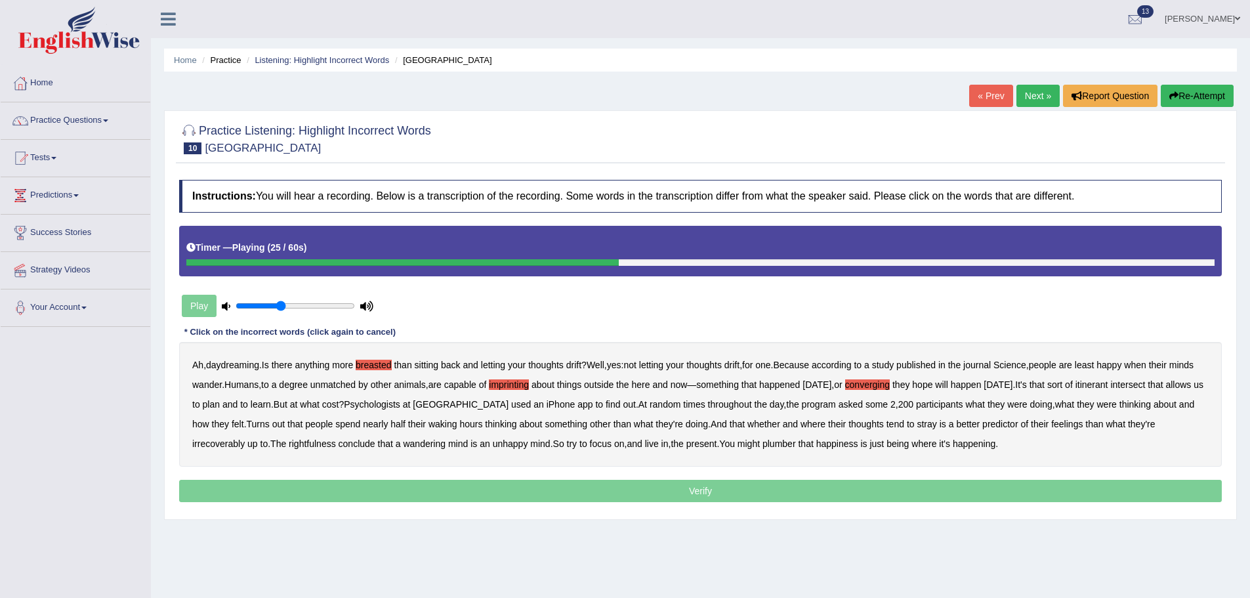
click at [1145, 384] on b "intersect" at bounding box center [1127, 384] width 35 height 10
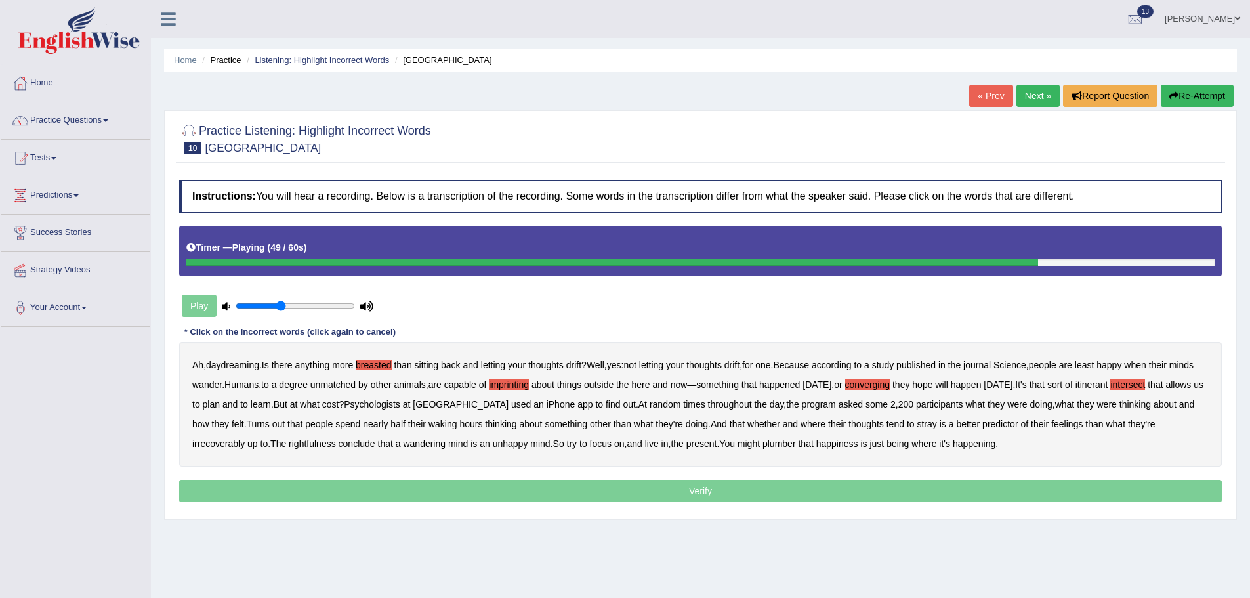
click at [212, 444] on b "irrecoverably" at bounding box center [218, 443] width 52 height 10
click at [313, 444] on b "rightfulness" at bounding box center [312, 443] width 47 height 10
click at [796, 445] on b "plumber" at bounding box center [778, 443] width 33 height 10
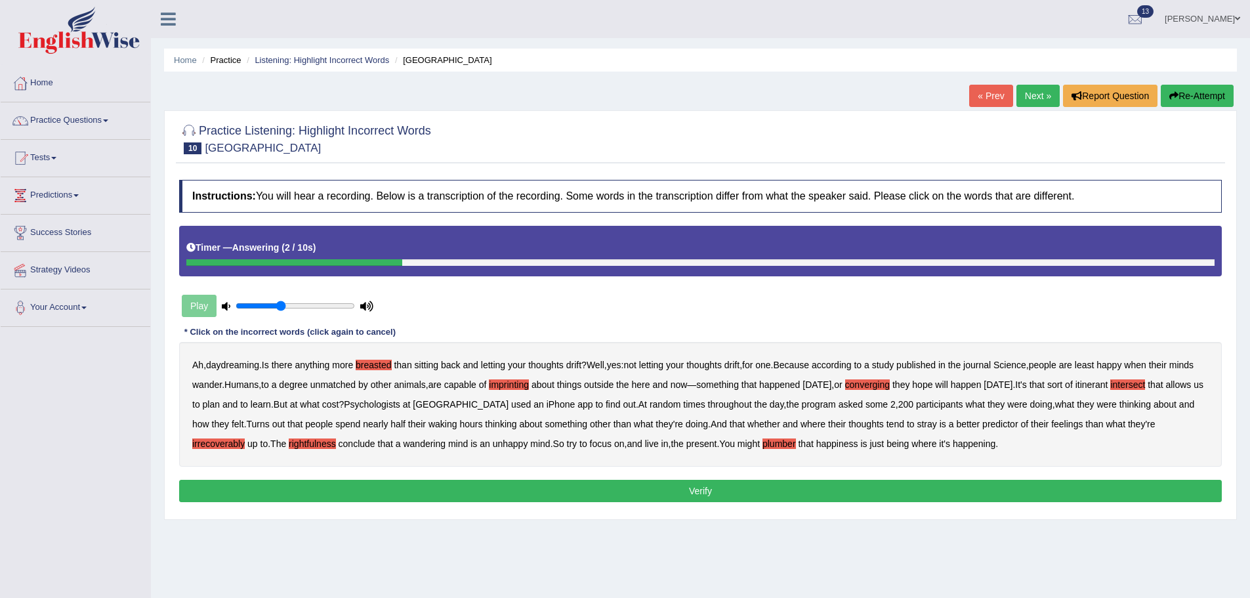
click at [791, 486] on button "Verify" at bounding box center [700, 491] width 1043 height 22
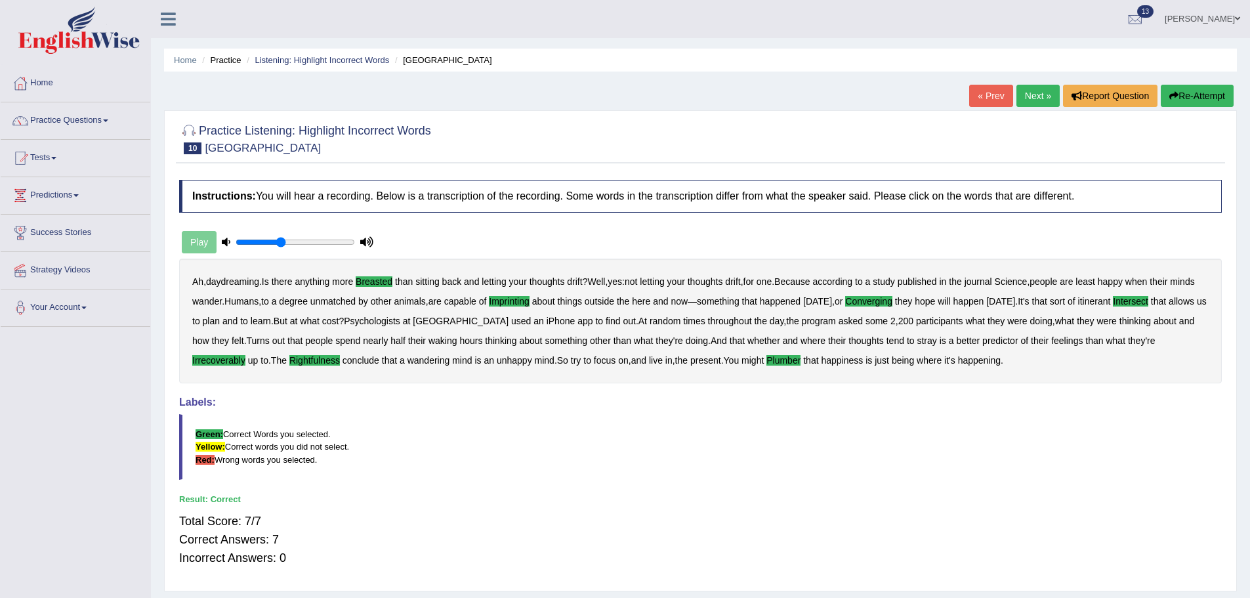
click at [1043, 98] on link "Next »" at bounding box center [1037, 96] width 43 height 22
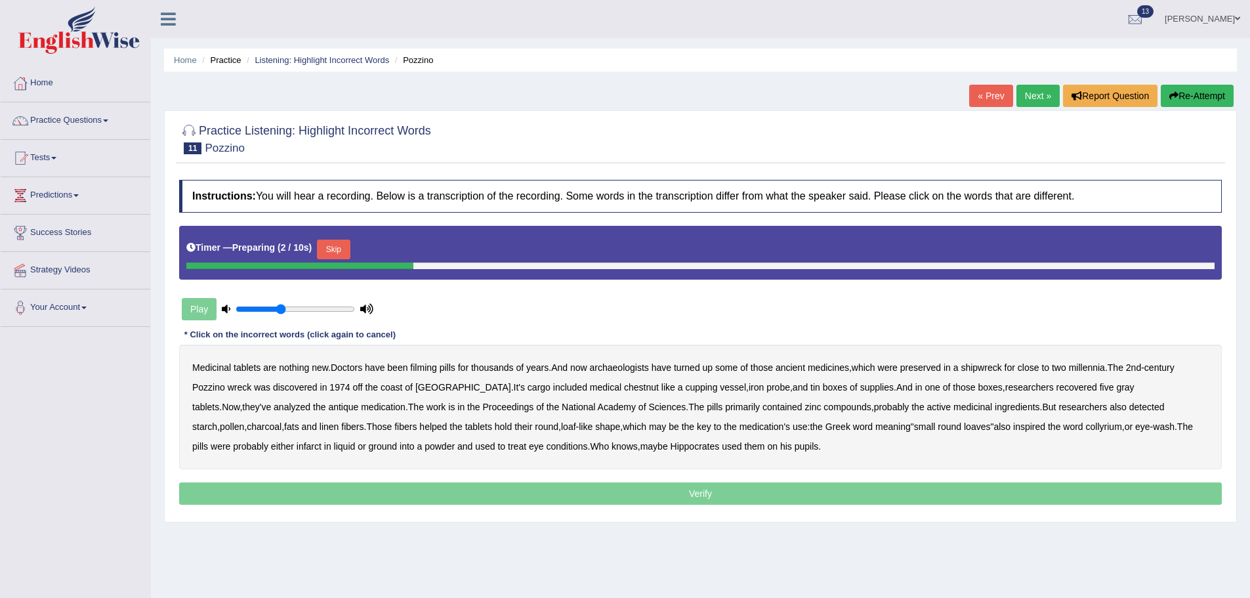
click at [346, 245] on button "Skip" at bounding box center [333, 249] width 33 height 20
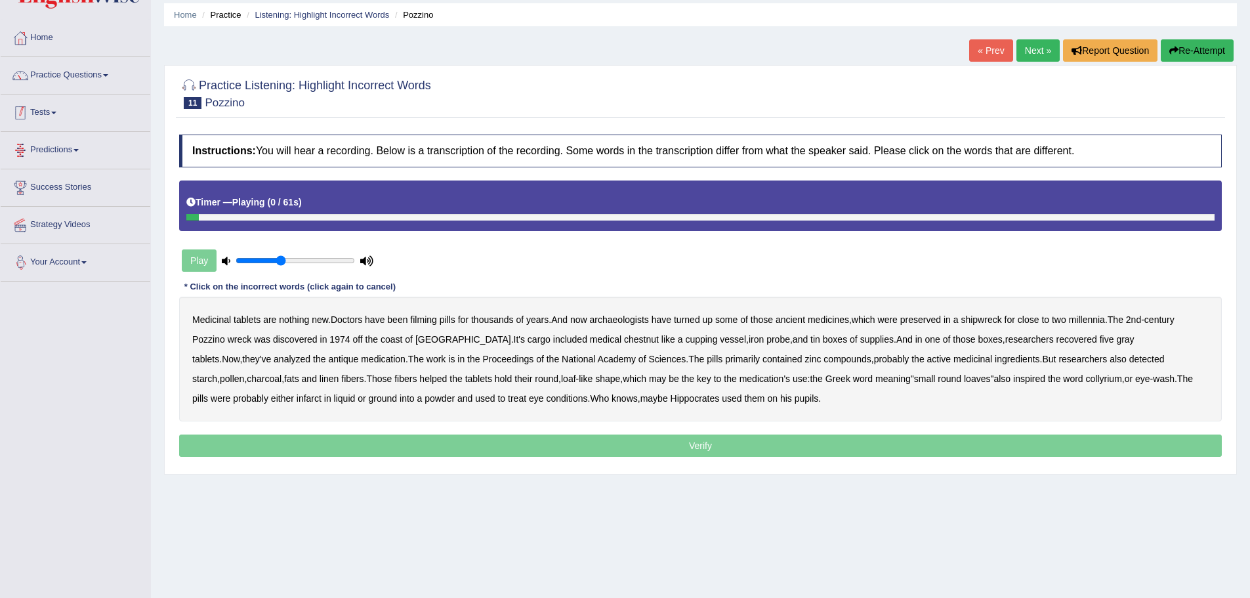
scroll to position [91, 0]
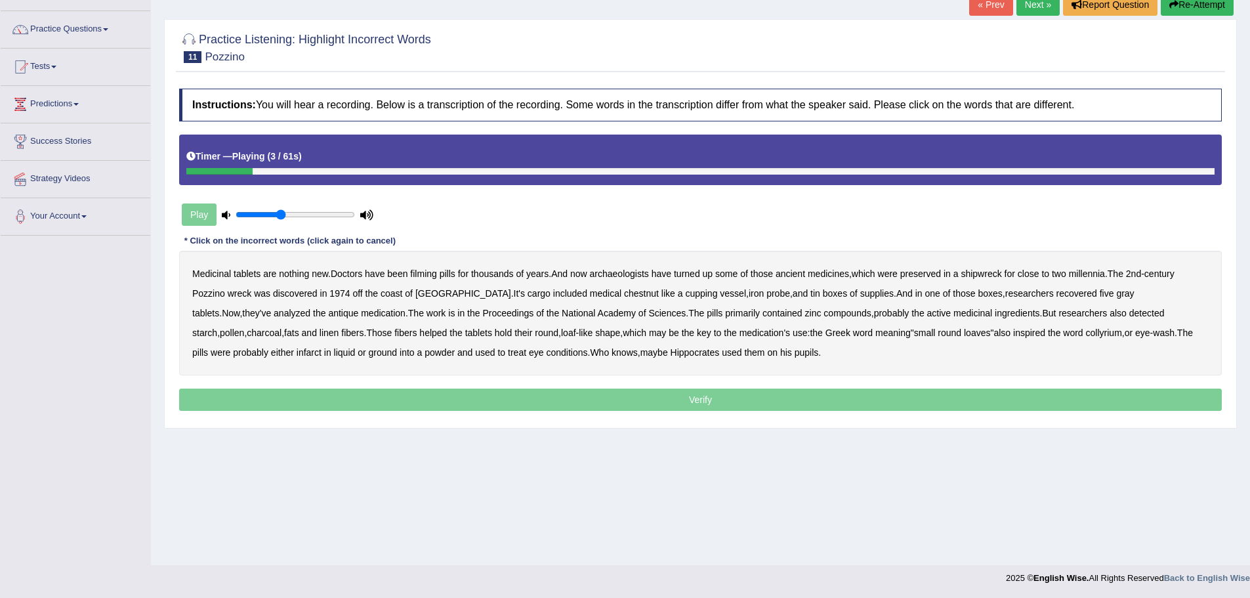
click at [432, 274] on b "filming" at bounding box center [423, 273] width 26 height 10
click at [214, 294] on b "Pozzino" at bounding box center [208, 293] width 33 height 10
click at [218, 291] on b "Pozzino" at bounding box center [208, 293] width 33 height 10
click at [624, 295] on b "chestnut" at bounding box center [641, 293] width 35 height 10
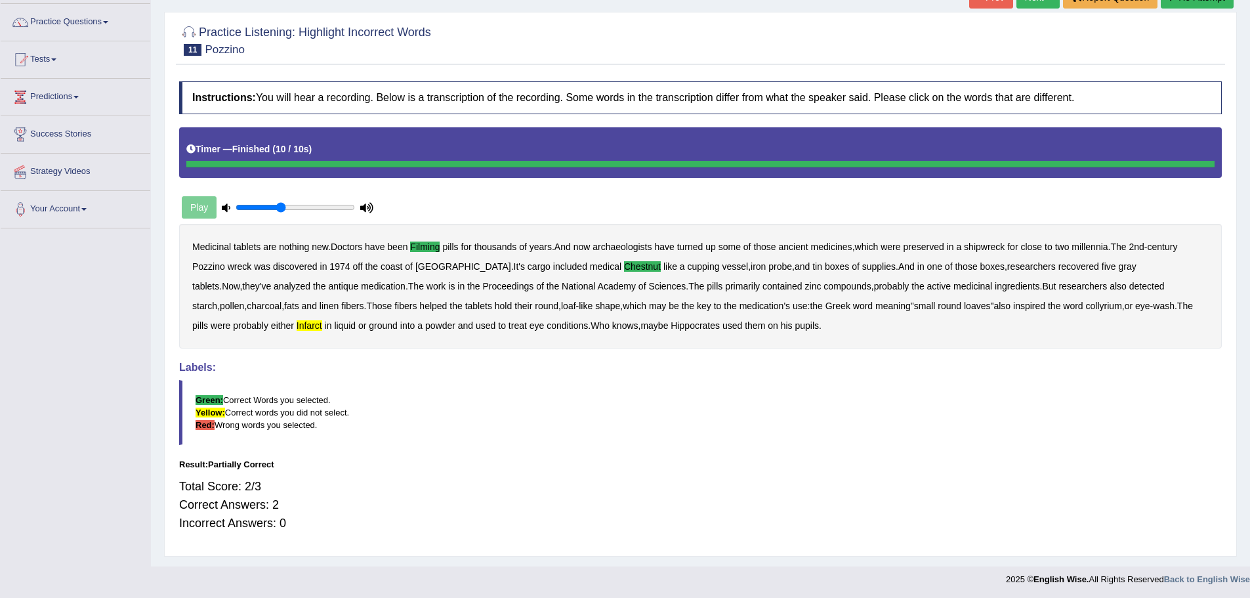
scroll to position [100, 0]
